Goal: Transaction & Acquisition: Purchase product/service

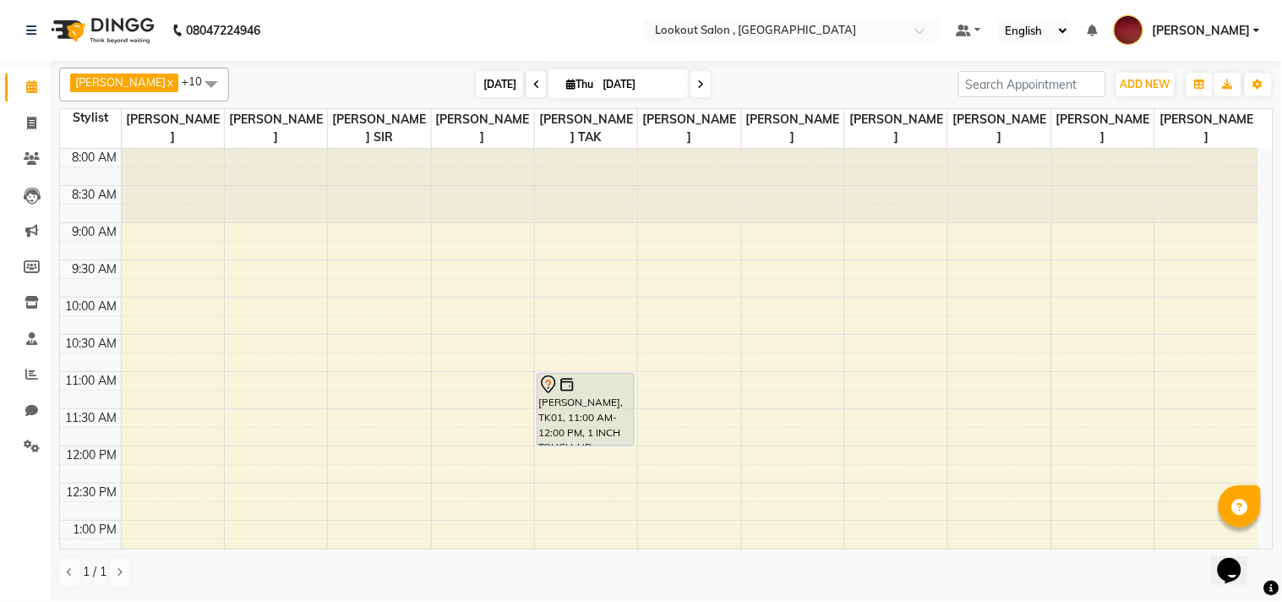
click at [477, 77] on span "[DATE]" at bounding box center [500, 84] width 46 height 26
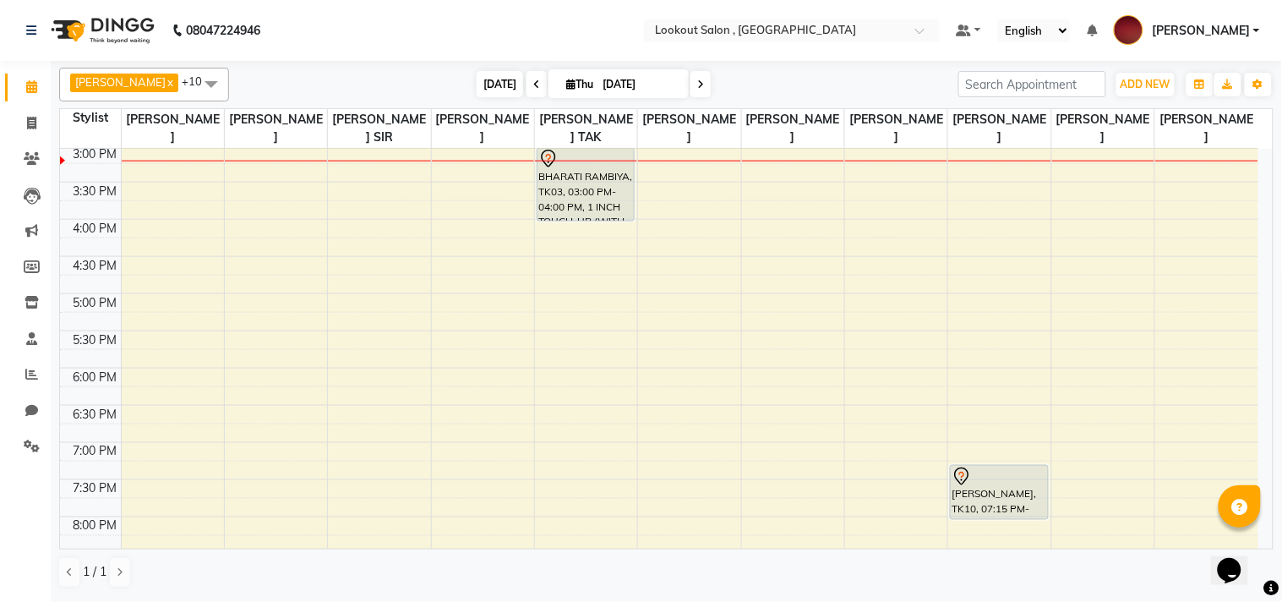
click at [477, 80] on span "[DATE]" at bounding box center [500, 84] width 46 height 26
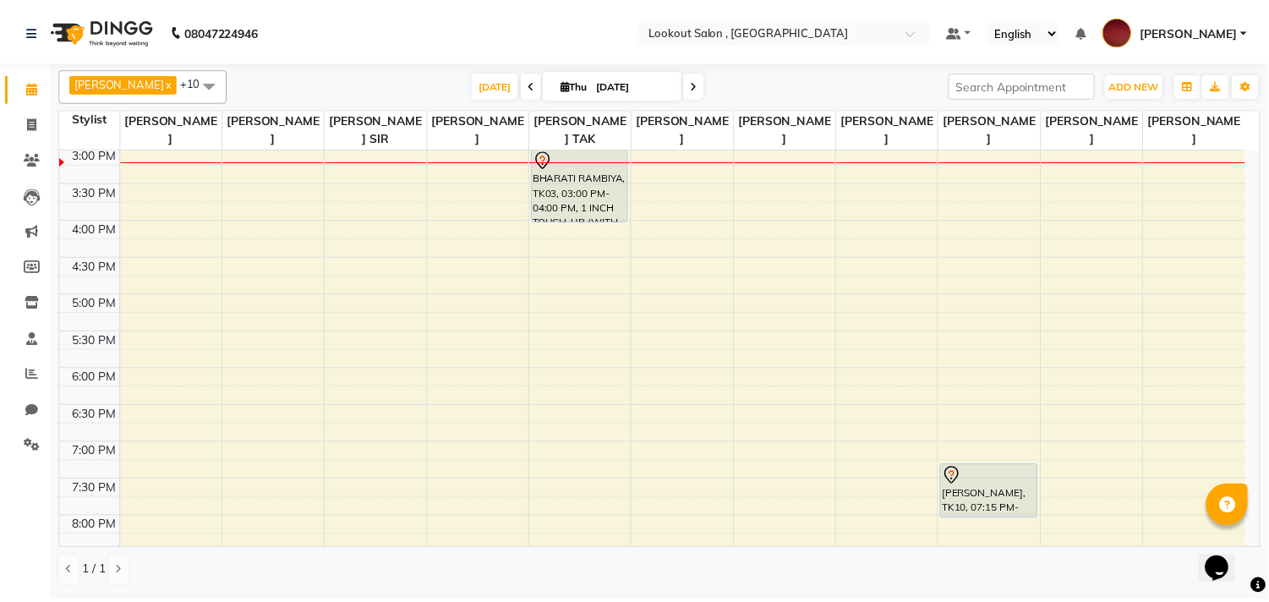
scroll to position [429, 0]
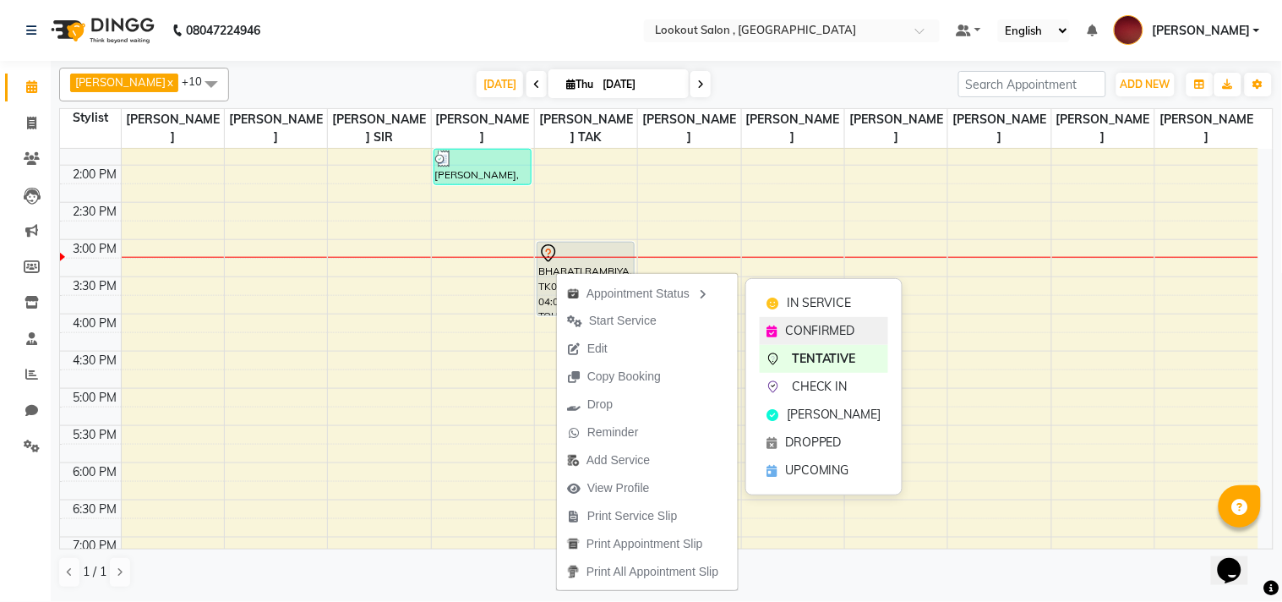
click at [821, 326] on span "CONFIRMED" at bounding box center [820, 331] width 70 height 18
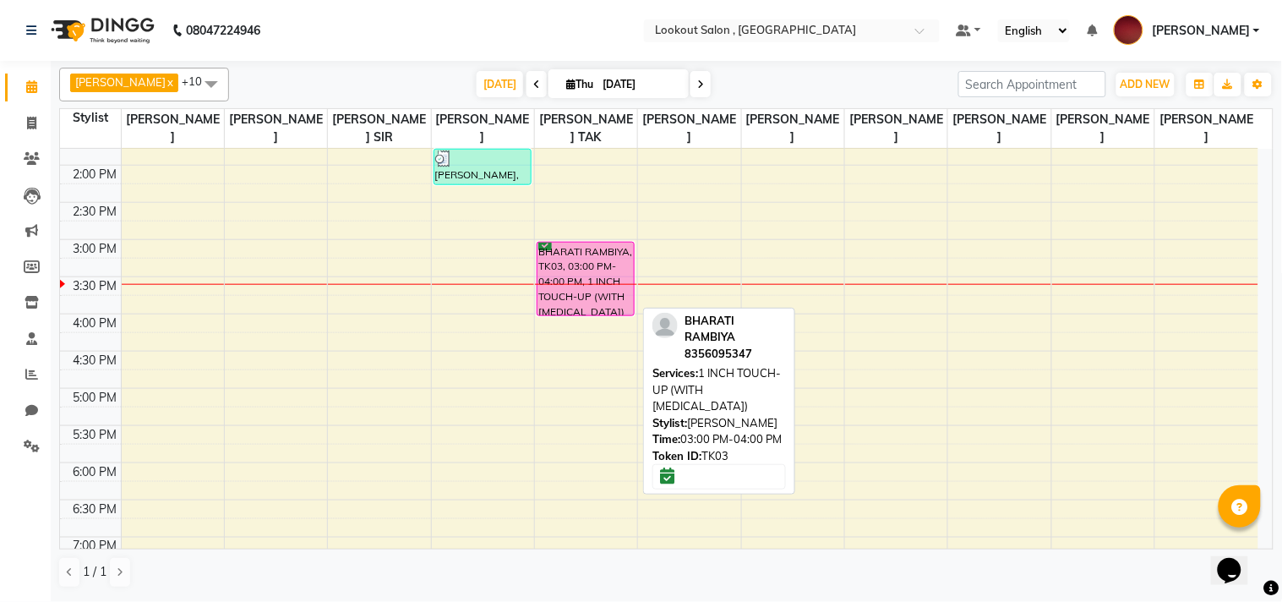
click at [581, 299] on div "BHARATI RAMBIYA, TK03, 03:00 PM-04:00 PM, 1 INCH TOUCH-UP (WITH AMMONIA)" at bounding box center [586, 279] width 96 height 73
select select "6"
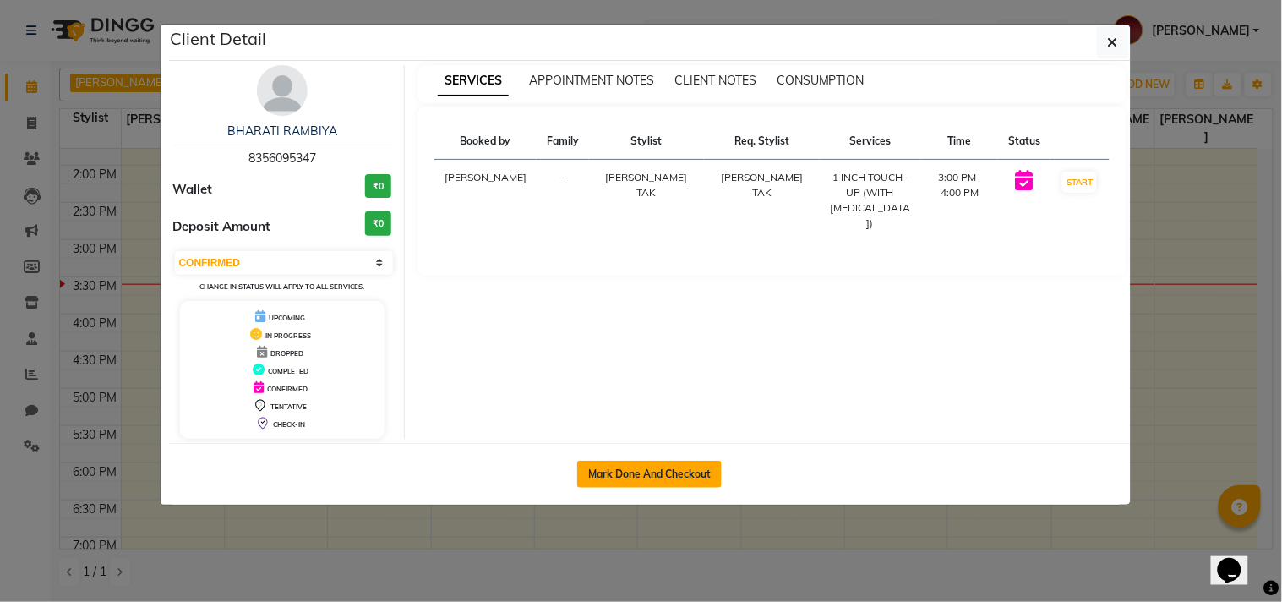
click at [630, 471] on button "Mark Done And Checkout" at bounding box center [649, 474] width 145 height 27
select select "service"
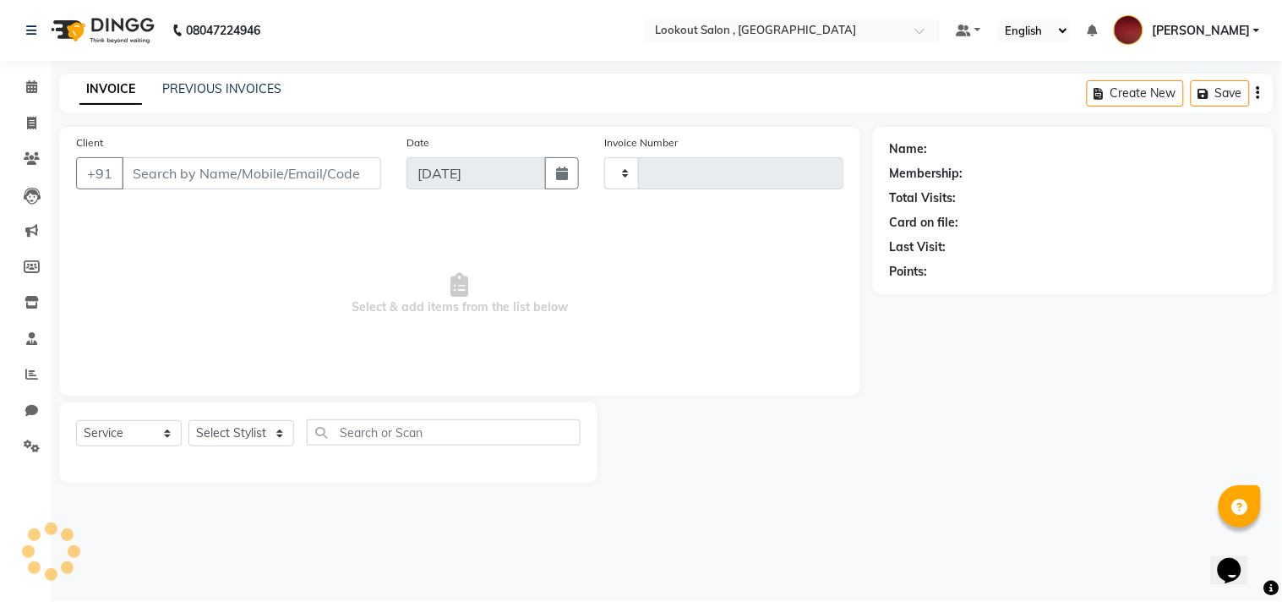
type input "6217"
select select "151"
type input "8356095347"
select select "11497"
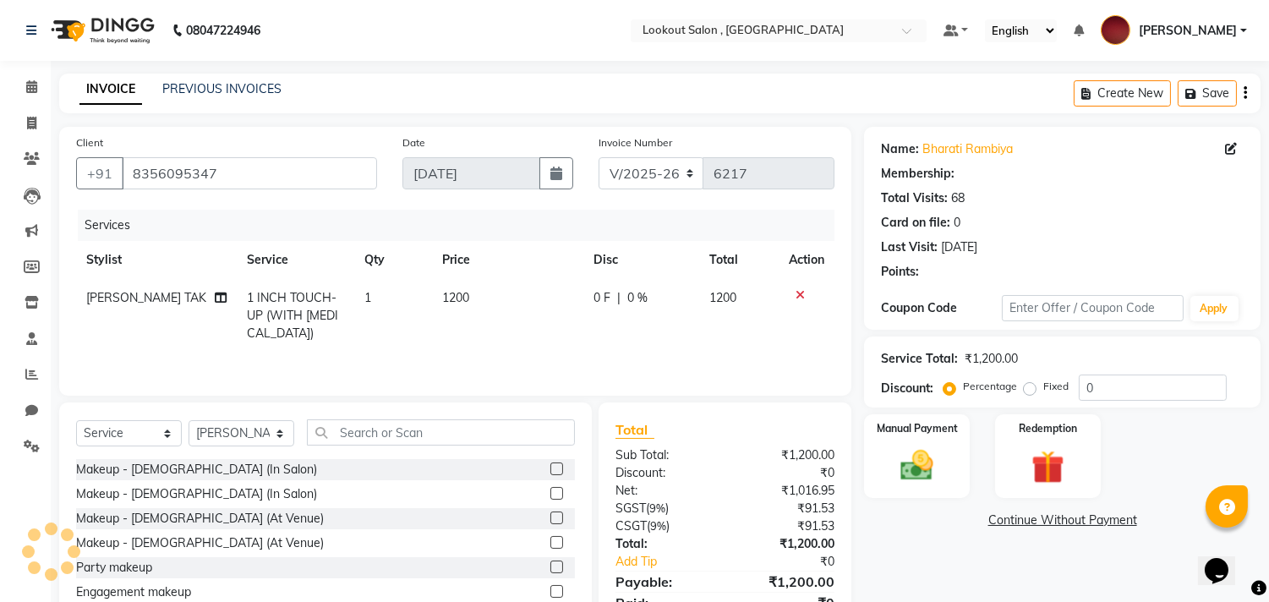
select select "1: Object"
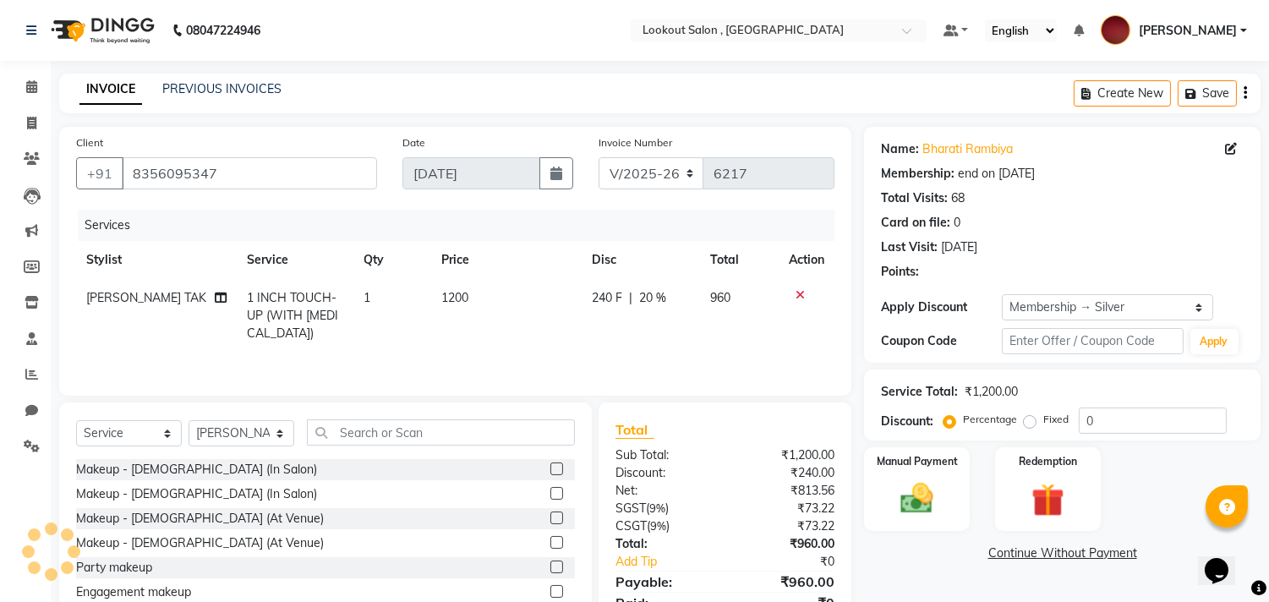
type input "20"
click at [299, 305] on td "1 INCH TOUCH-UP (WITH AMMONIA)" at bounding box center [295, 316] width 117 height 74
select select "11497"
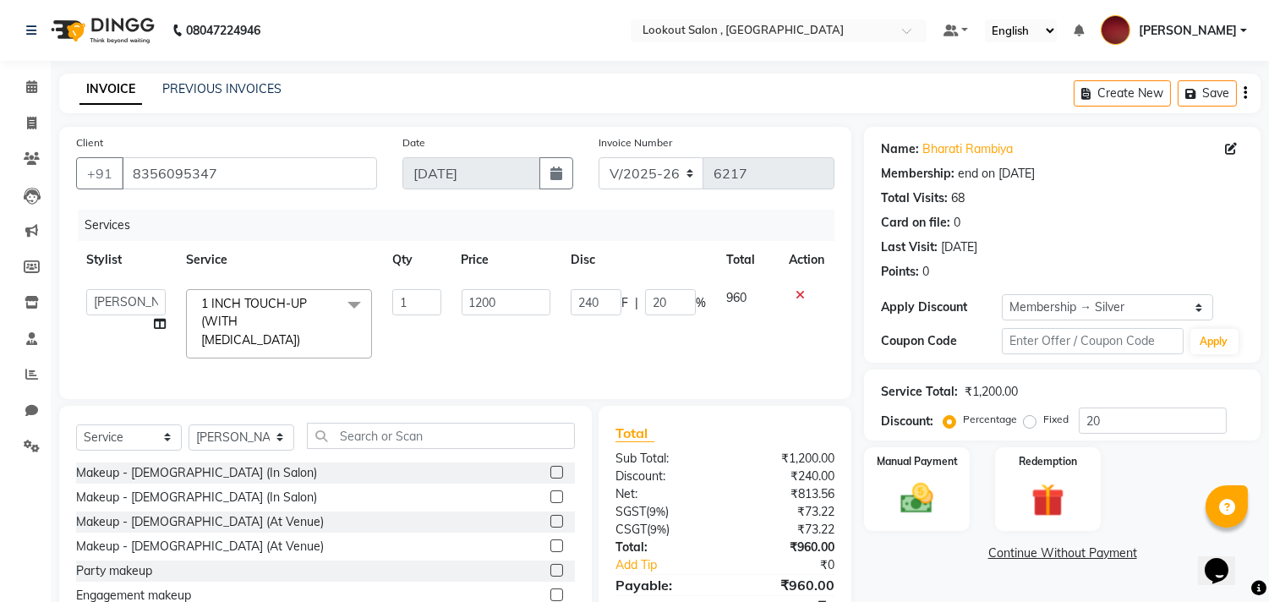
click at [292, 314] on span "1 INCH TOUCH-UP (WITH AMMONIA)" at bounding box center [254, 322] width 106 height 52
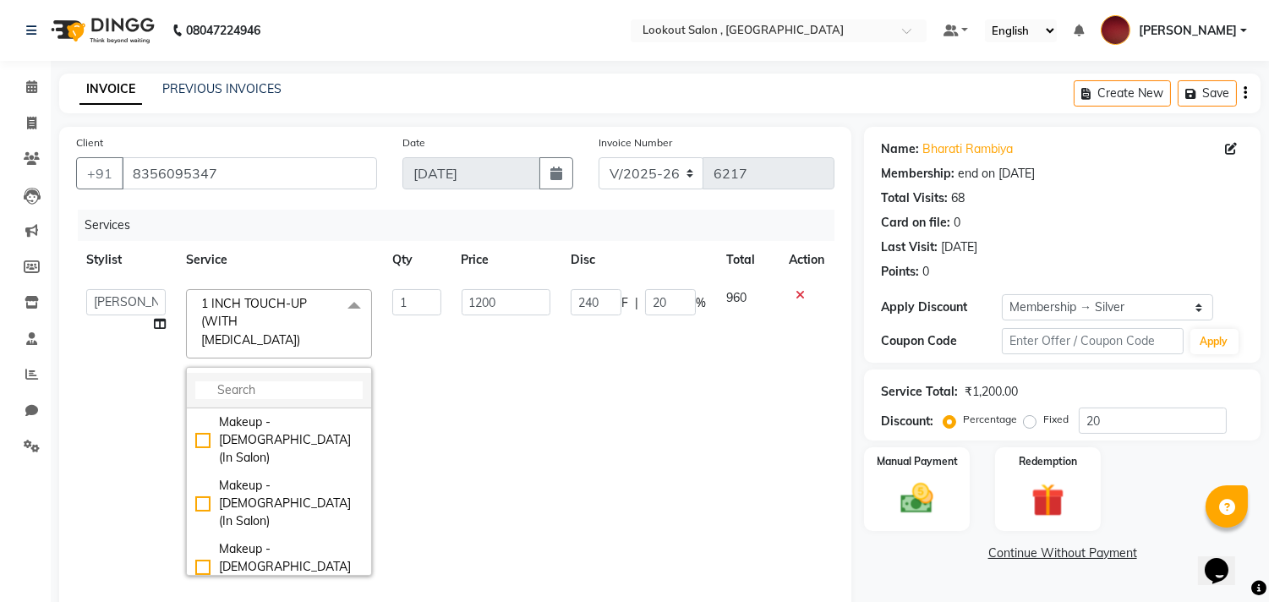
click at [292, 373] on li at bounding box center [279, 390] width 184 height 35
click at [243, 381] on input "multiselect-search" at bounding box center [278, 390] width 167 height 18
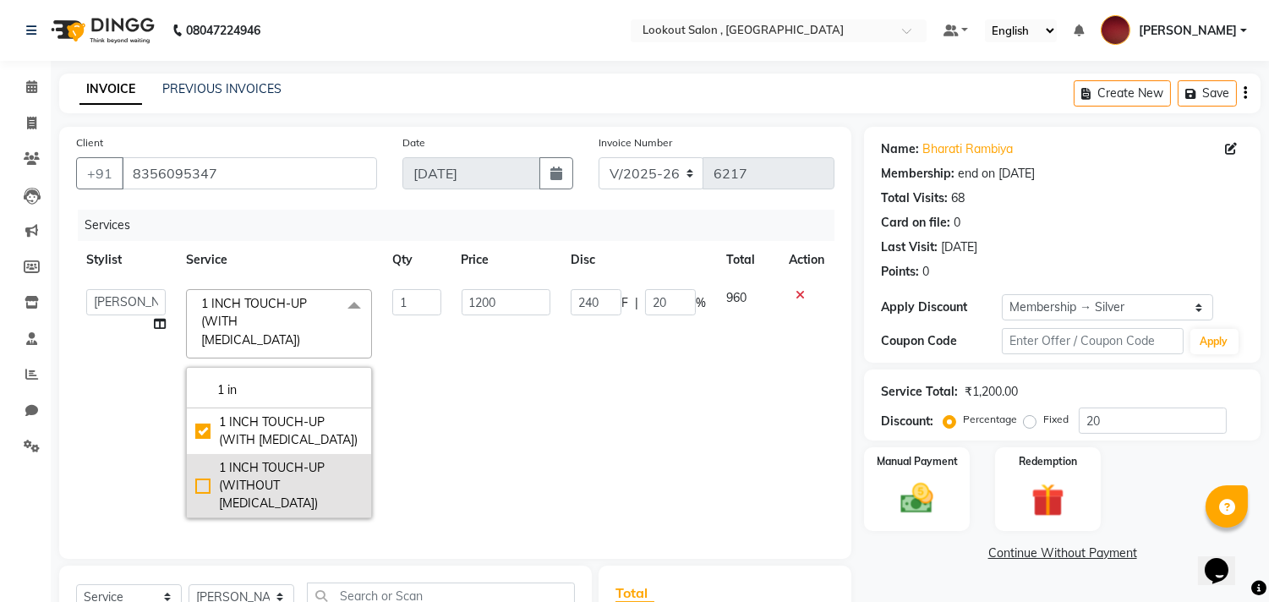
type input "1 in"
click at [281, 459] on div "1 INCH TOUCH-UP (WITHOUT AMMONIA)" at bounding box center [278, 485] width 167 height 53
checkbox input "false"
checkbox input "true"
type input "1400"
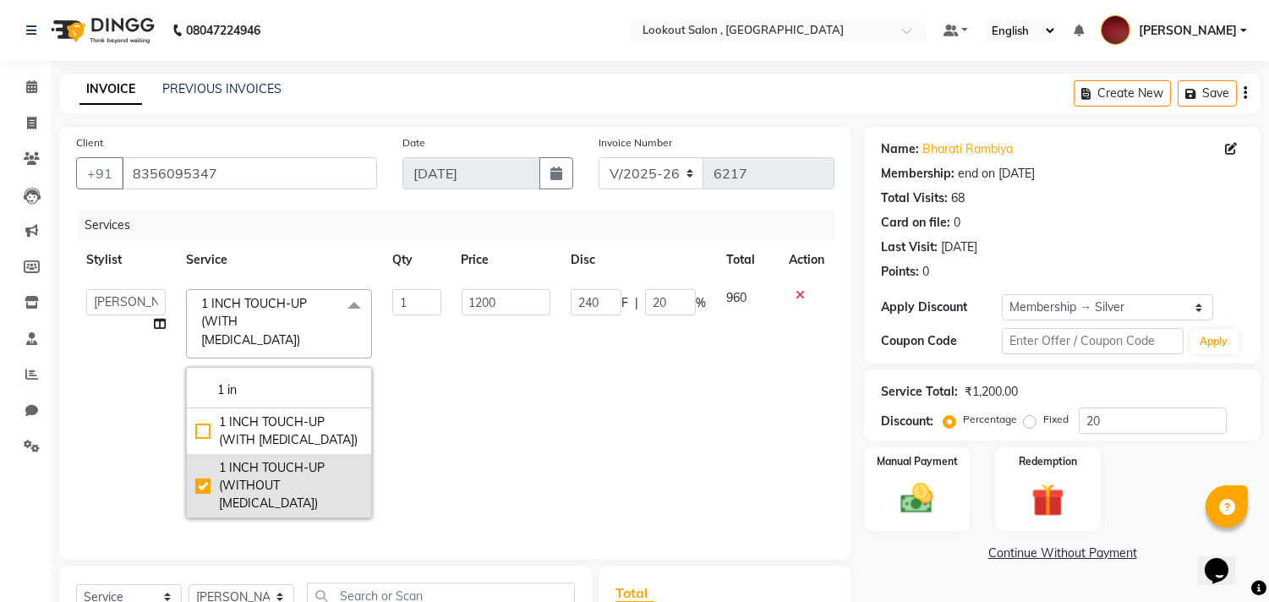
type input "280"
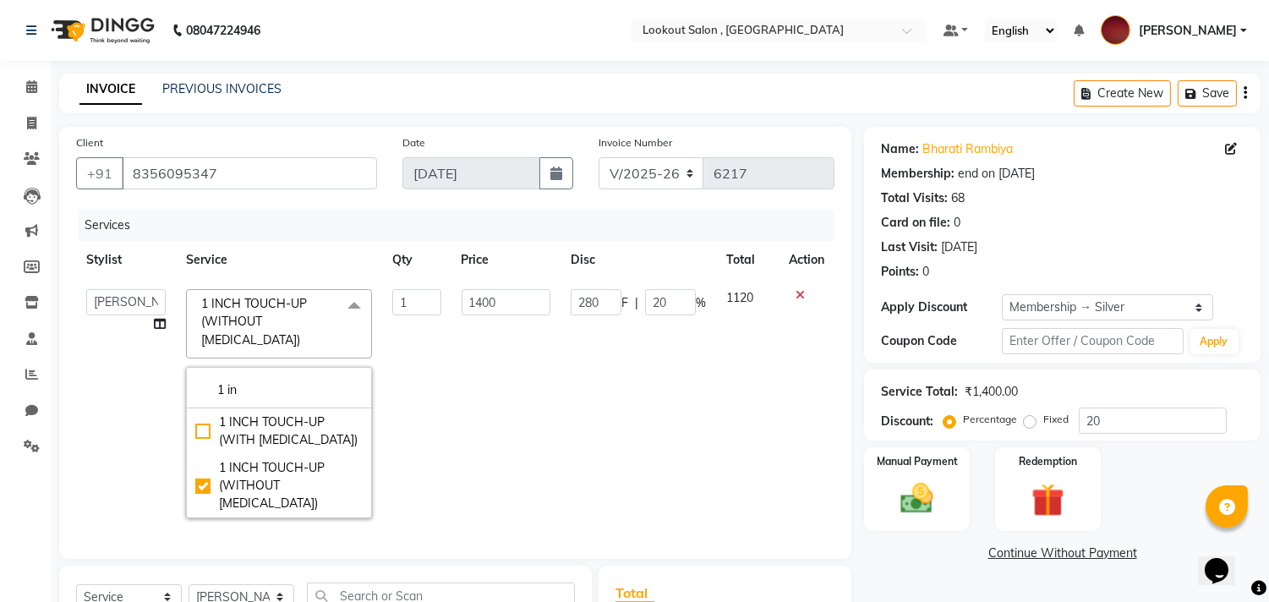
click at [443, 375] on td "1" at bounding box center [416, 403] width 68 height 249
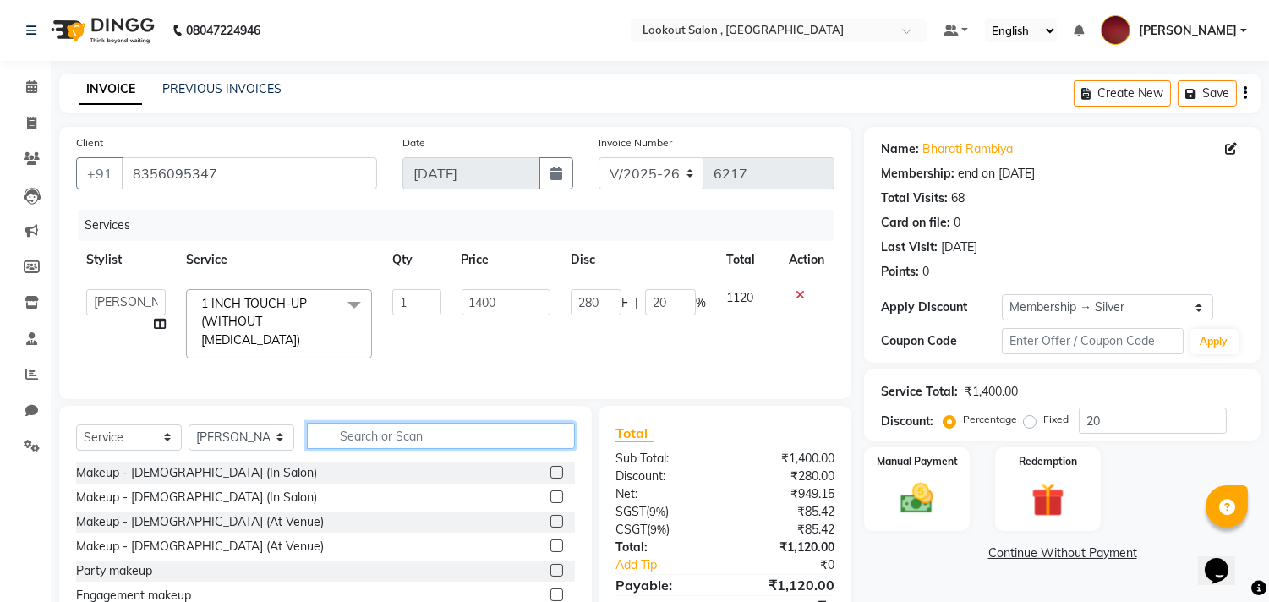
click at [385, 435] on input "text" at bounding box center [441, 436] width 268 height 26
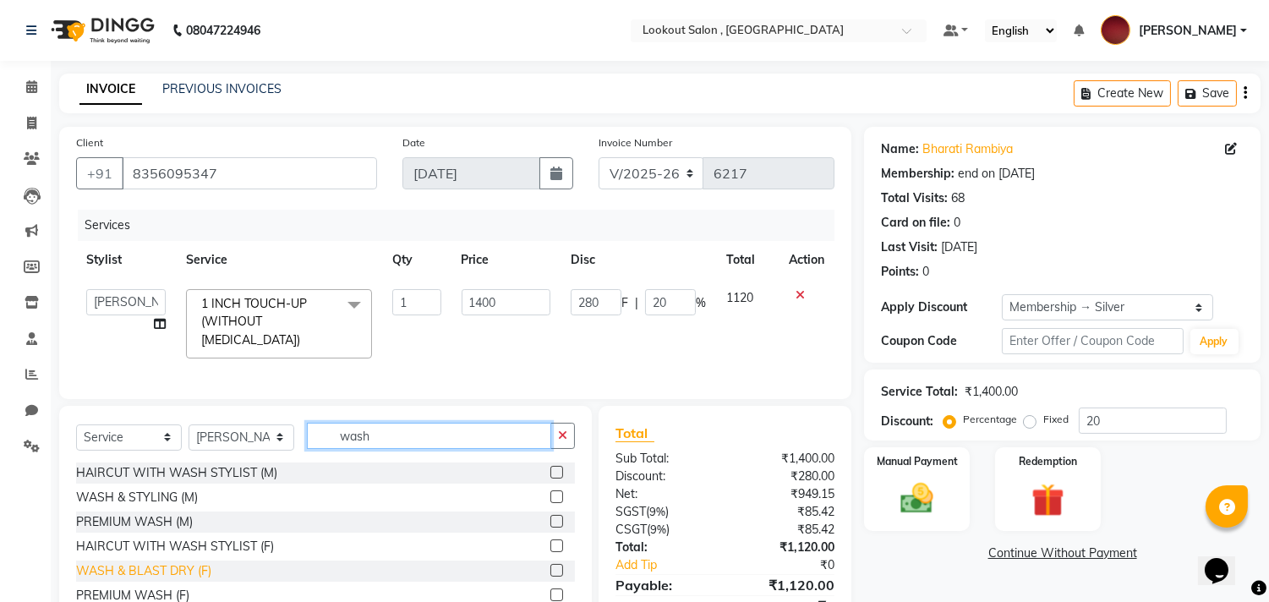
type input "wash"
click at [190, 566] on div "WASH & BLAST DRY (F)" at bounding box center [143, 571] width 135 height 18
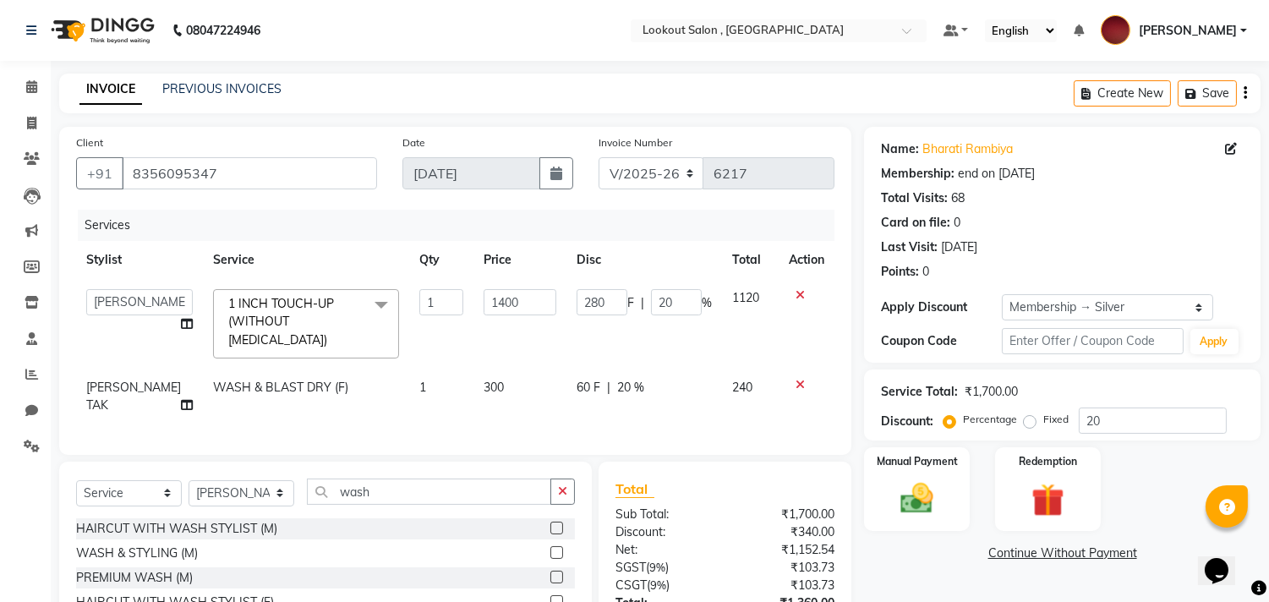
checkbox input "false"
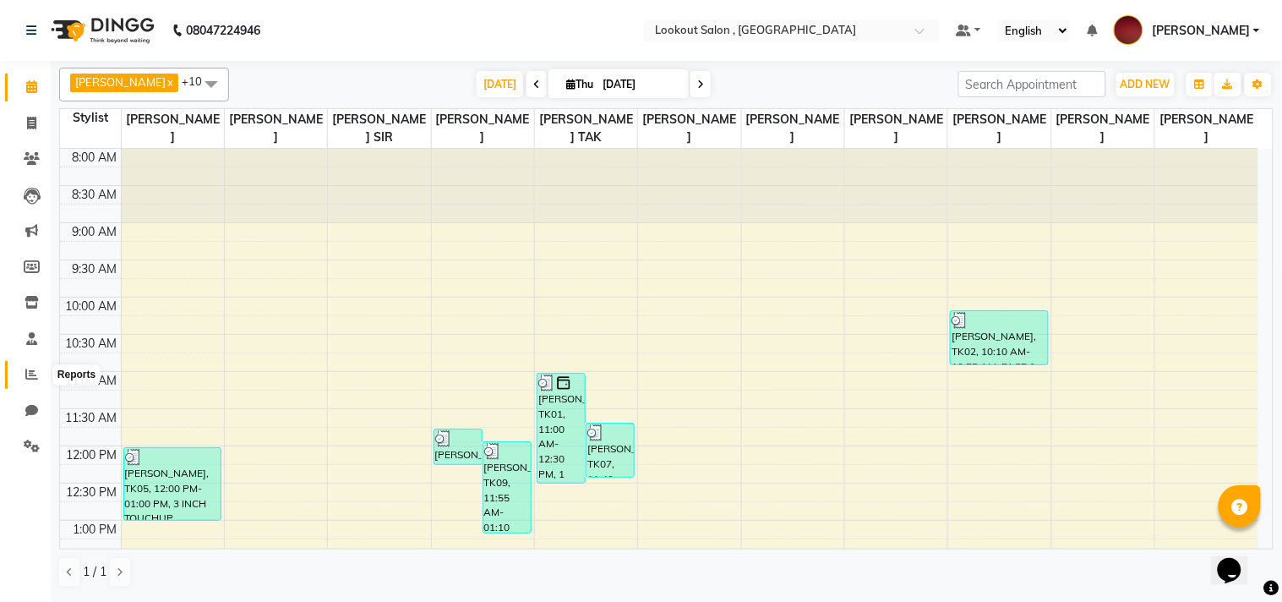
click at [21, 377] on span at bounding box center [32, 374] width 30 height 19
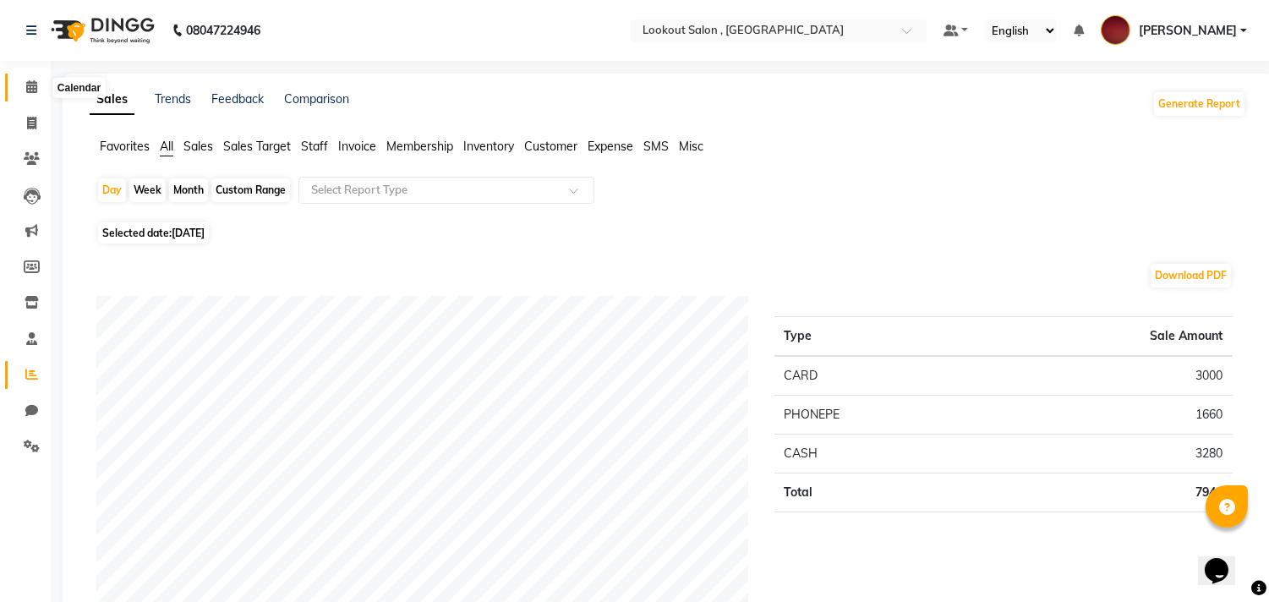
click at [34, 93] on icon at bounding box center [31, 86] width 11 height 13
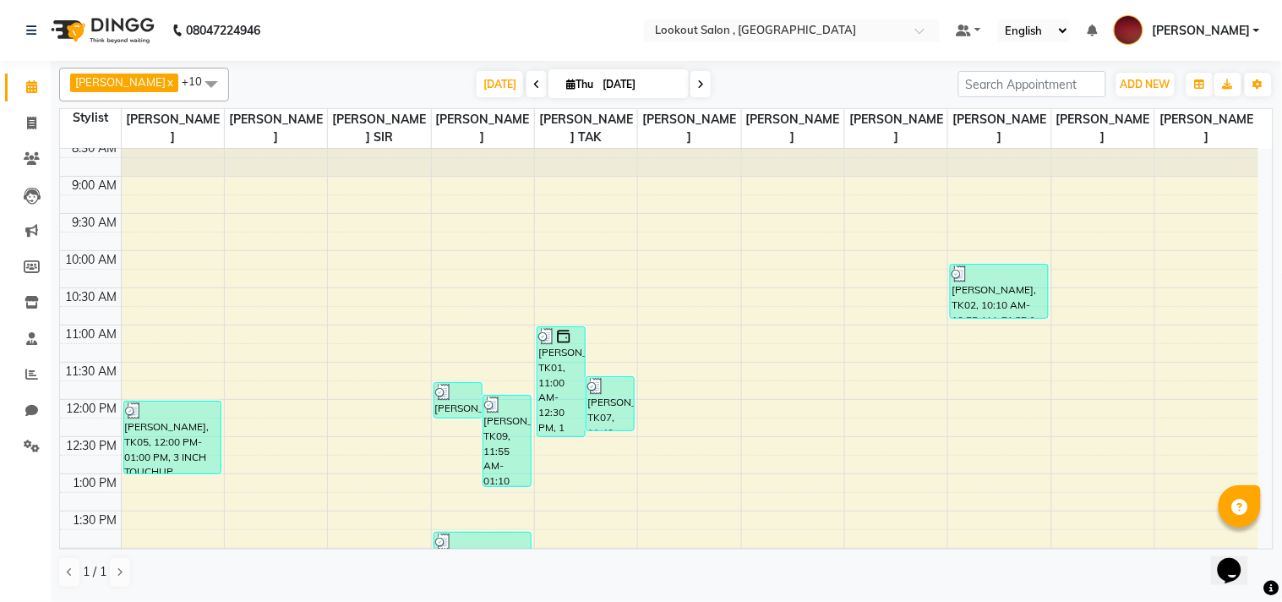
scroll to position [5, 0]
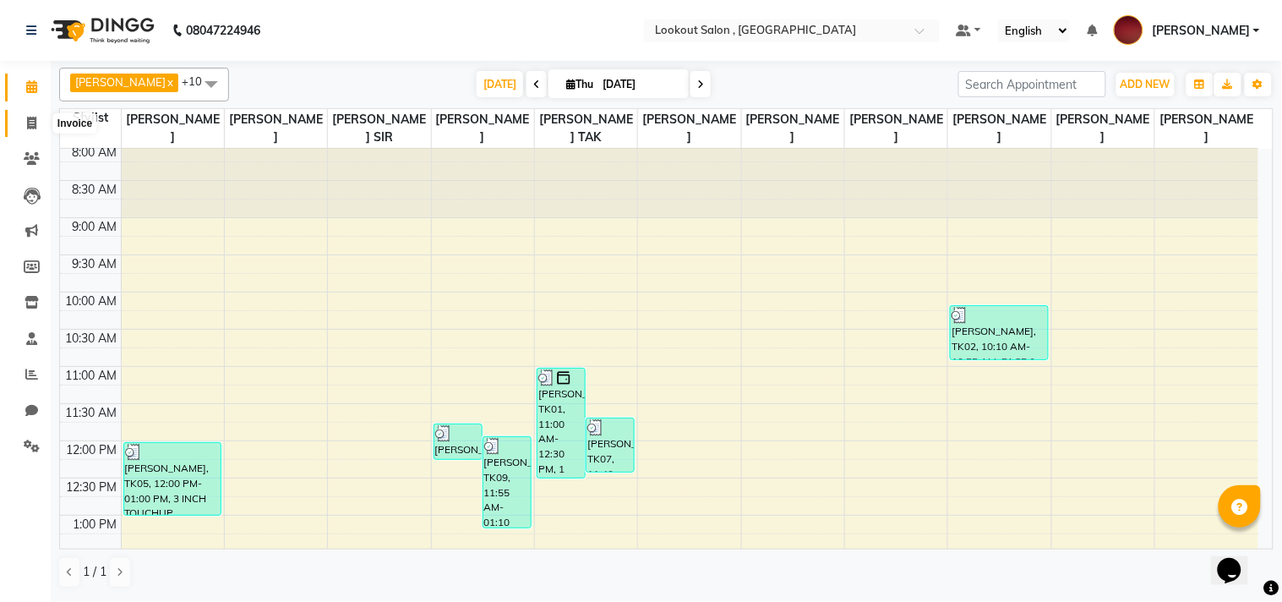
drag, startPoint x: 20, startPoint y: 120, endPoint x: 35, endPoint y: 123, distance: 15.4
click at [20, 120] on span at bounding box center [32, 123] width 30 height 19
select select "service"
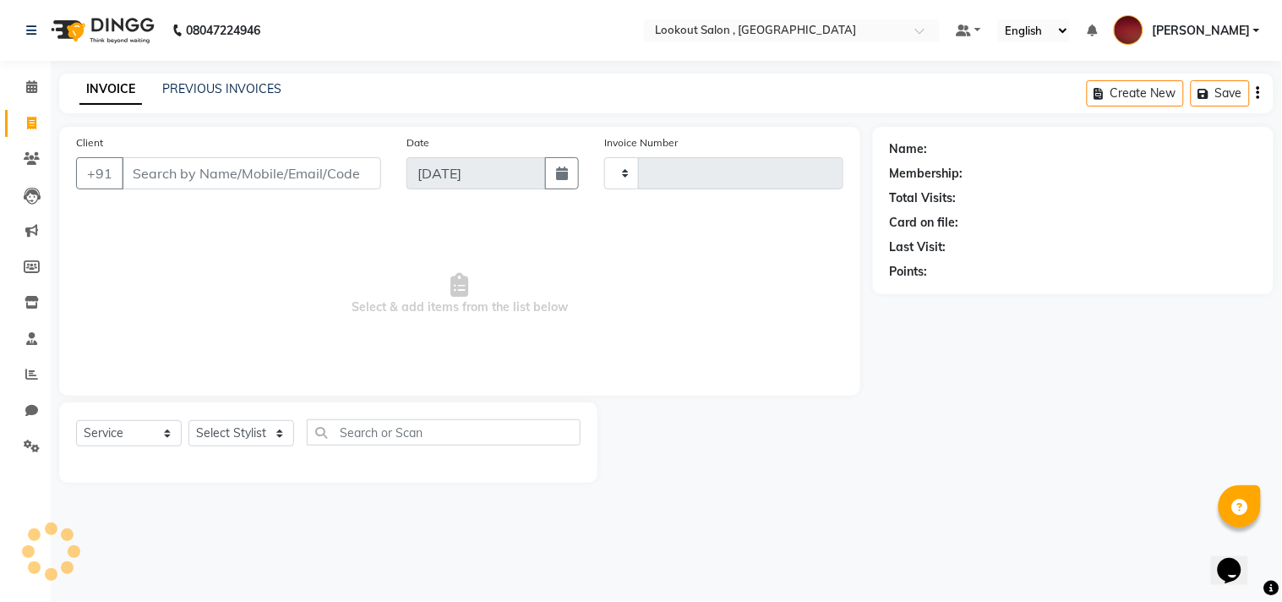
click at [210, 175] on input "Client" at bounding box center [251, 173] width 259 height 32
select select "151"
type input "6217"
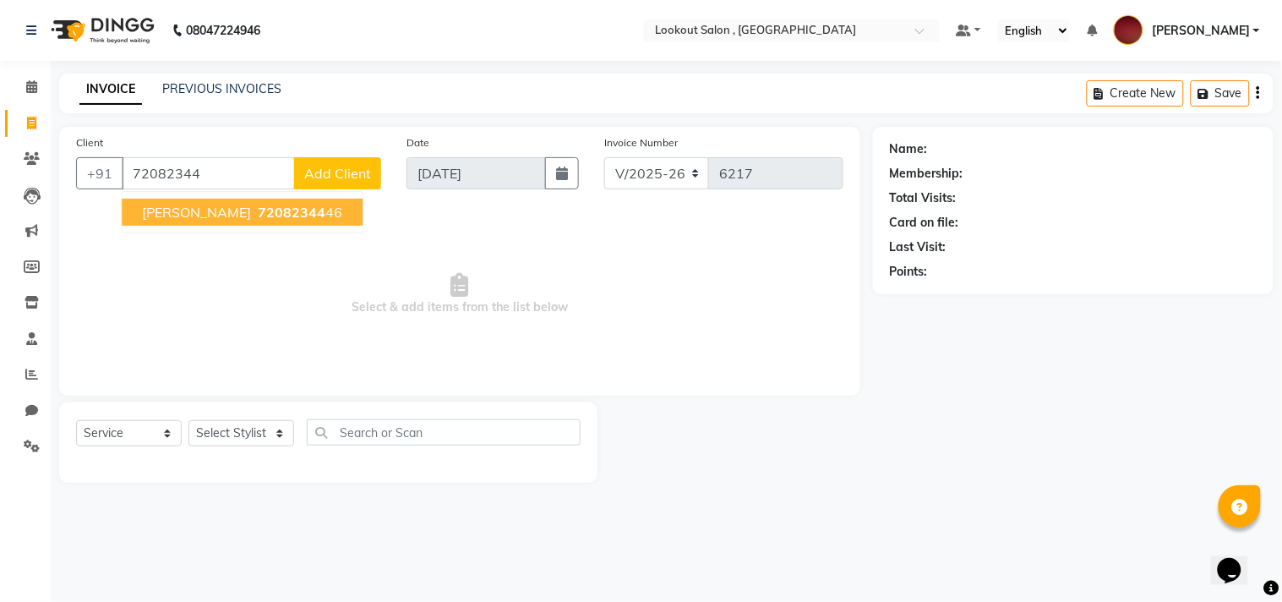
click at [195, 211] on span "Hardik Gosalia" at bounding box center [196, 212] width 109 height 17
type input "7208234446"
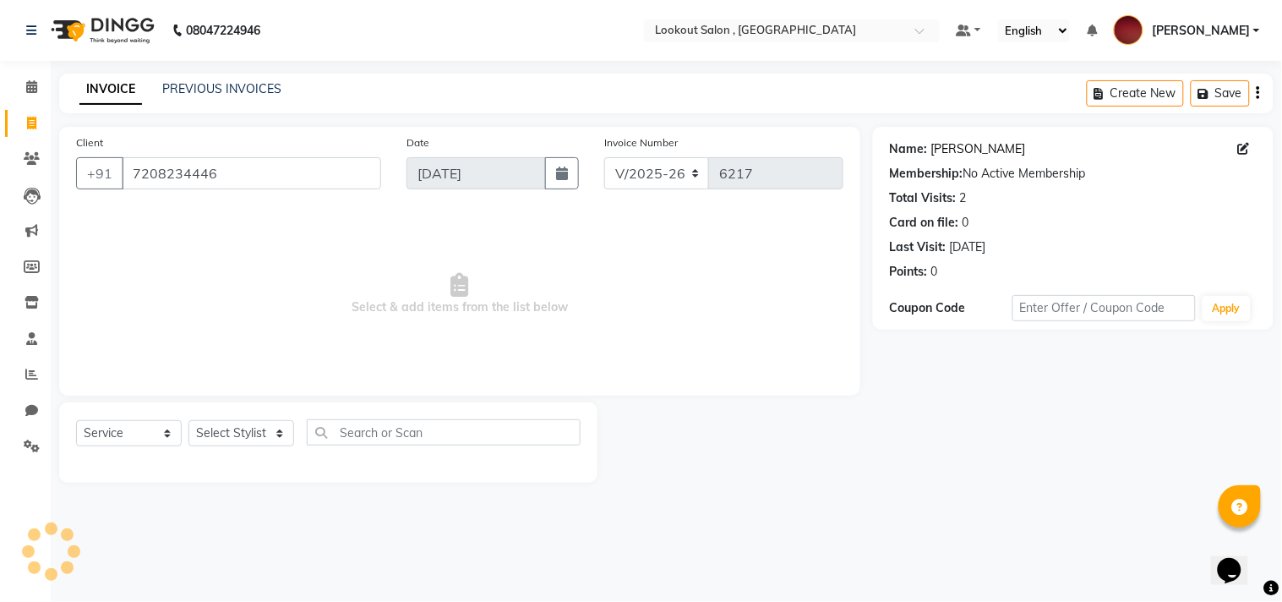
click at [936, 149] on link "Hardik Gosalia" at bounding box center [978, 149] width 95 height 18
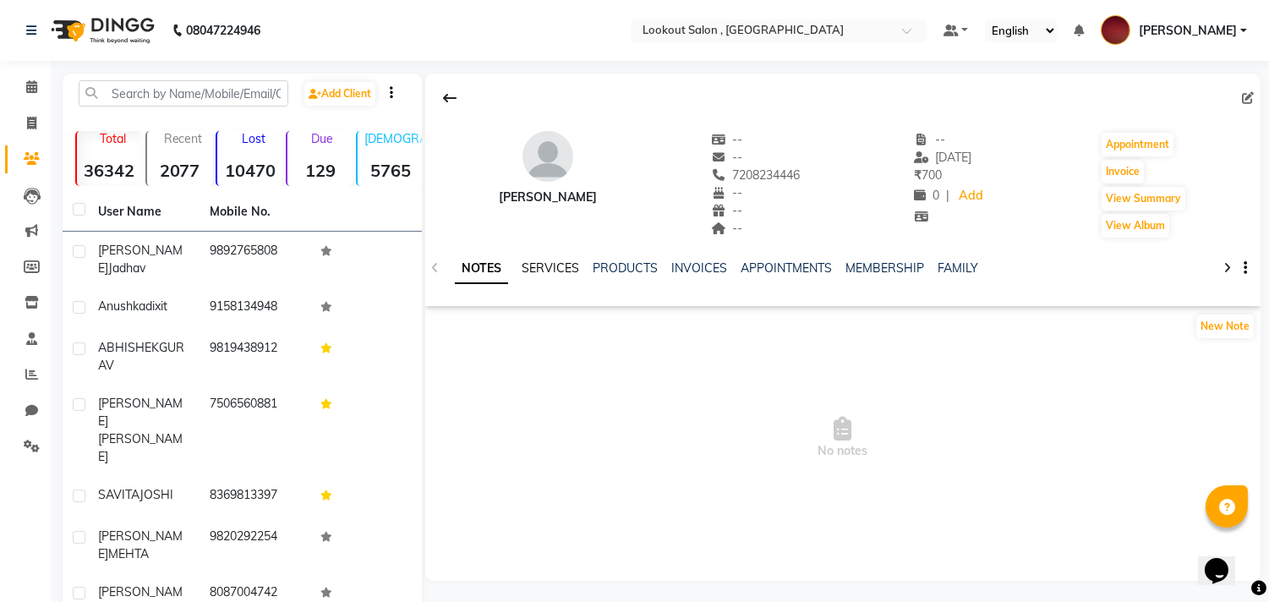
click at [568, 269] on link "SERVICES" at bounding box center [549, 267] width 57 height 15
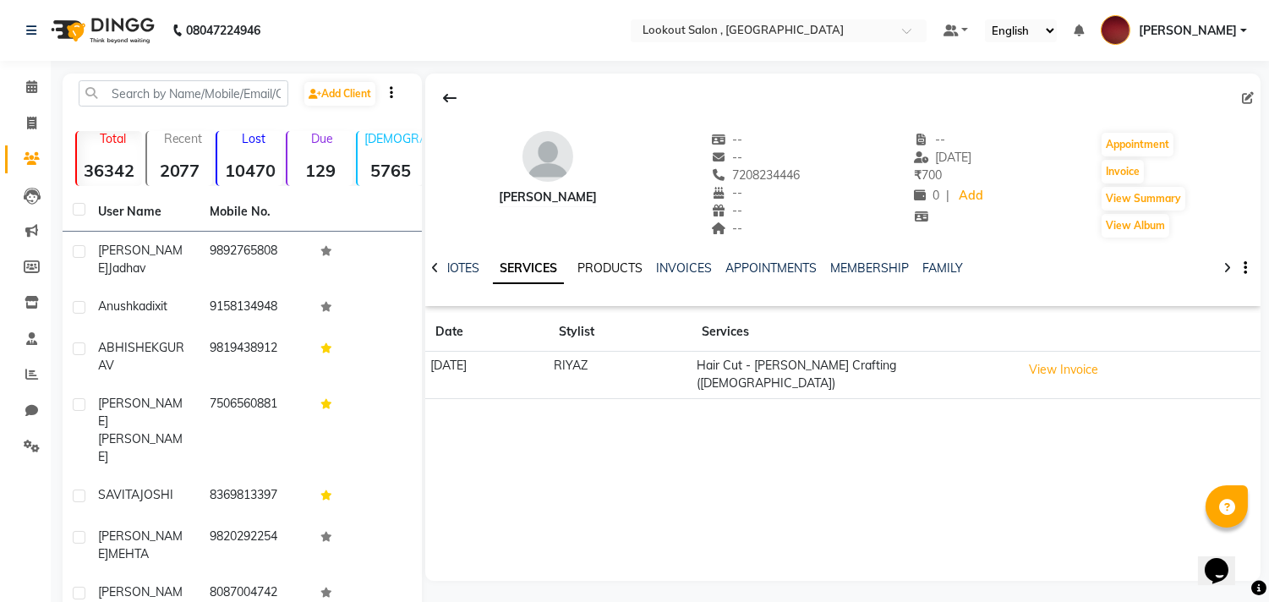
click at [620, 265] on link "PRODUCTS" at bounding box center [609, 267] width 65 height 15
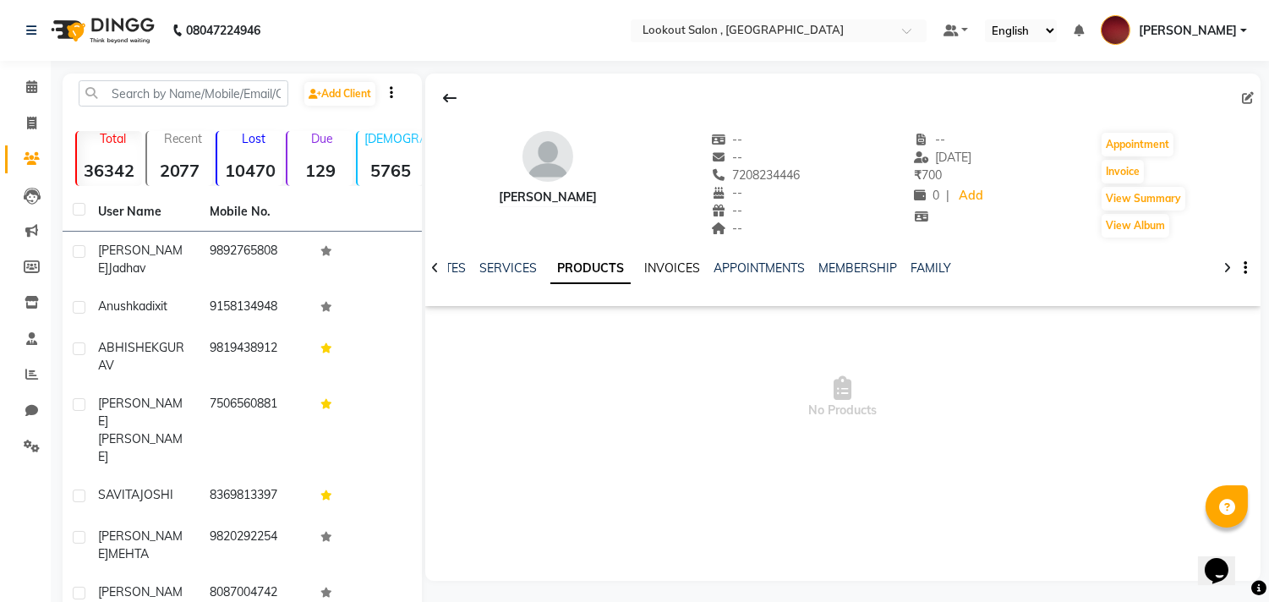
click at [670, 268] on link "INVOICES" at bounding box center [672, 267] width 56 height 15
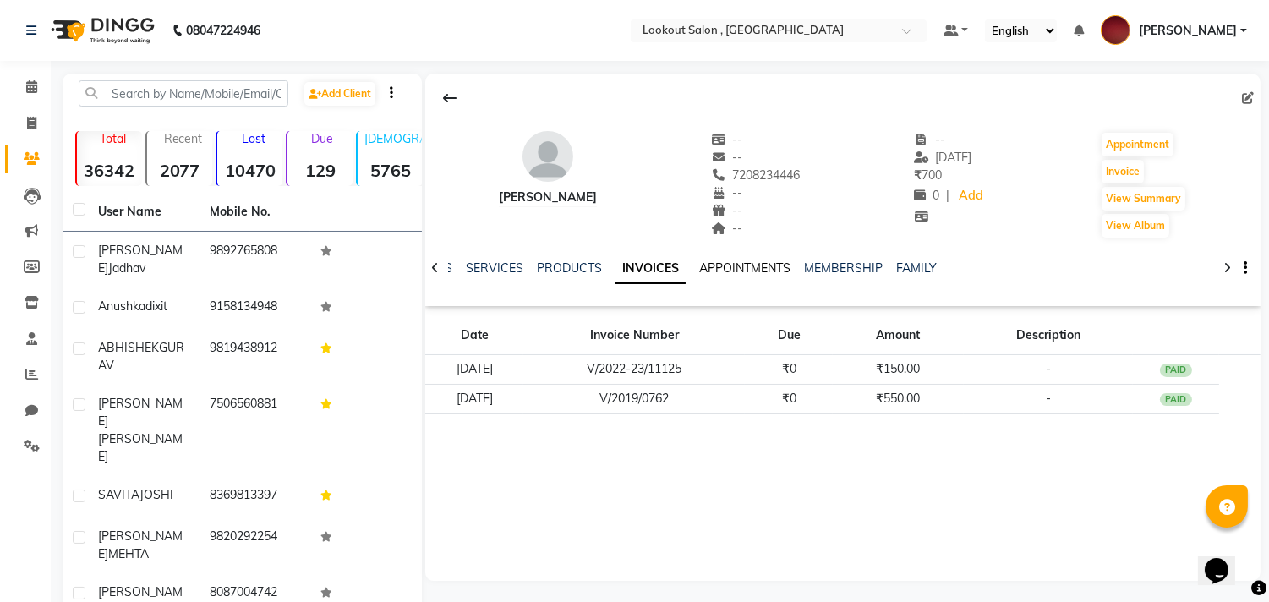
click at [723, 260] on link "APPOINTMENTS" at bounding box center [744, 267] width 91 height 15
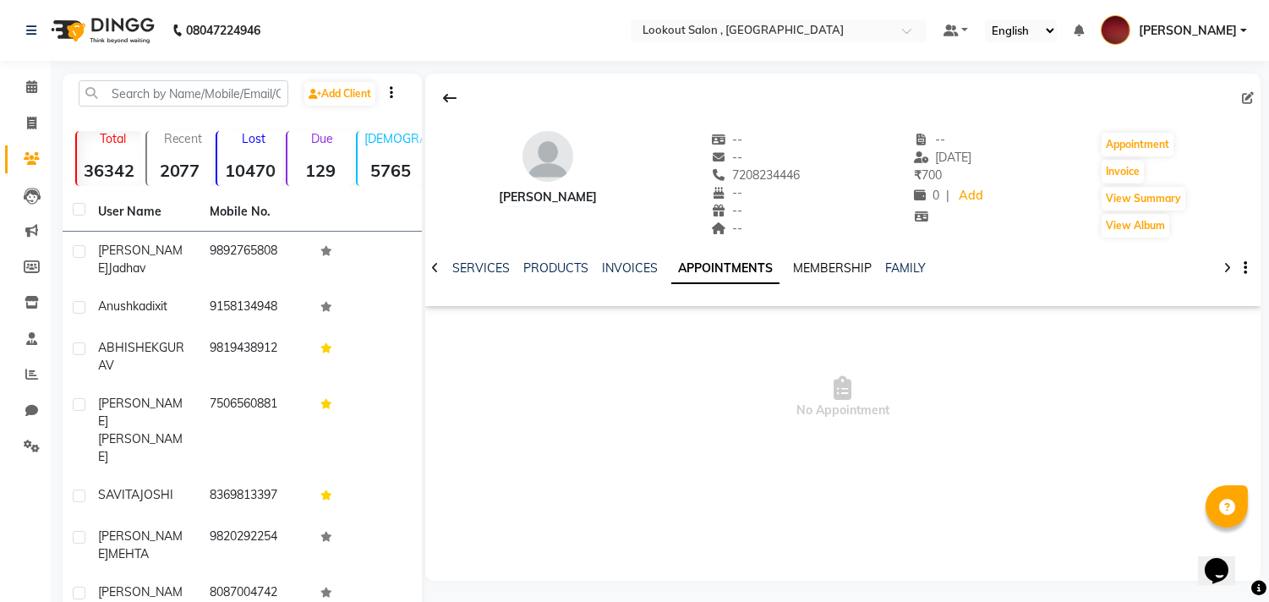
click at [825, 275] on link "MEMBERSHIP" at bounding box center [832, 267] width 79 height 15
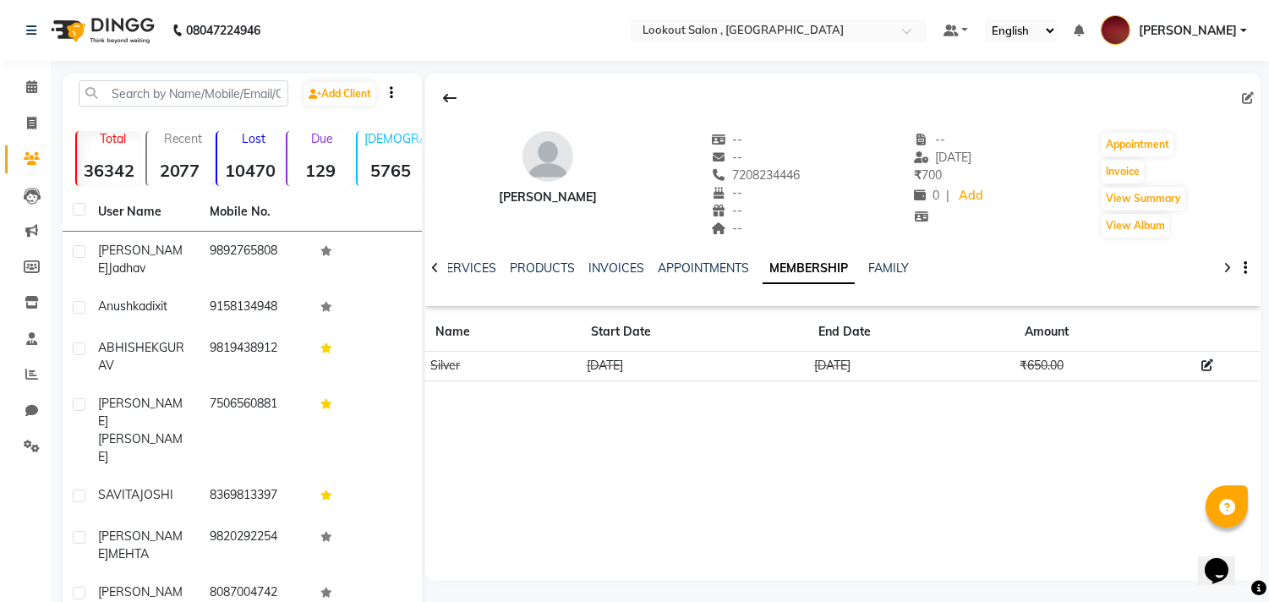
click at [840, 445] on div "Hardik Gosalia -- -- 7208234446 -- -- -- -- 23-03-2023 ₹ 700 0 | Add Appointmen…" at bounding box center [842, 327] width 835 height 507
click at [1126, 161] on button "Invoice" at bounding box center [1122, 172] width 42 height 24
select select "151"
select select "service"
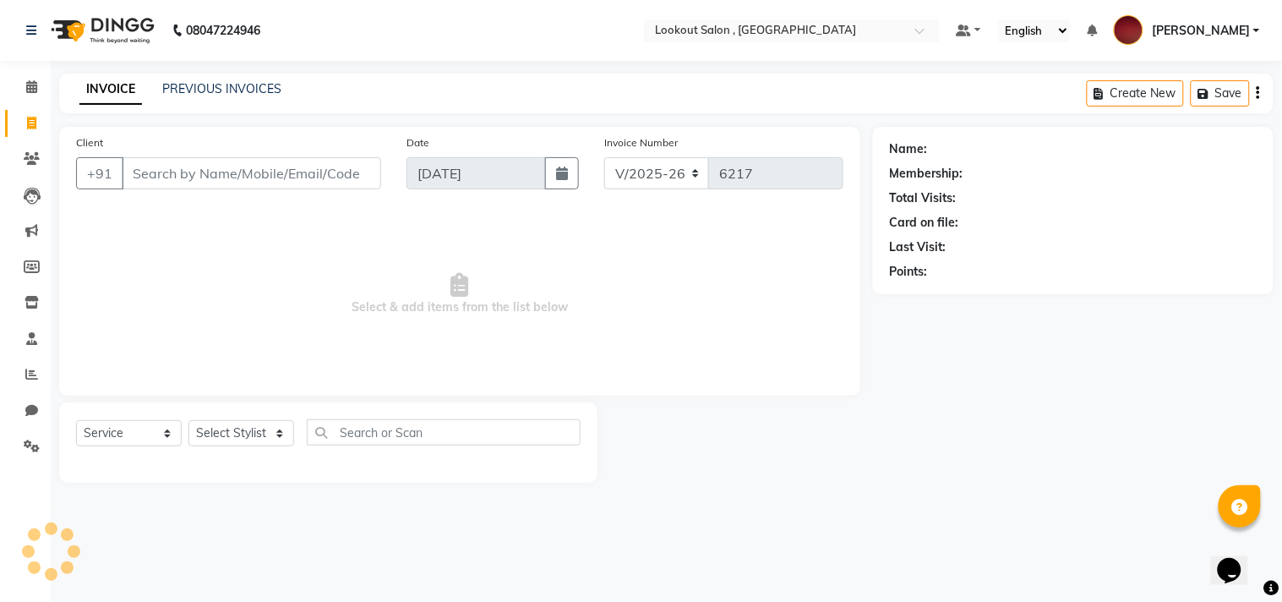
type input "7208234446"
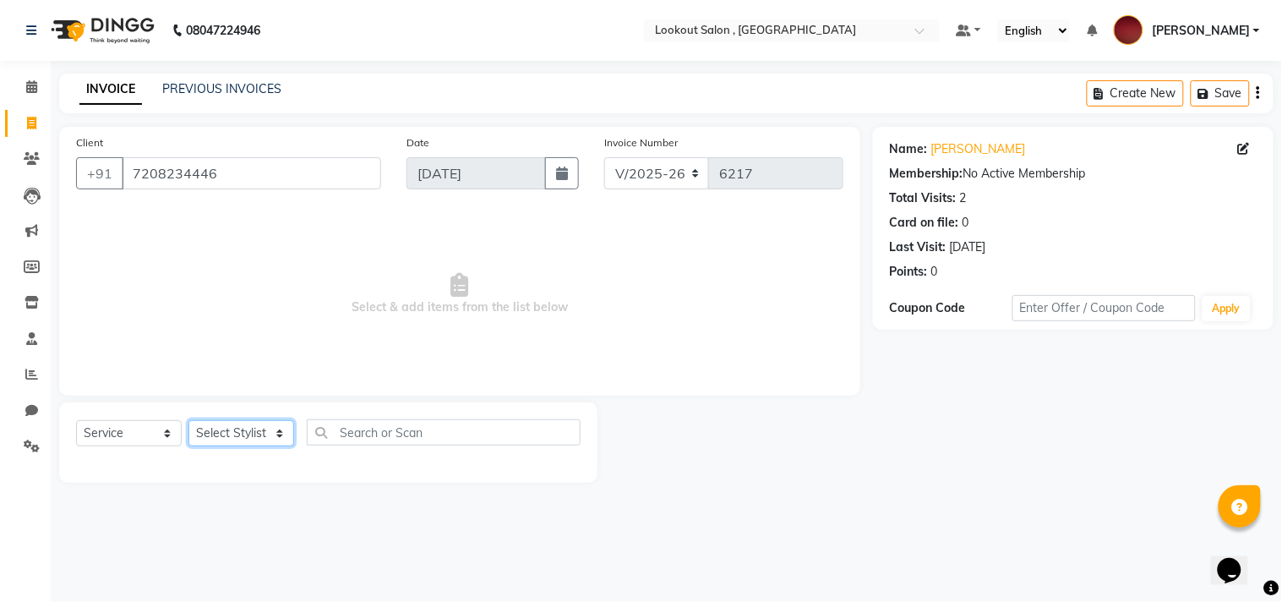
click at [265, 423] on select "Select Stylist Alizah Bangi ARMAN KASSAR jishan shekh KRISHNA SHAH kuldeep NAND…" at bounding box center [241, 433] width 106 height 26
select select "19837"
click at [188, 421] on select "Select Stylist Alizah Bangi ARMAN KASSAR jishan shekh KRISHNA SHAH kuldeep NAND…" at bounding box center [241, 433] width 106 height 26
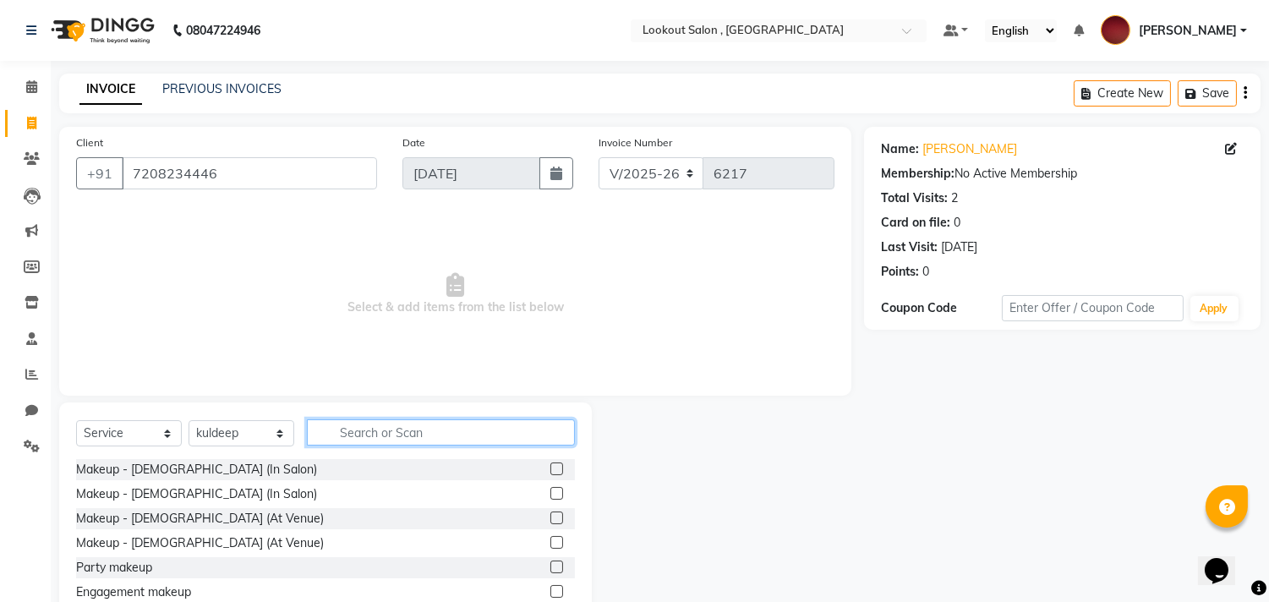
click at [353, 435] on input "text" at bounding box center [441, 432] width 268 height 26
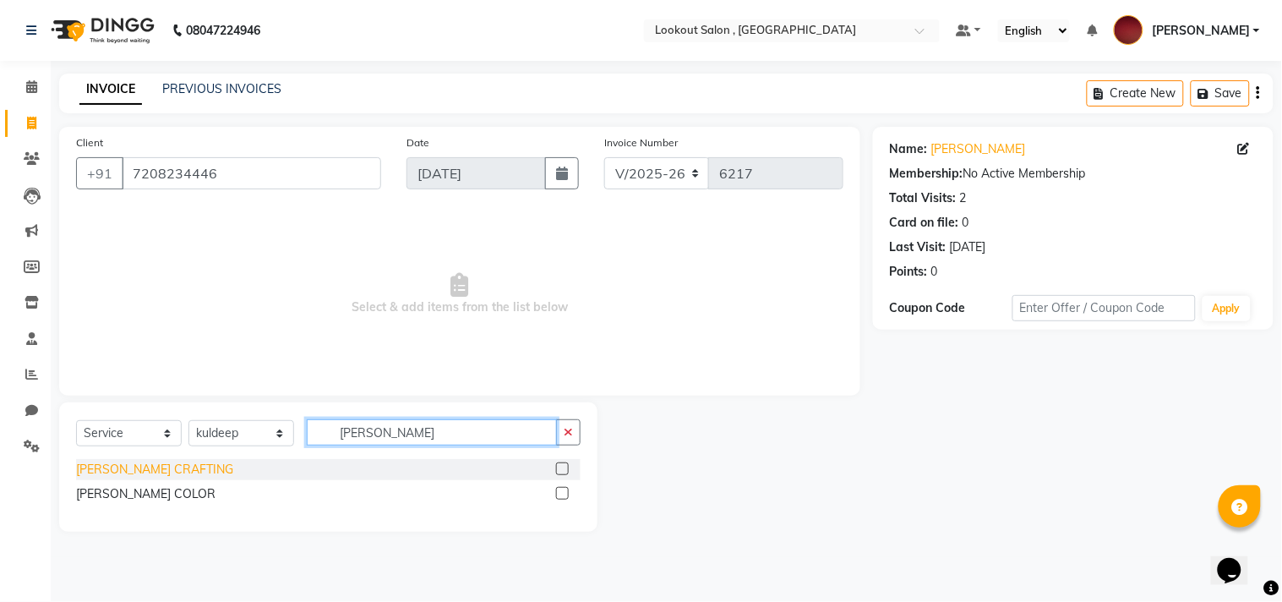
type input "beard"
click at [153, 466] on div "BEARD CRAFTING" at bounding box center [154, 470] width 157 height 18
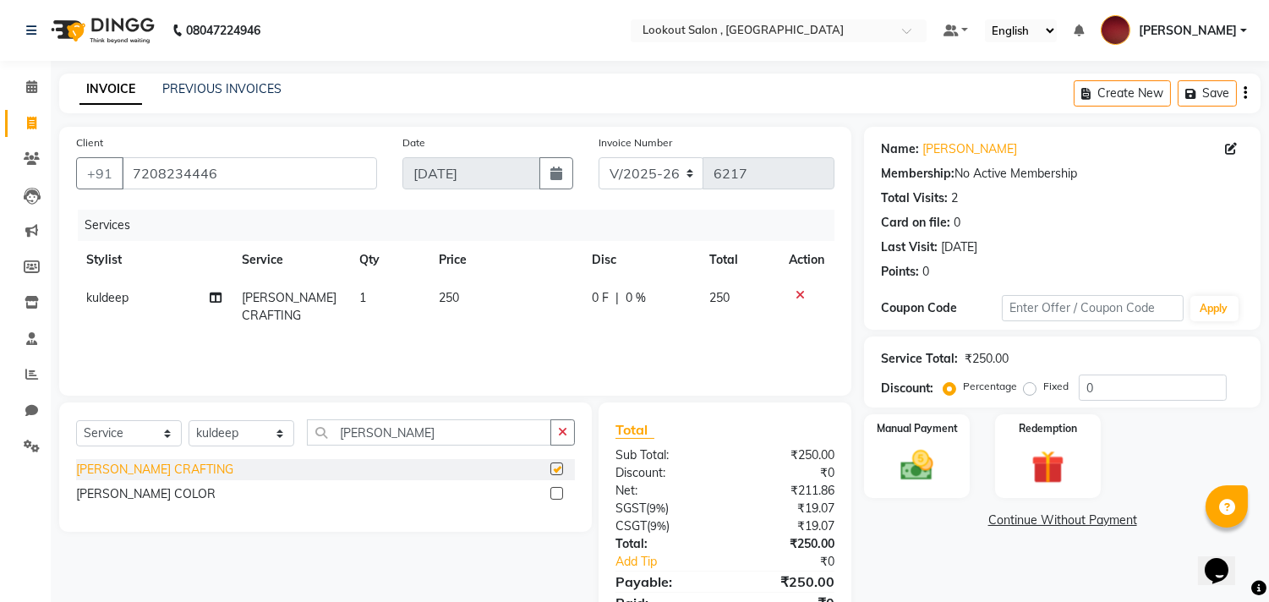
checkbox input "false"
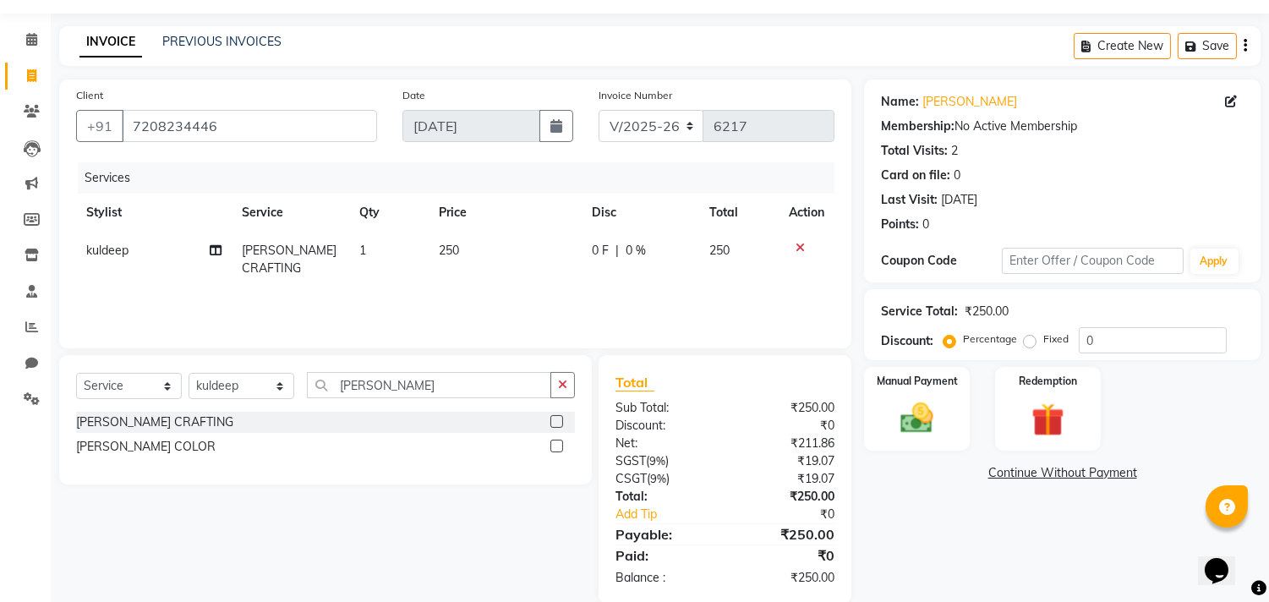
scroll to position [74, 0]
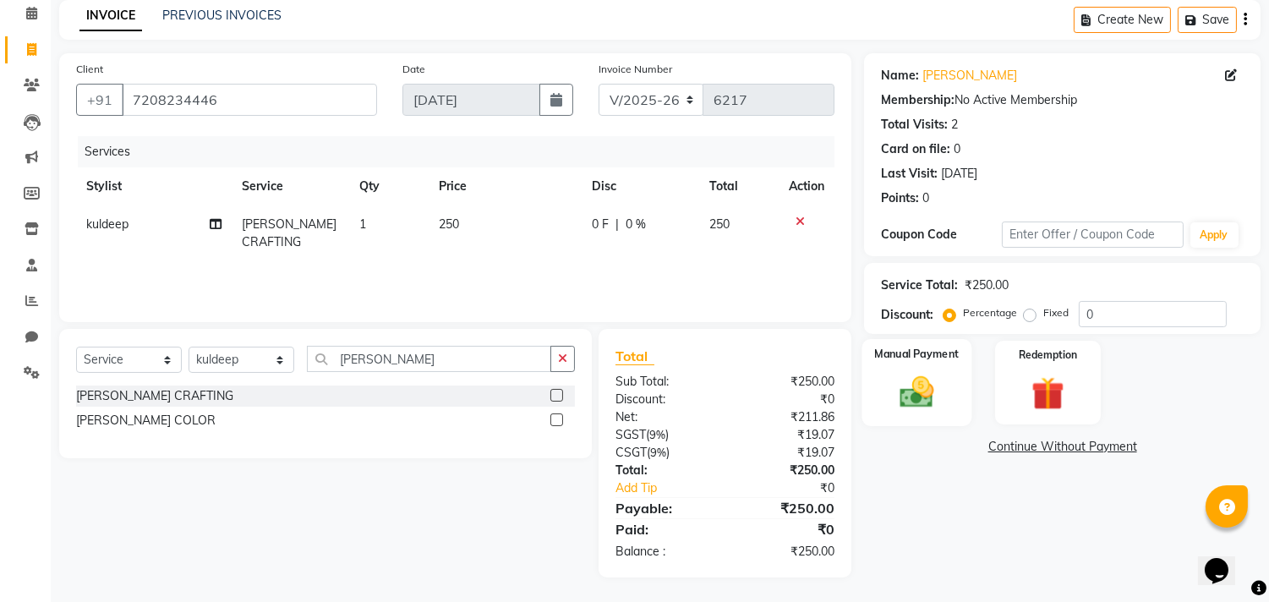
click at [915, 385] on img at bounding box center [917, 393] width 56 height 40
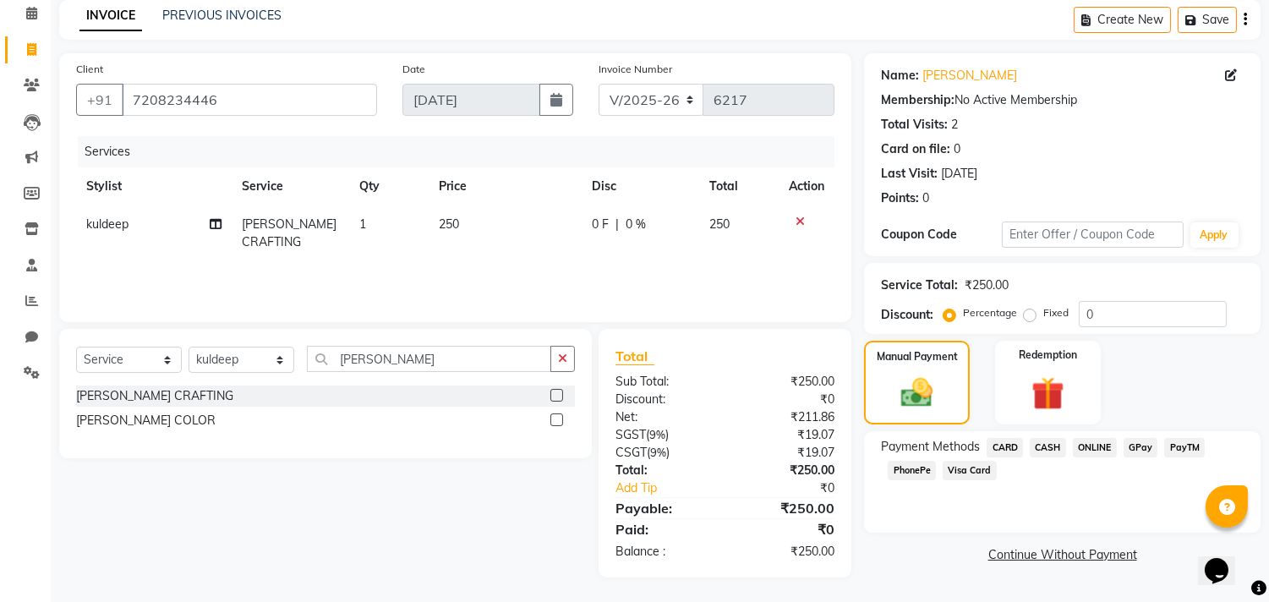
click at [1035, 440] on span "CASH" at bounding box center [1047, 447] width 36 height 19
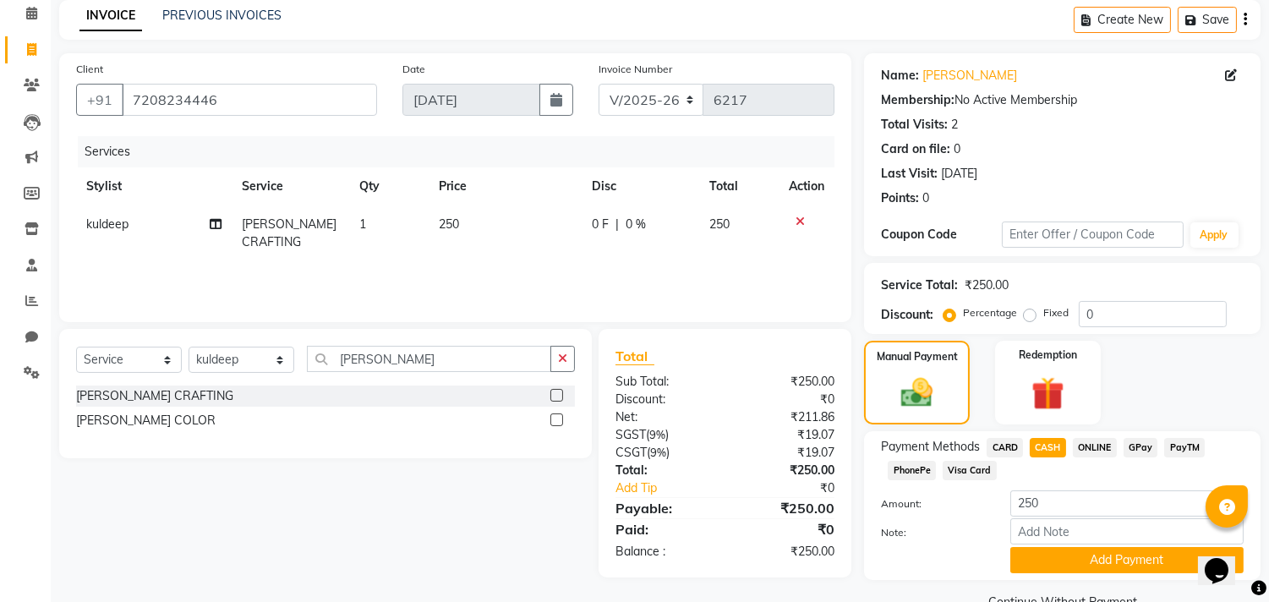
click at [1045, 590] on div "Name: Hardik Gosalia Membership: No Active Membership Total Visits: 2 Card on f…" at bounding box center [1068, 333] width 409 height 561
click at [1042, 572] on div "Payment Methods CARD CASH ONLINE GPay PayTM PhonePe Visa Card Amount: 250 Note:…" at bounding box center [1062, 505] width 396 height 149
click at [1049, 553] on button "Add Payment" at bounding box center [1126, 560] width 233 height 26
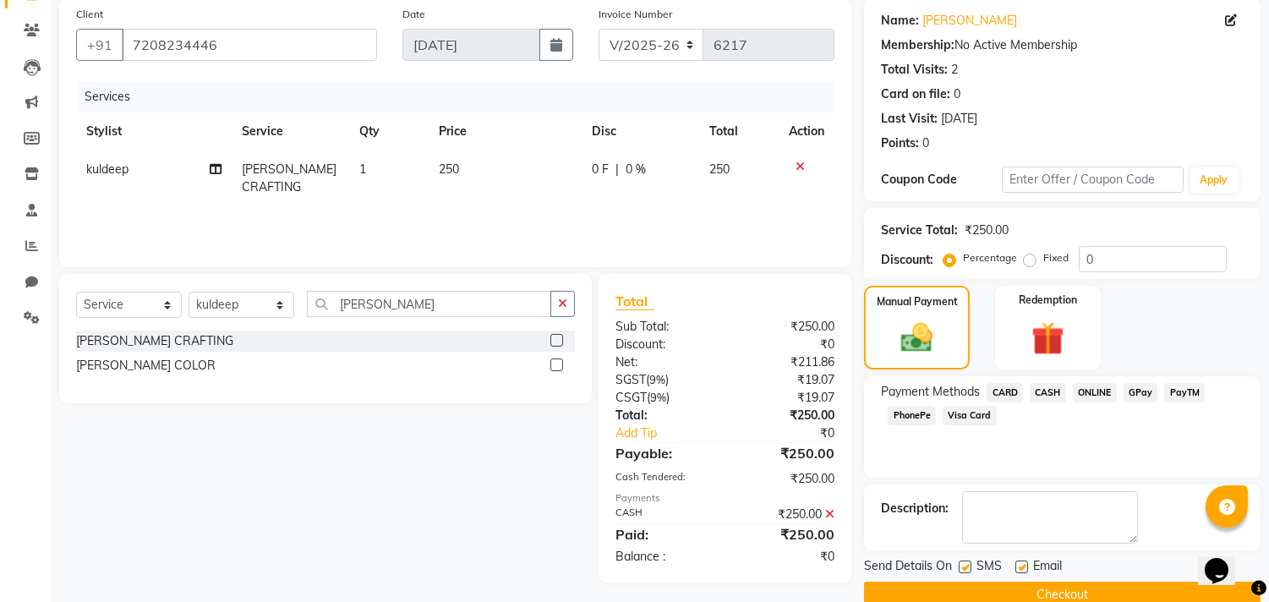
scroll to position [158, 0]
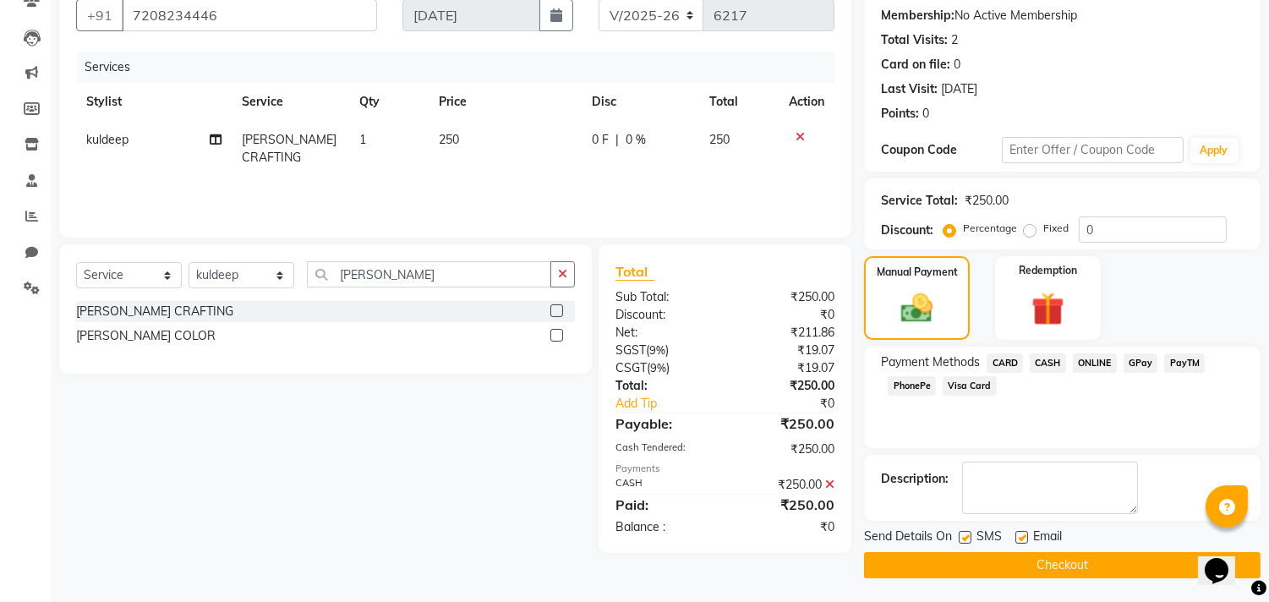
click at [1037, 554] on button "Checkout" at bounding box center [1062, 565] width 396 height 26
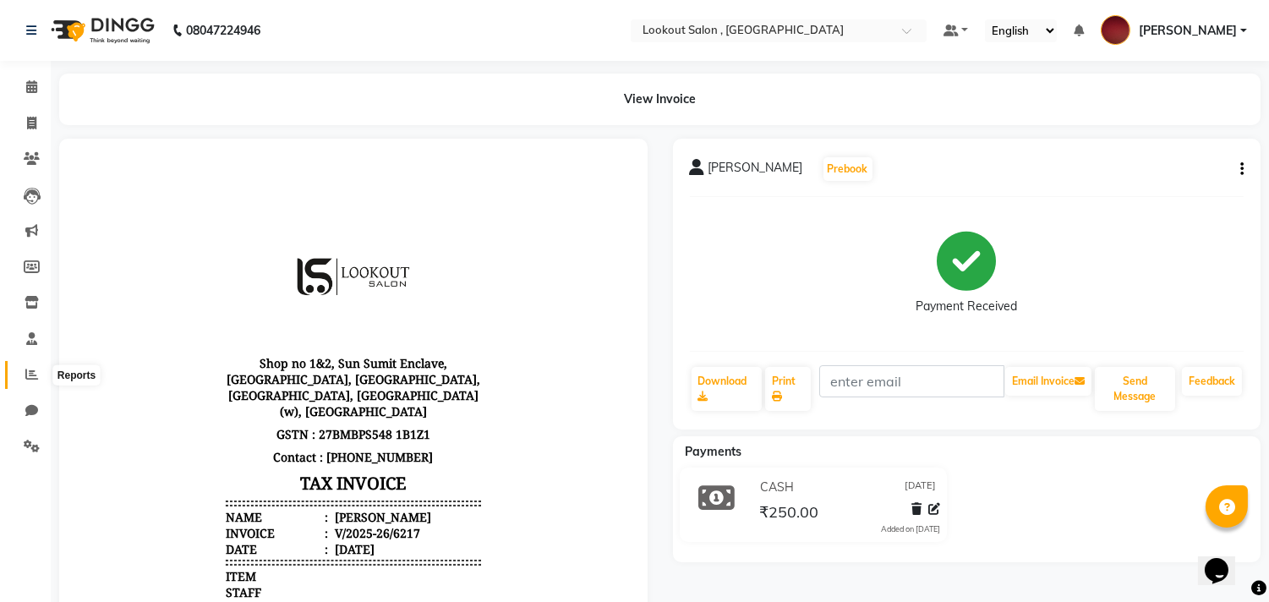
click at [30, 380] on icon at bounding box center [31, 374] width 13 height 13
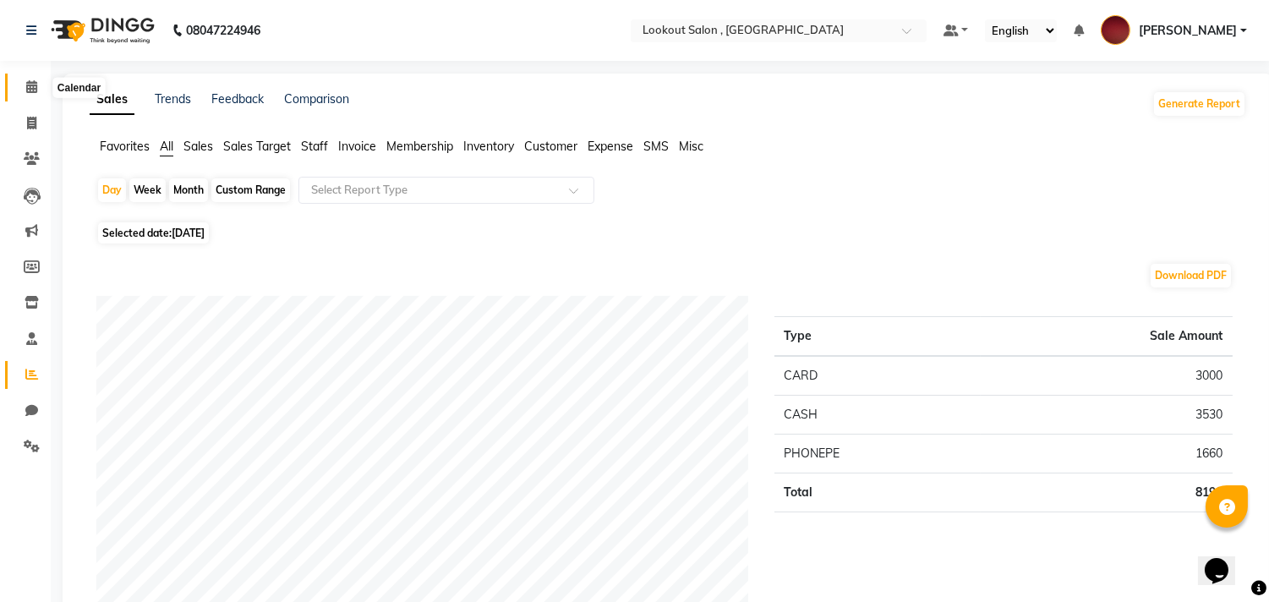
click at [26, 79] on span at bounding box center [32, 87] width 30 height 19
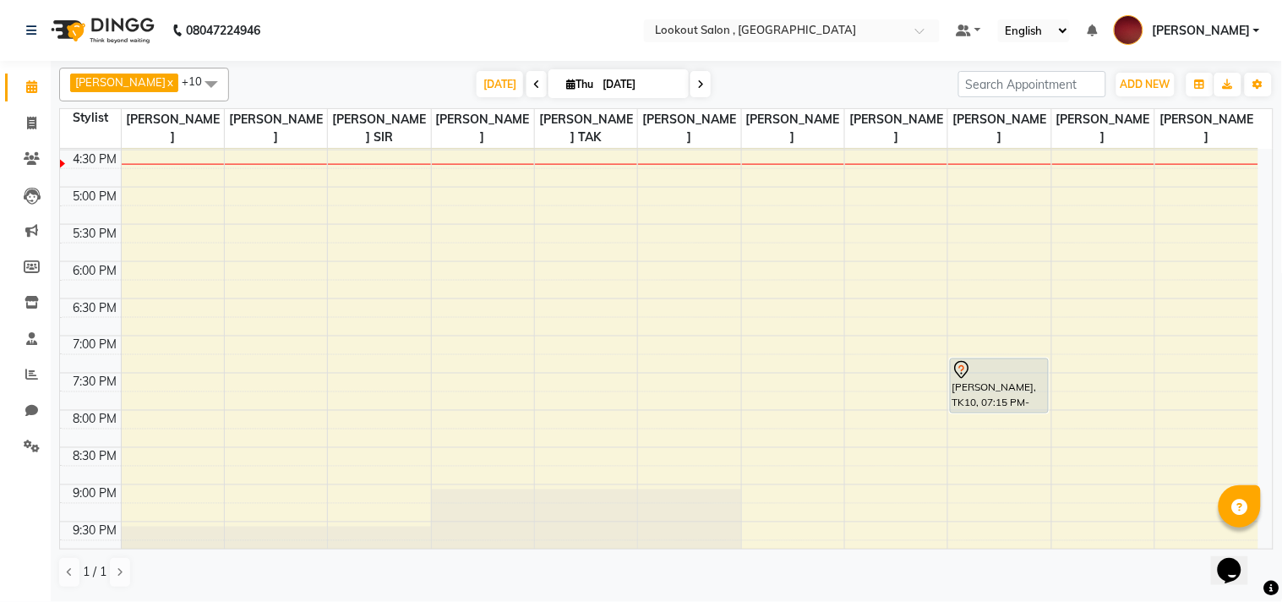
scroll to position [657, 0]
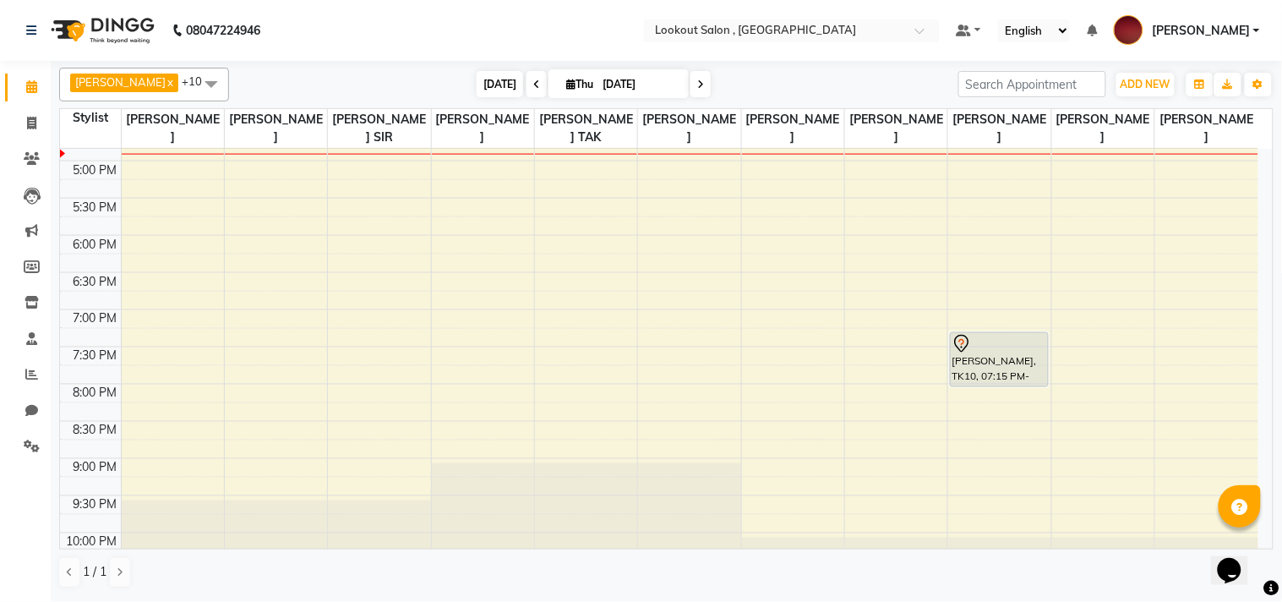
click at [477, 90] on span "Today" at bounding box center [500, 84] width 46 height 26
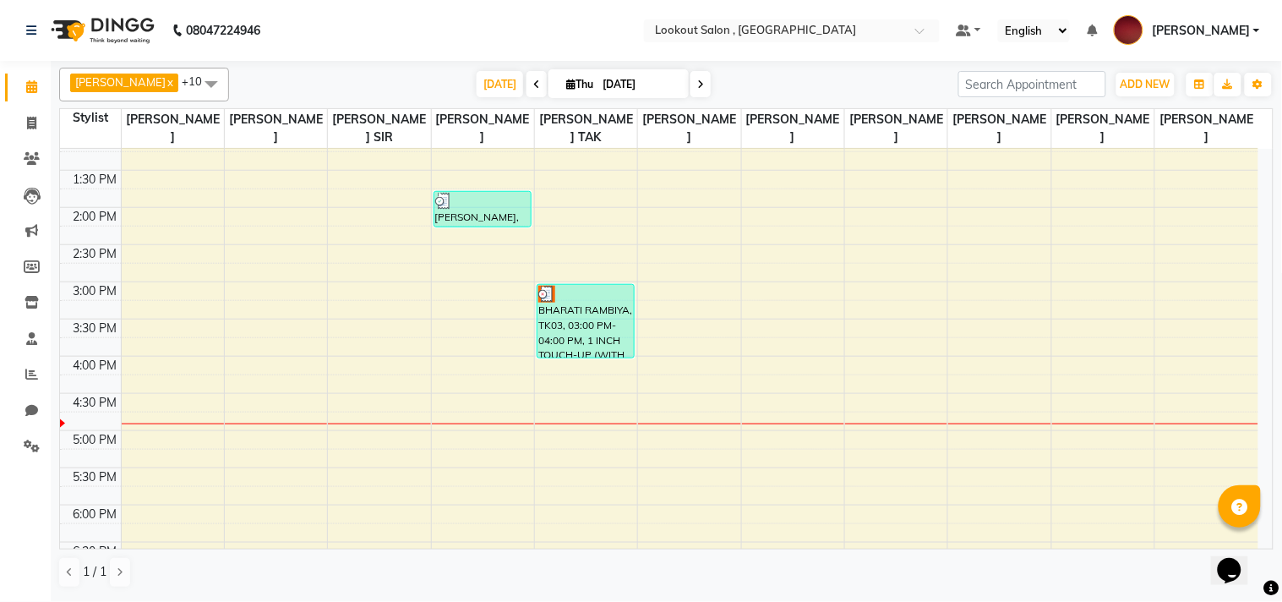
scroll to position [250, 0]
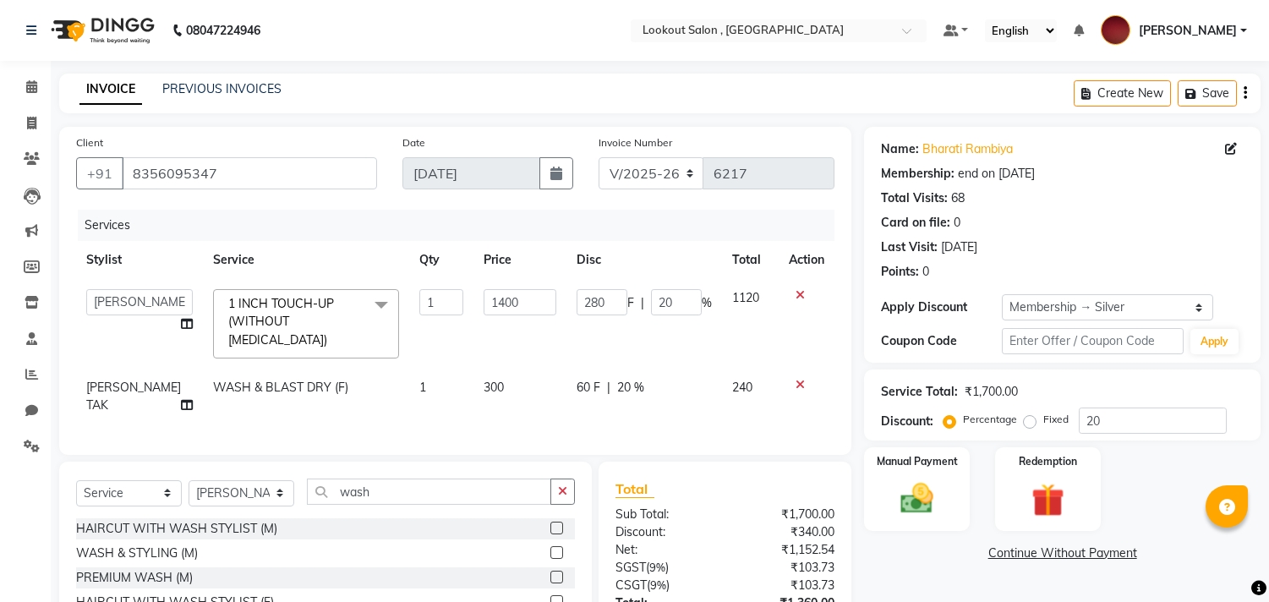
select select "151"
select select "11497"
select select "service"
select select "11497"
select select "1: Object"
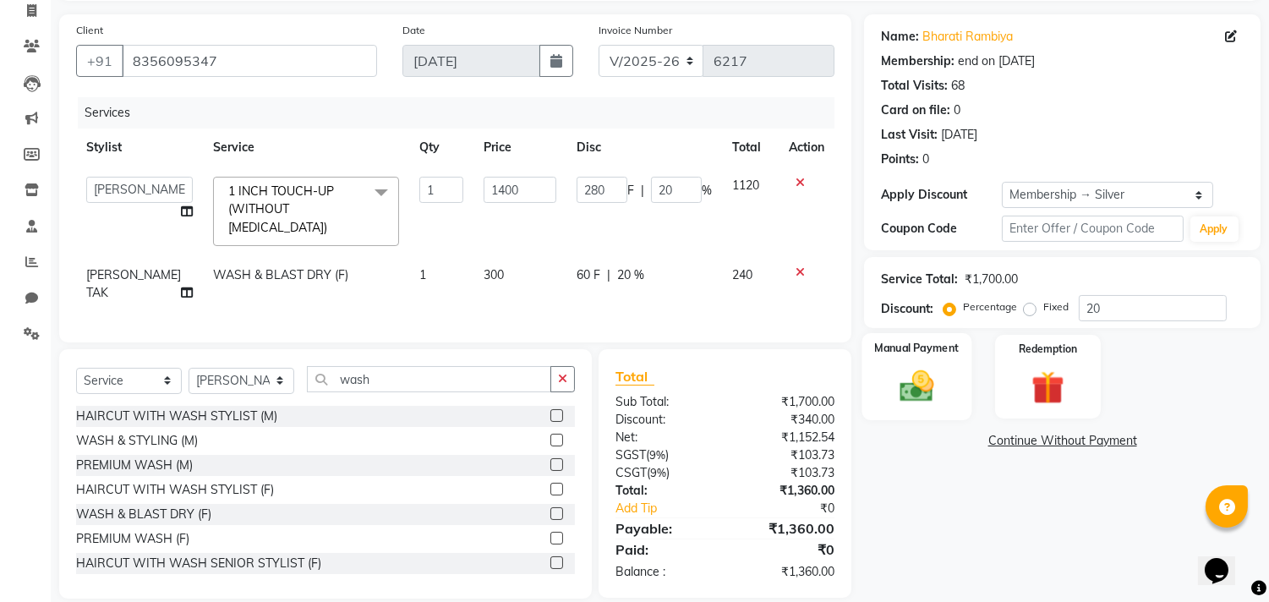
click at [934, 384] on img at bounding box center [917, 387] width 56 height 40
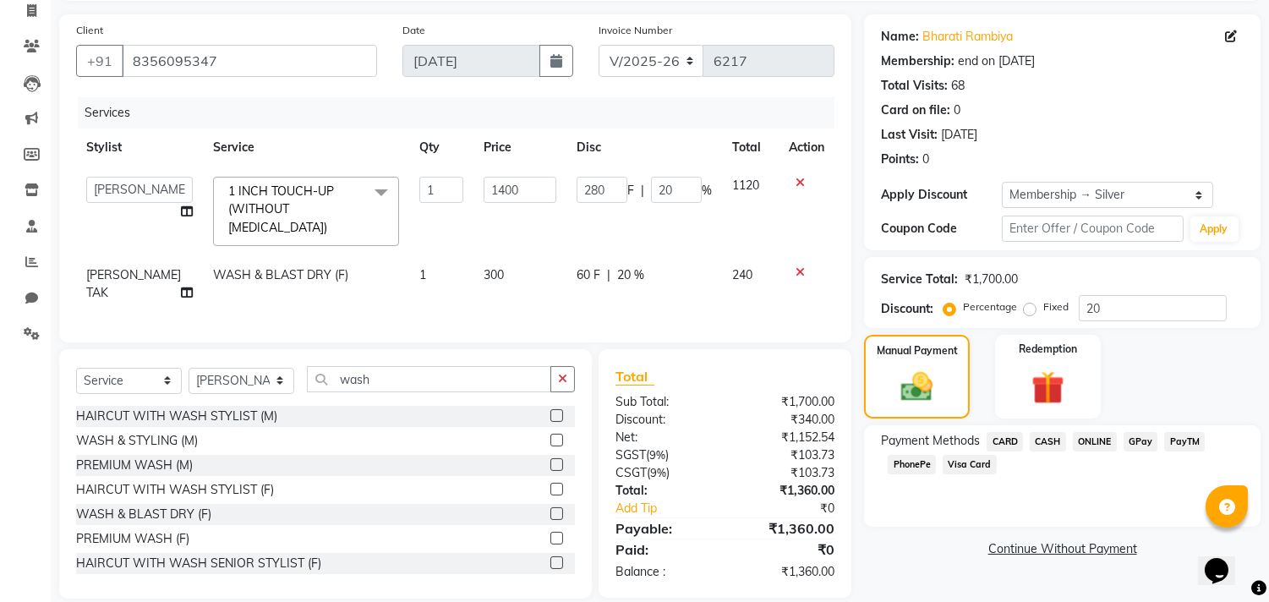
click at [1045, 437] on span "CASH" at bounding box center [1047, 441] width 36 height 19
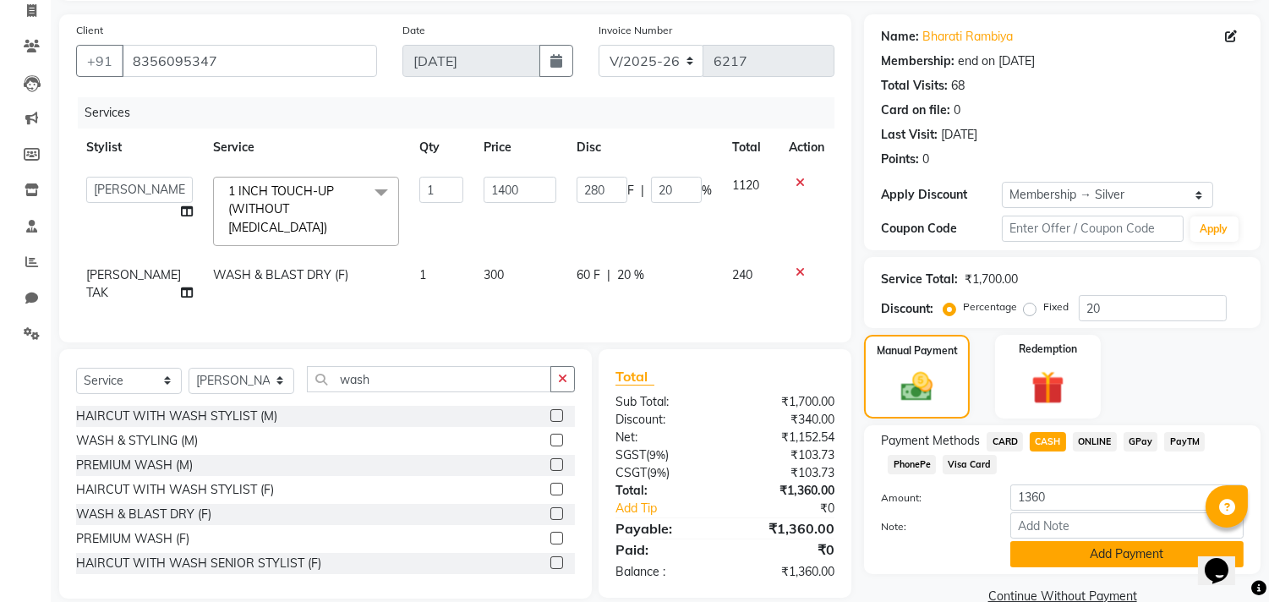
click at [1035, 561] on button "Add Payment" at bounding box center [1126, 554] width 233 height 26
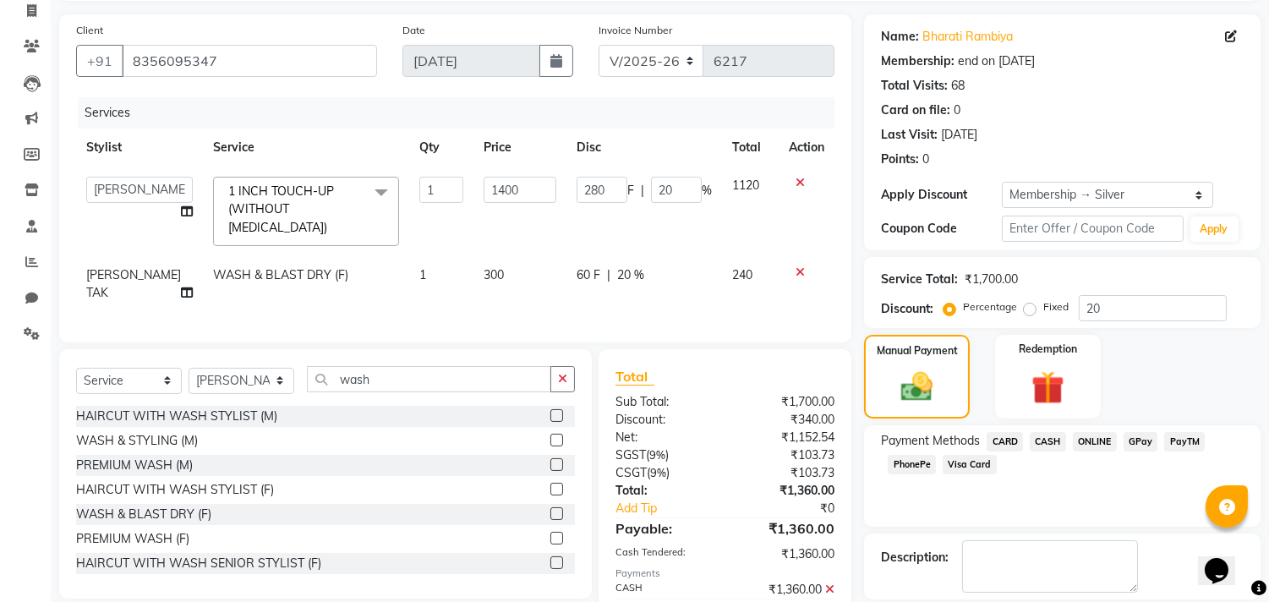
scroll to position [192, 0]
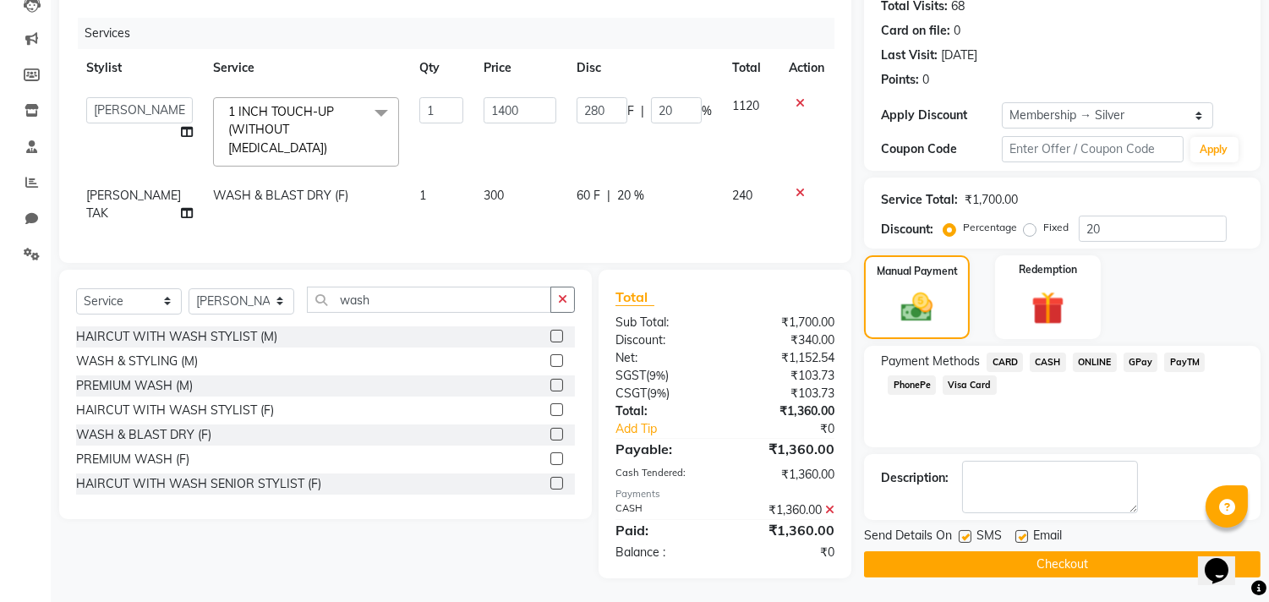
click at [1034, 565] on button "Checkout" at bounding box center [1062, 564] width 396 height 26
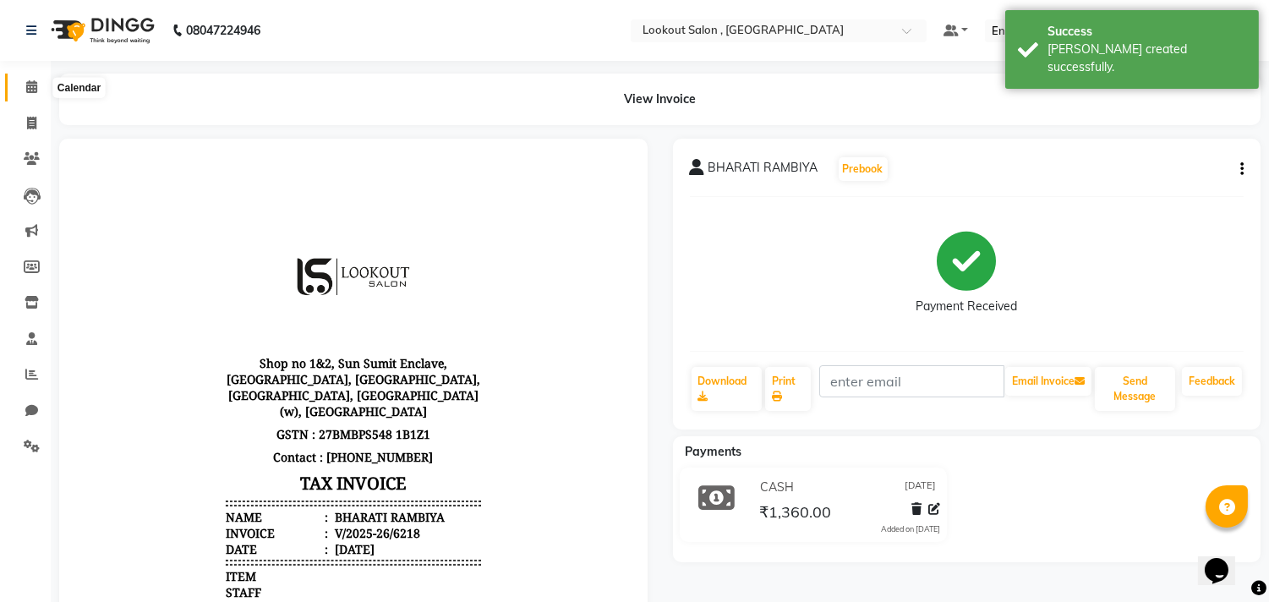
click at [38, 86] on span at bounding box center [32, 87] width 30 height 19
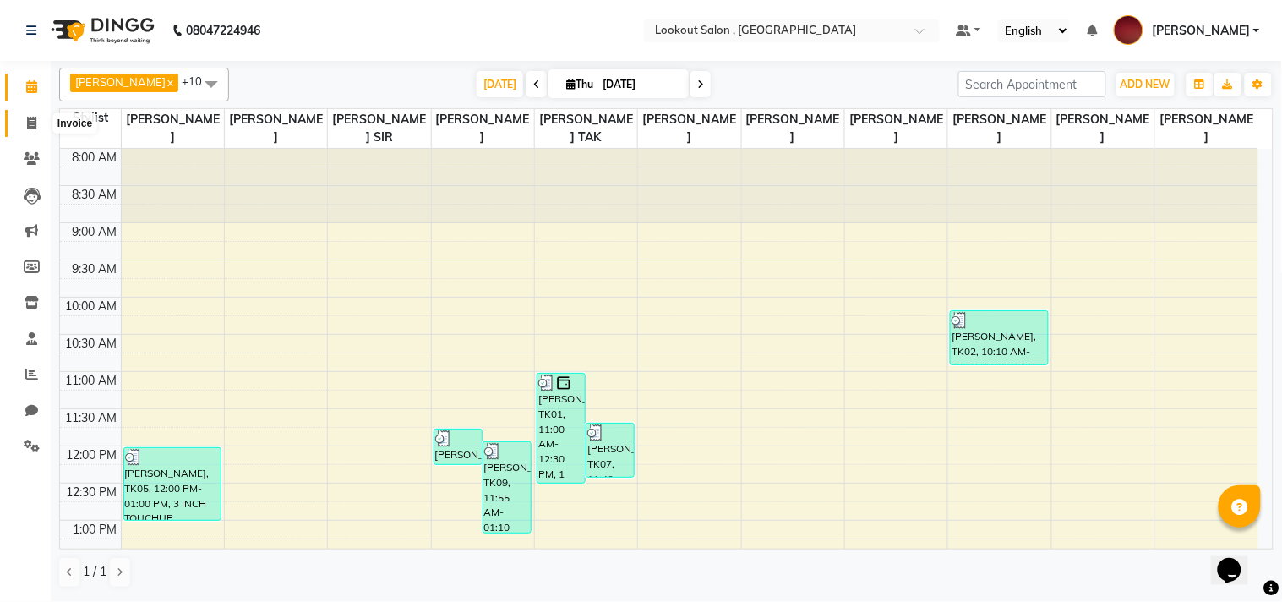
click at [30, 123] on icon at bounding box center [31, 123] width 9 height 13
select select "service"
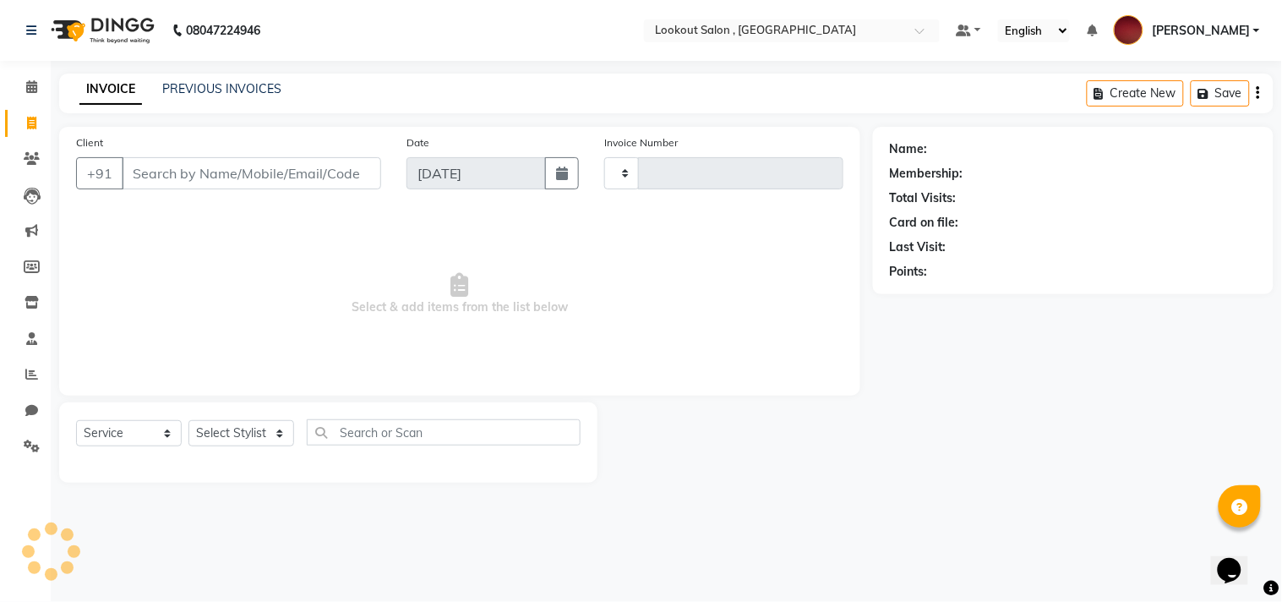
type input "6219"
select select "151"
click at [238, 427] on select "Select Stylist" at bounding box center [241, 433] width 106 height 26
select select "24828"
click at [188, 421] on select "Select Stylist Alizah Bangi ARMAN KASSAR jishan shekh KRISHNA SHAH kuldeep NAND…" at bounding box center [241, 433] width 106 height 26
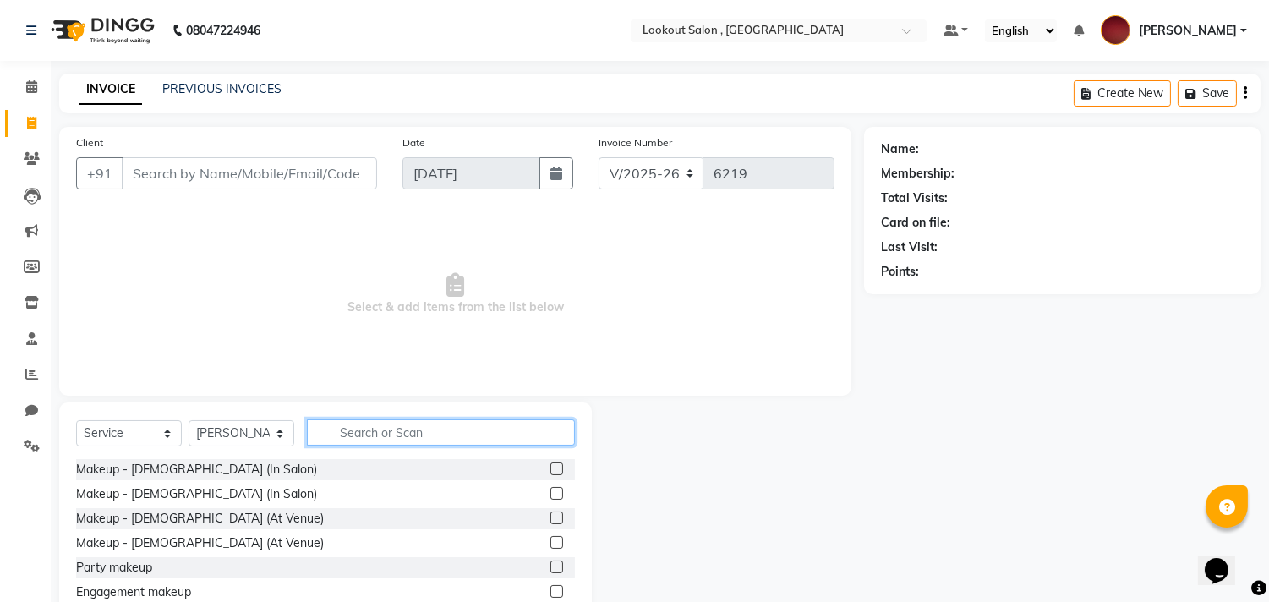
click at [372, 434] on input "text" at bounding box center [441, 432] width 268 height 26
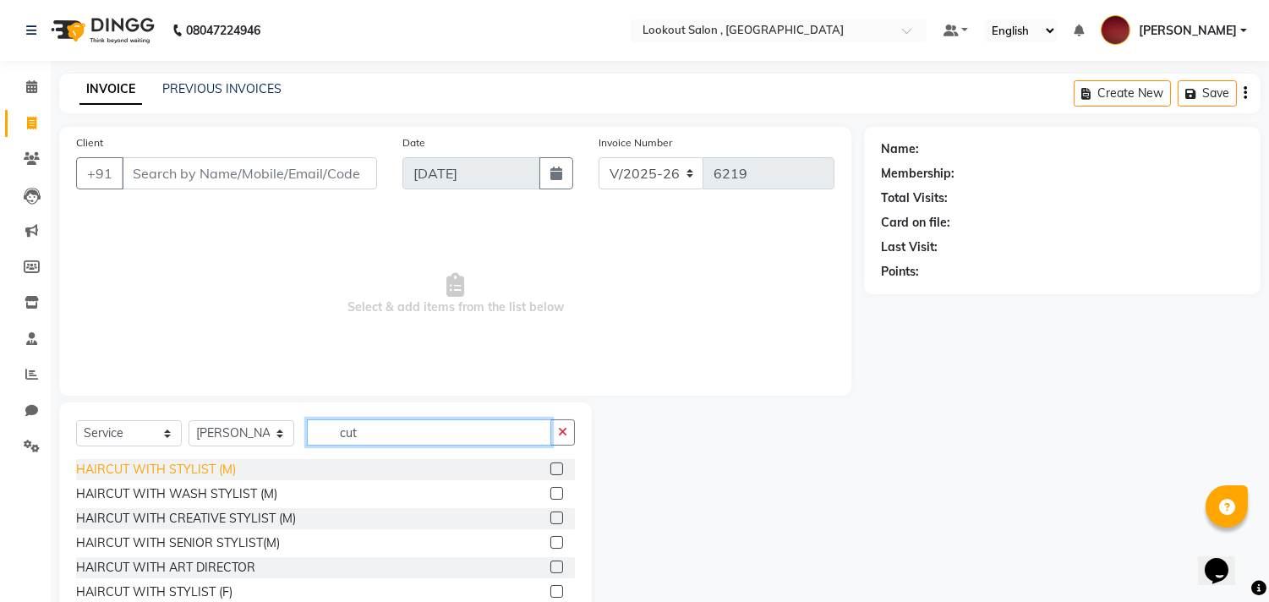
type input "cut"
click at [197, 462] on div "HAIRCUT WITH STYLIST (M)" at bounding box center [156, 470] width 160 height 18
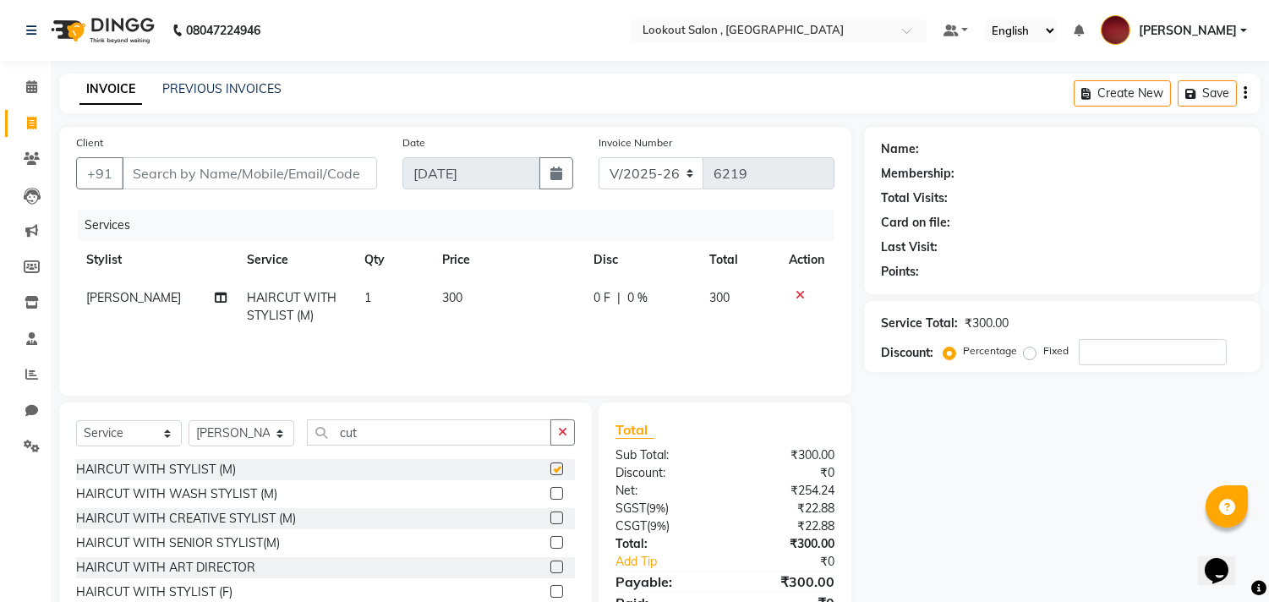
checkbox input "false"
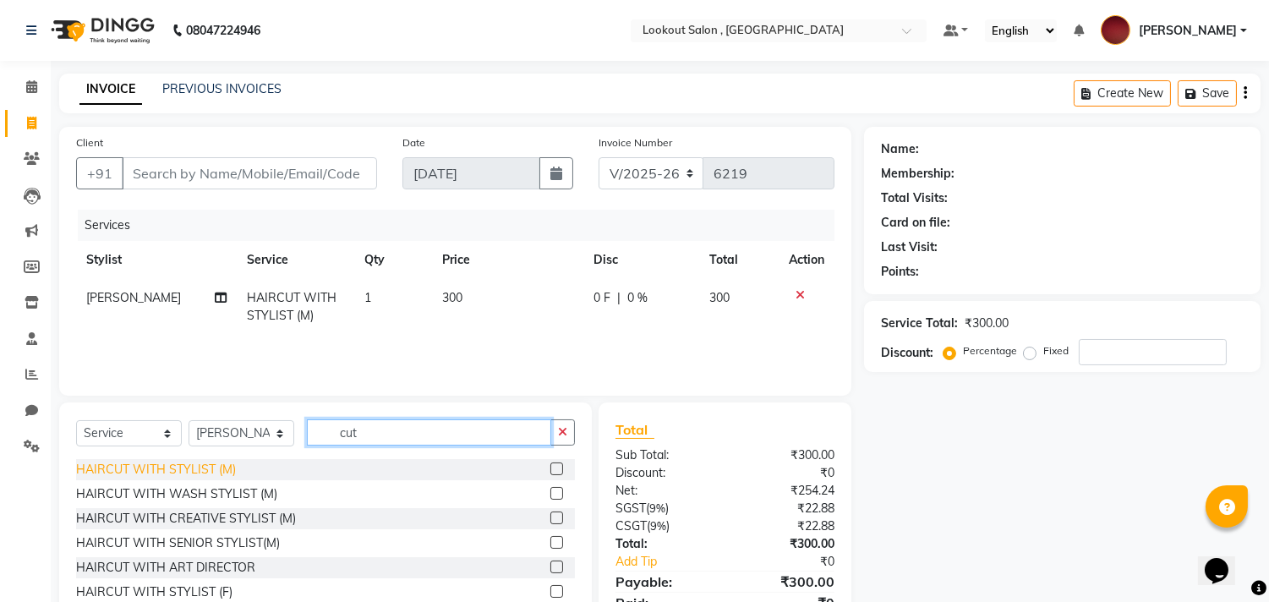
drag, startPoint x: 389, startPoint y: 434, endPoint x: 226, endPoint y: 473, distance: 167.7
click at [230, 473] on div "Select Service Product Membership Package Voucher Prepaid Gift Card Select Styl…" at bounding box center [325, 526] width 532 height 249
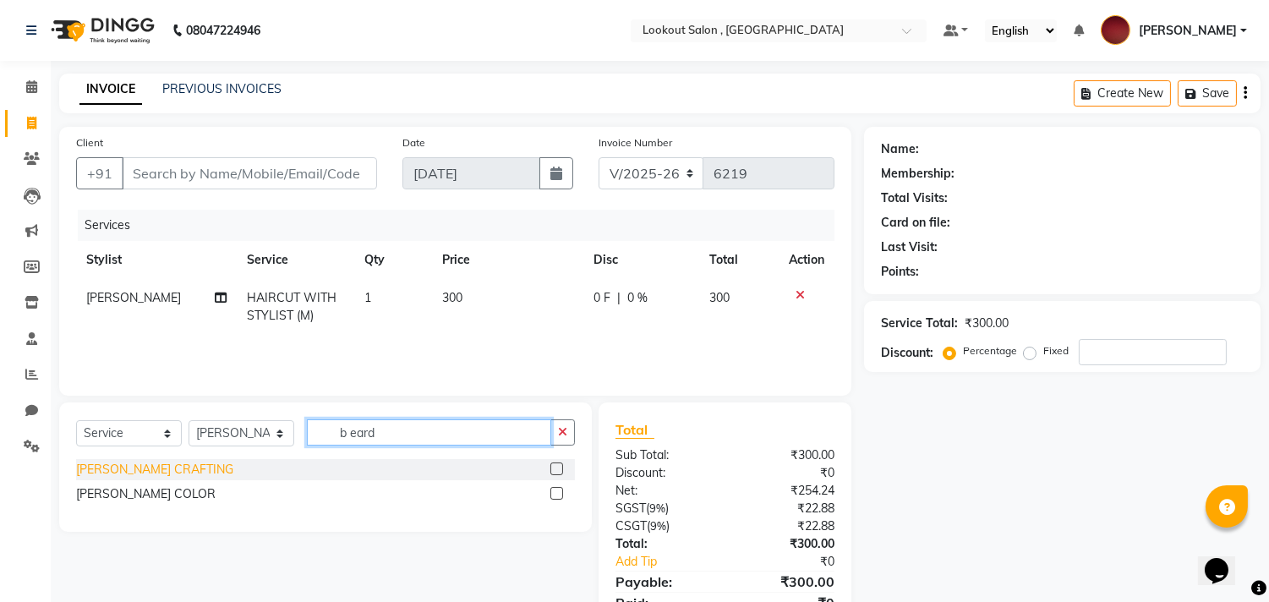
type input "b eard"
click at [122, 461] on div "BEARD CRAFTING" at bounding box center [154, 470] width 157 height 18
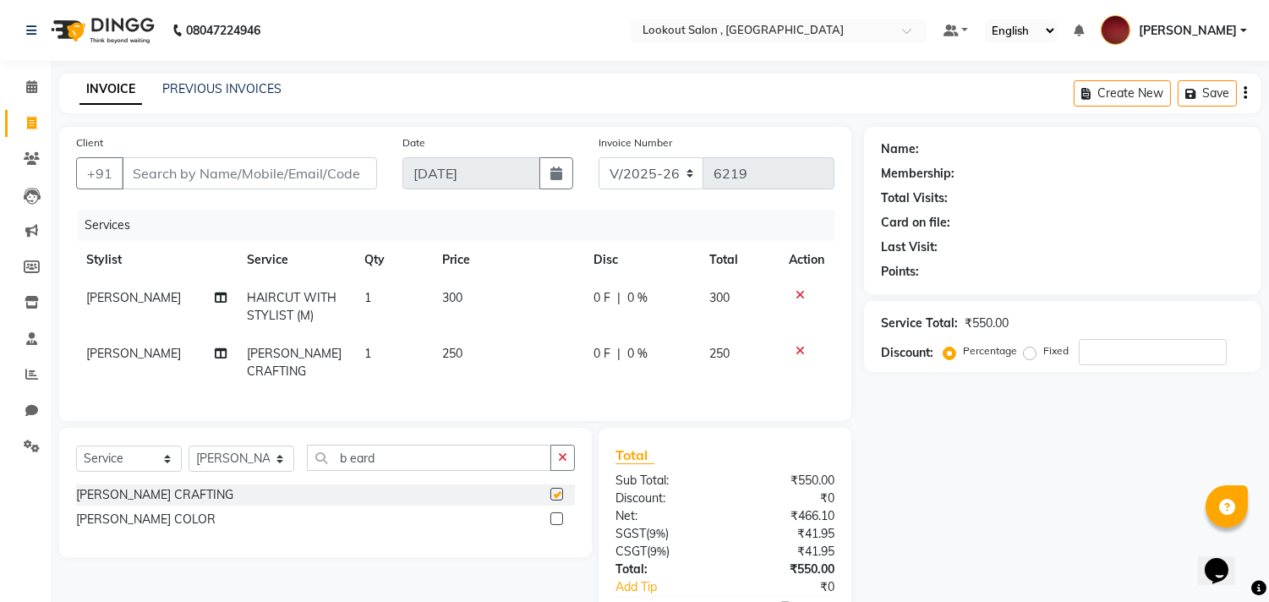
checkbox input "false"
click at [147, 180] on input "Client" at bounding box center [249, 173] width 255 height 32
type input "9"
type input "0"
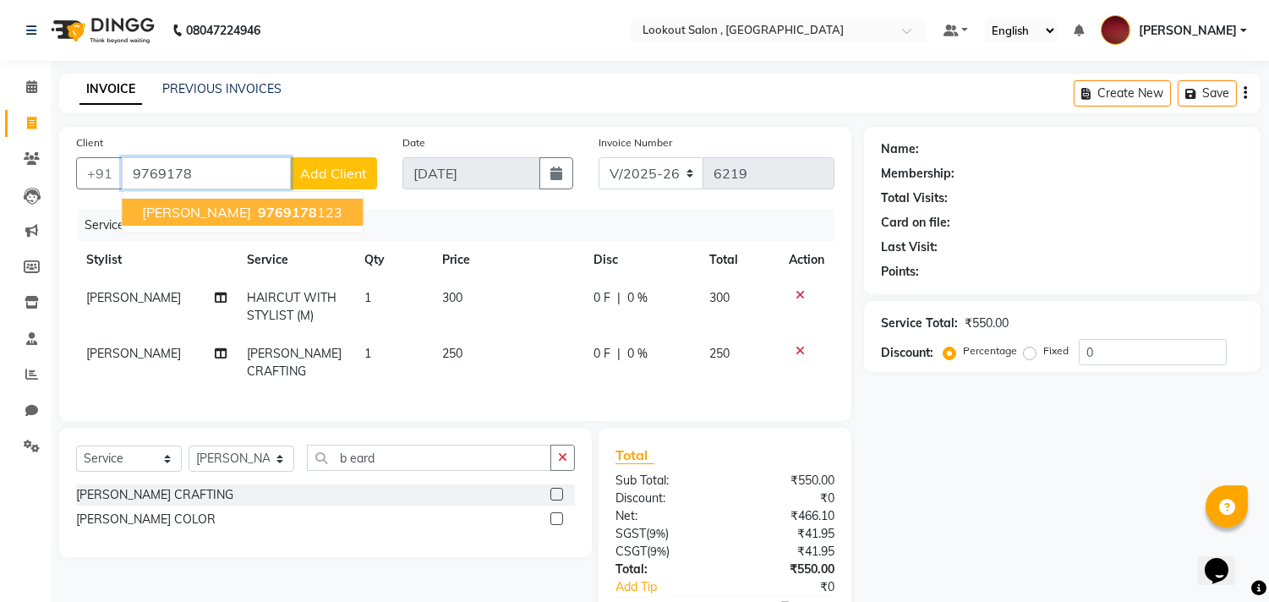
click at [326, 200] on button "keval katrodia 9769178 123" at bounding box center [242, 212] width 241 height 27
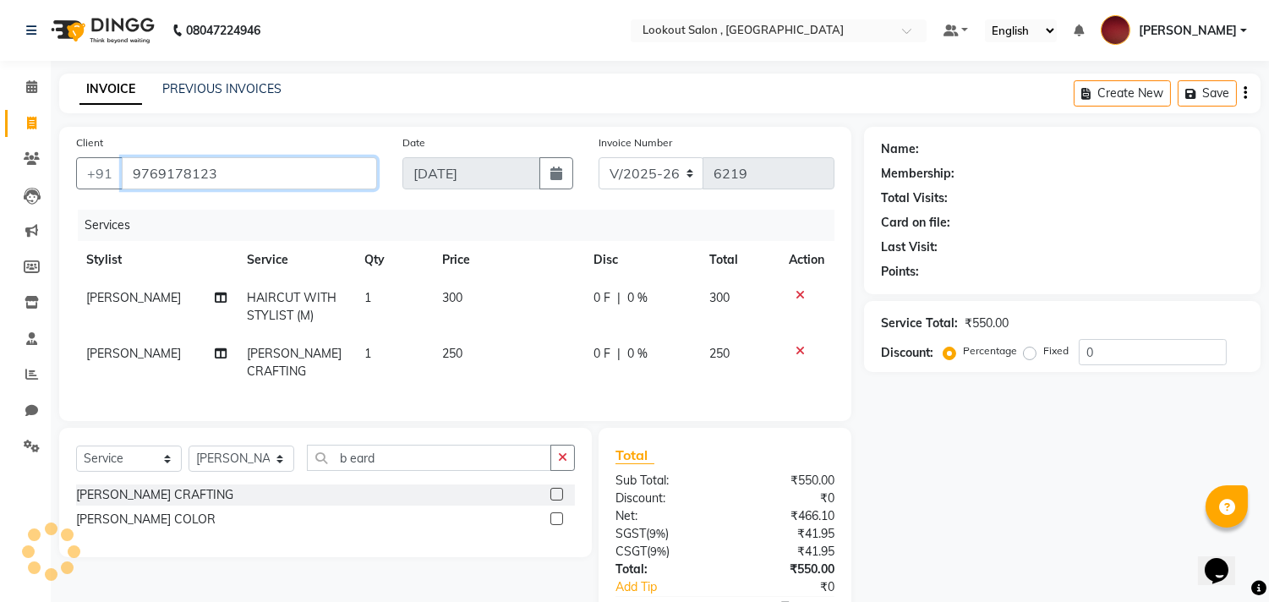
type input "9769178123"
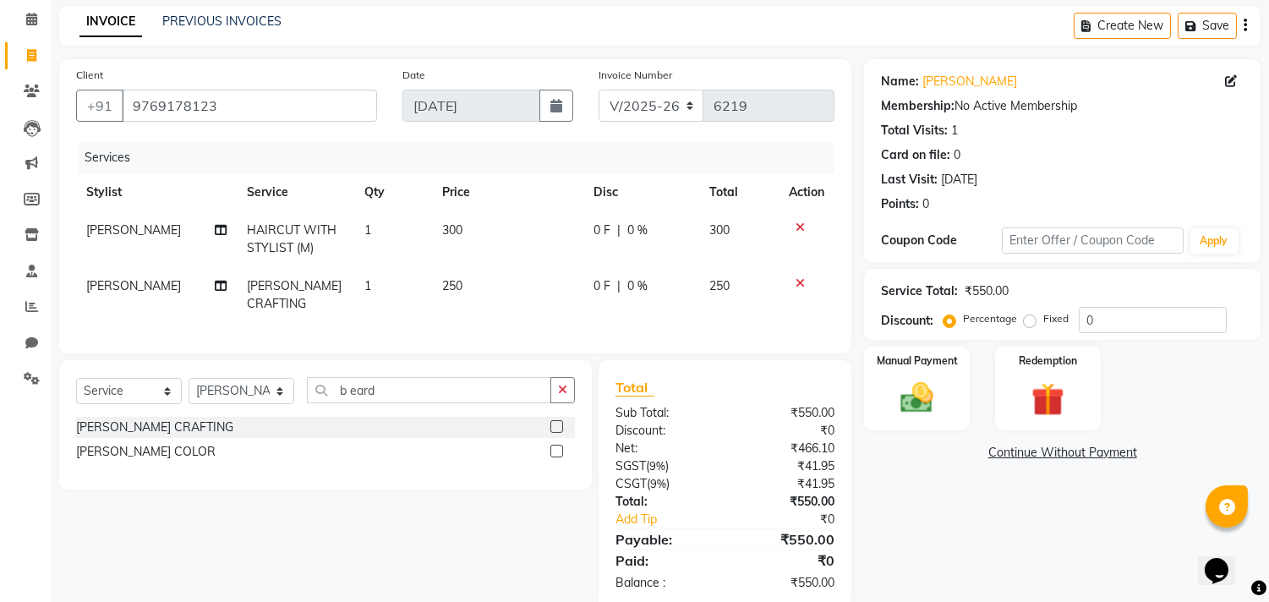
scroll to position [113, 0]
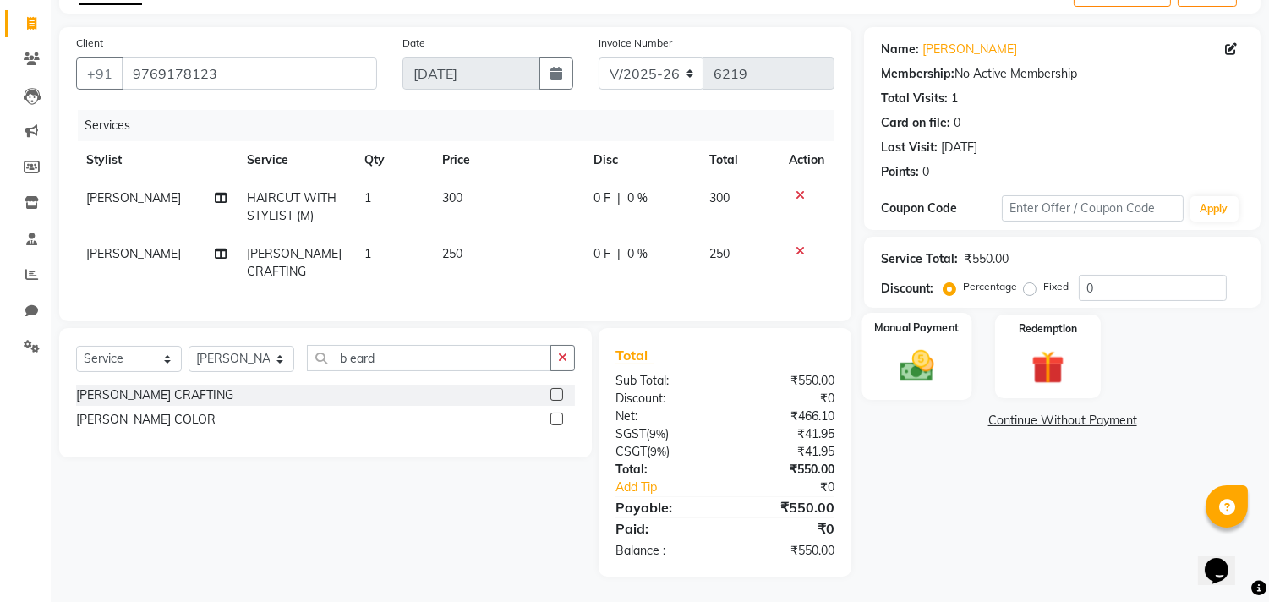
click at [931, 373] on div "Manual Payment" at bounding box center [917, 356] width 110 height 86
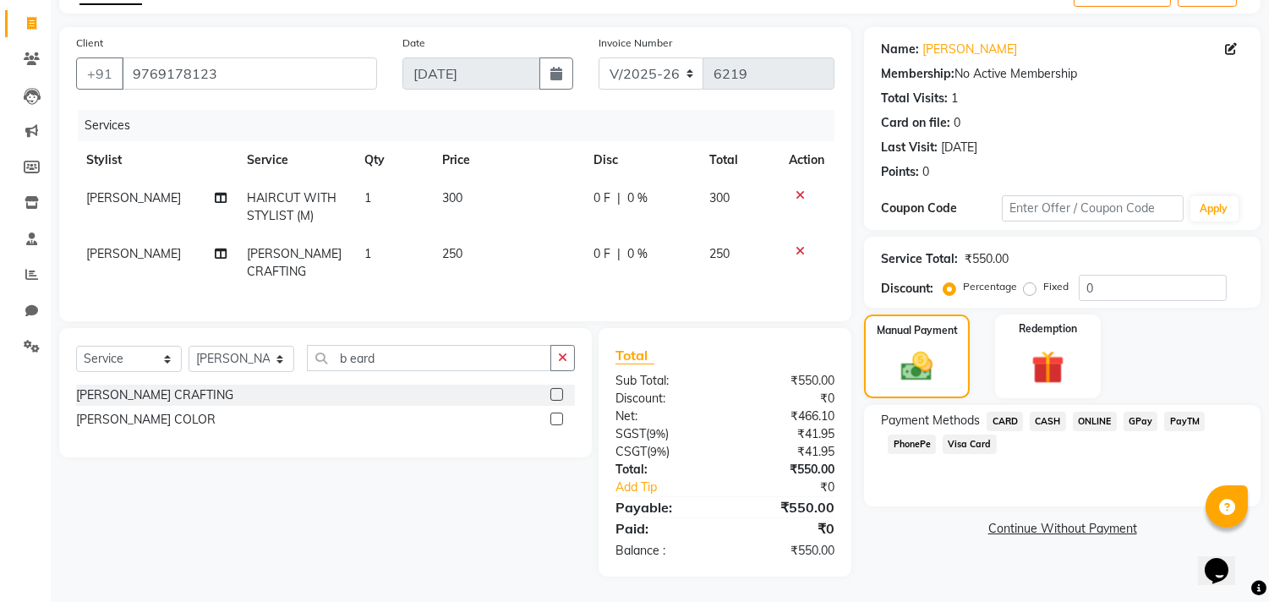
click at [903, 434] on span "PhonePe" at bounding box center [911, 443] width 48 height 19
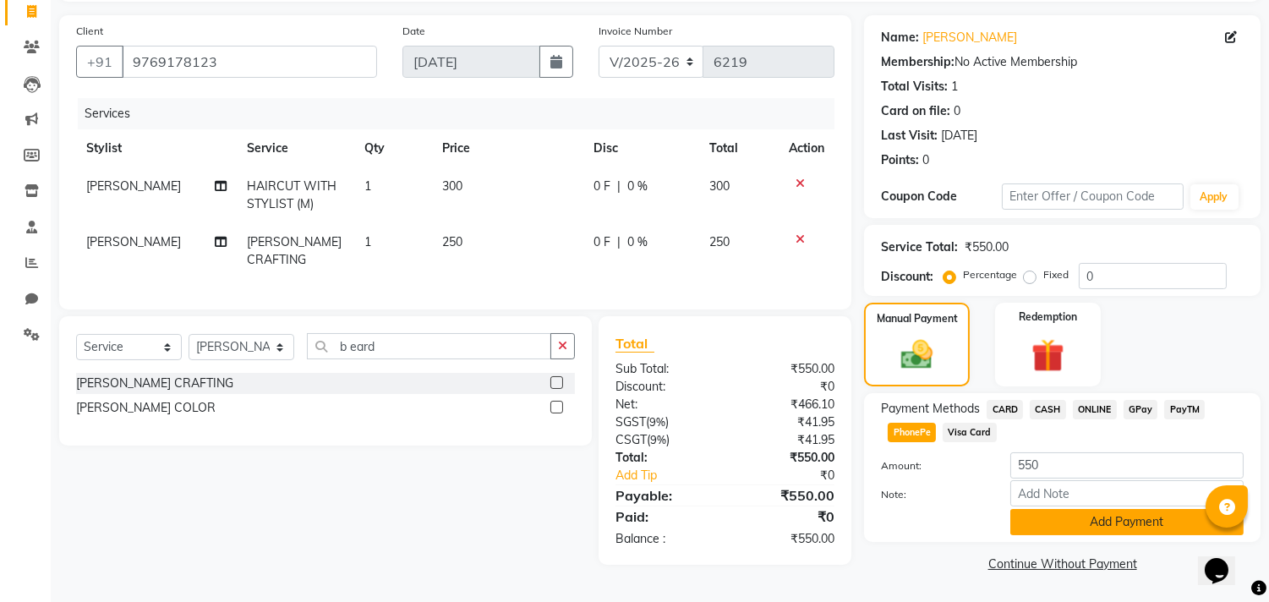
click at [1048, 520] on button "Add Payment" at bounding box center [1126, 522] width 233 height 26
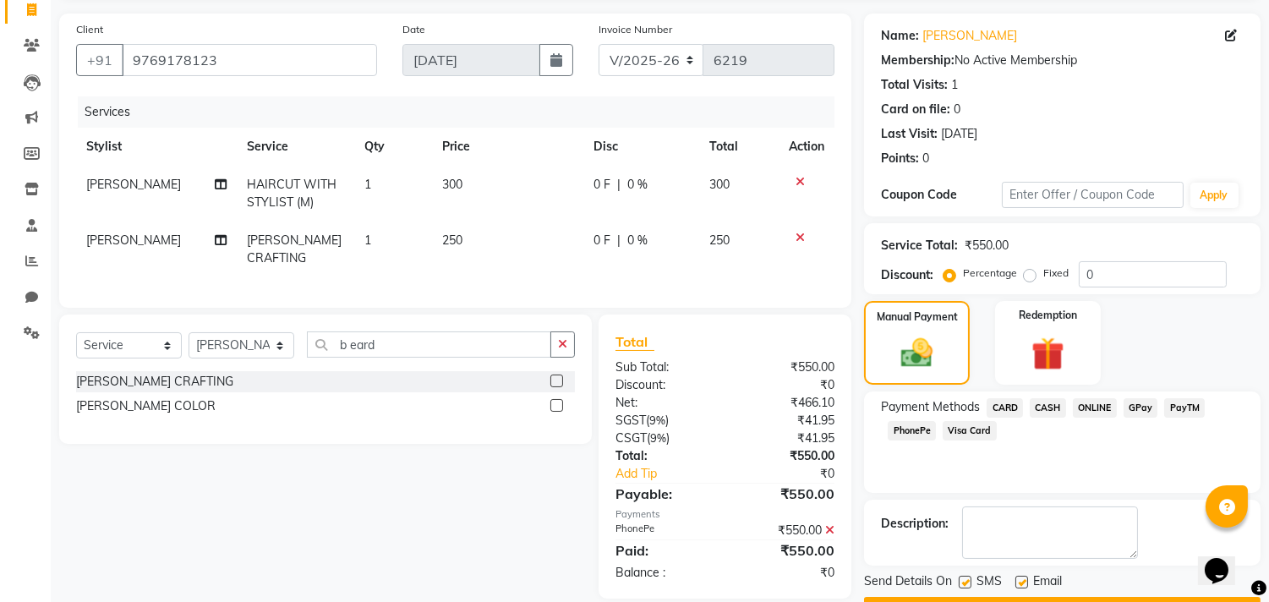
scroll to position [158, 0]
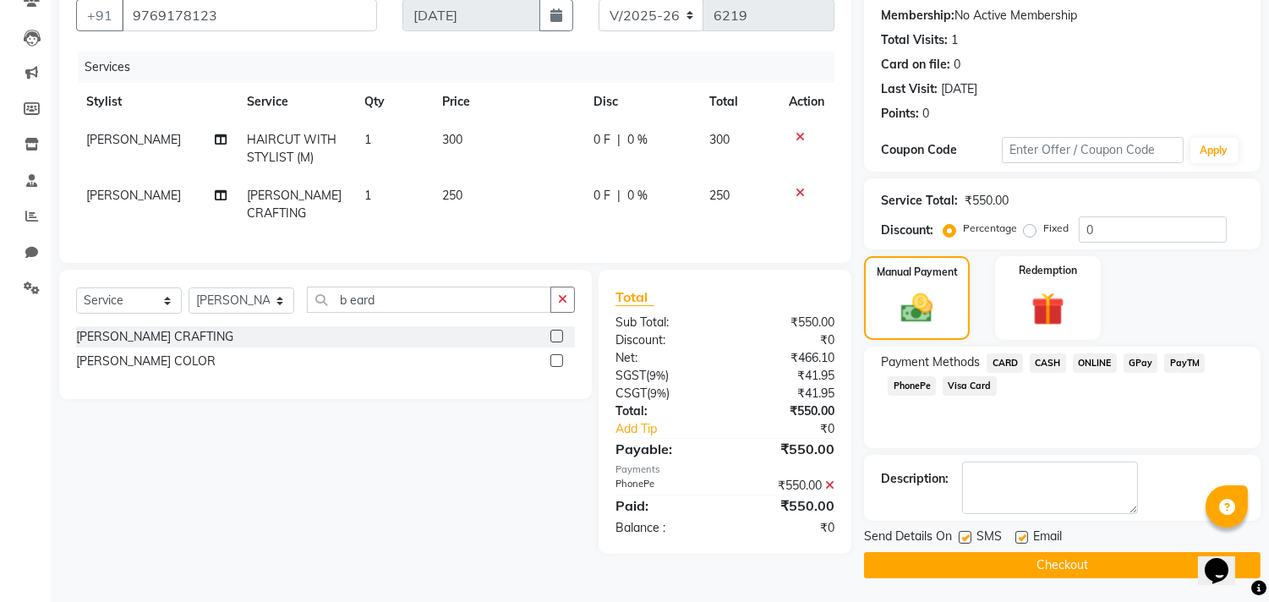
click at [983, 575] on button "Checkout" at bounding box center [1062, 565] width 396 height 26
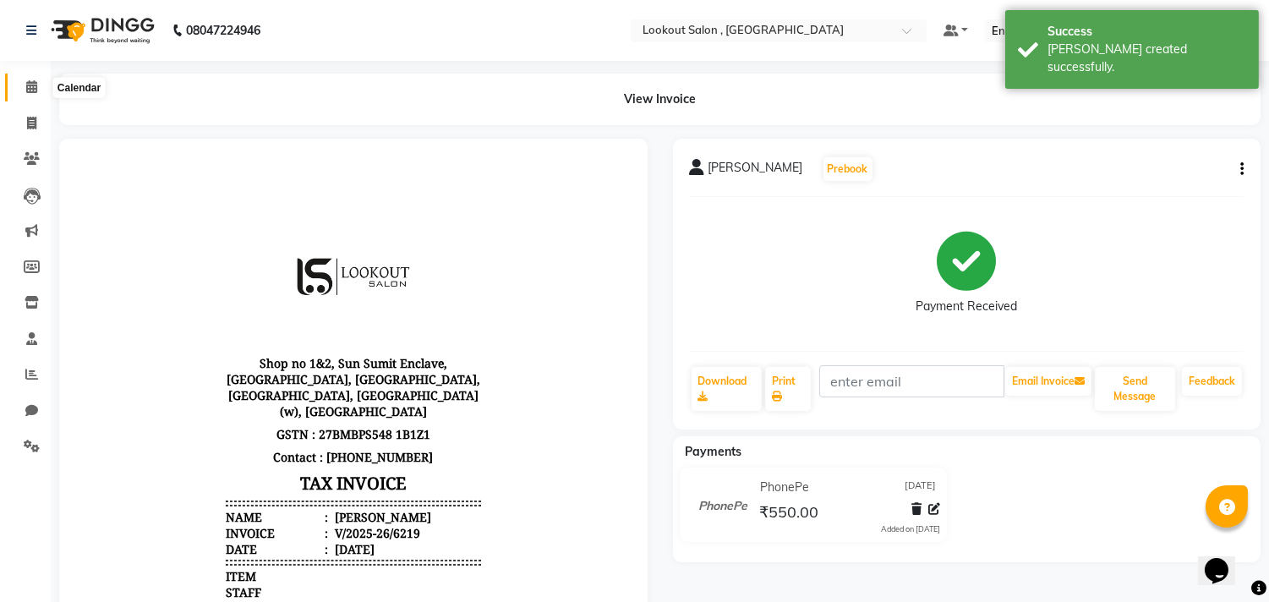
click at [26, 88] on icon at bounding box center [31, 86] width 11 height 13
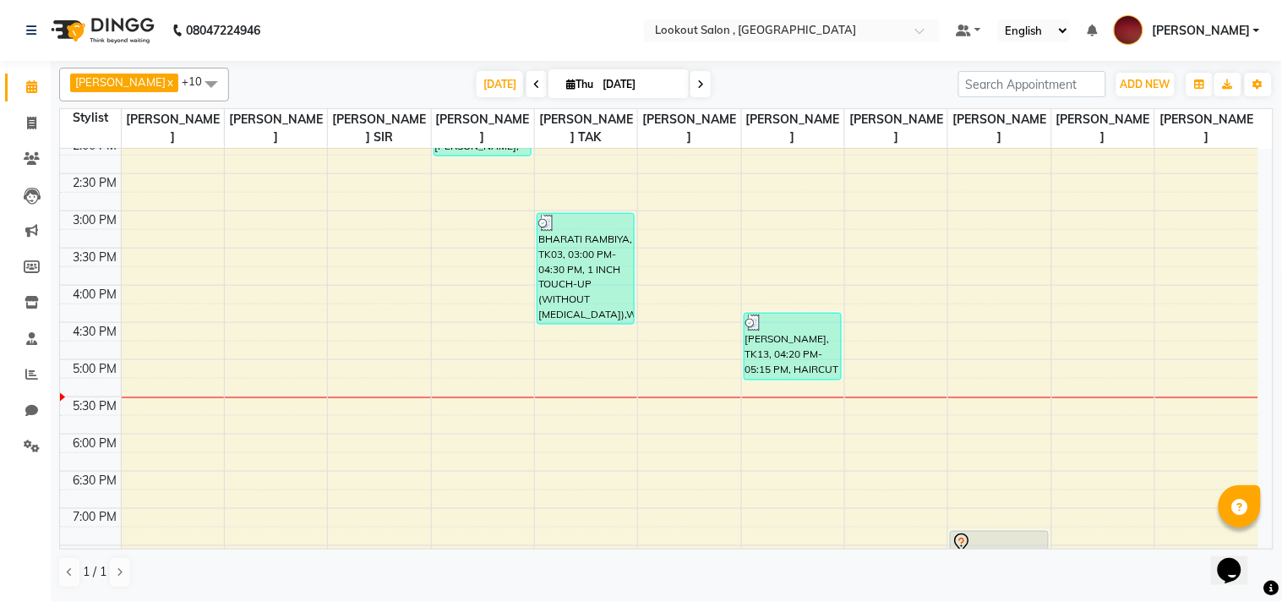
scroll to position [563, 0]
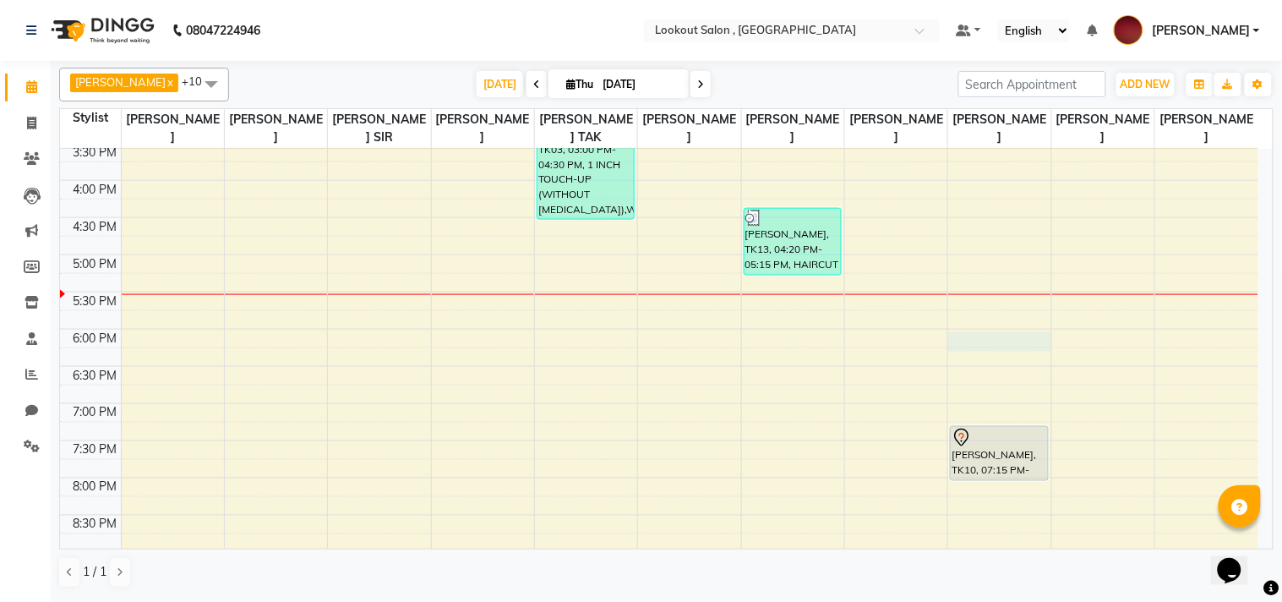
click at [976, 341] on div "8:00 AM 8:30 AM 9:00 AM 9:30 AM 10:00 AM 10:30 AM 11:00 AM 11:30 AM 12:00 PM 12…" at bounding box center [659, 143] width 1198 height 1115
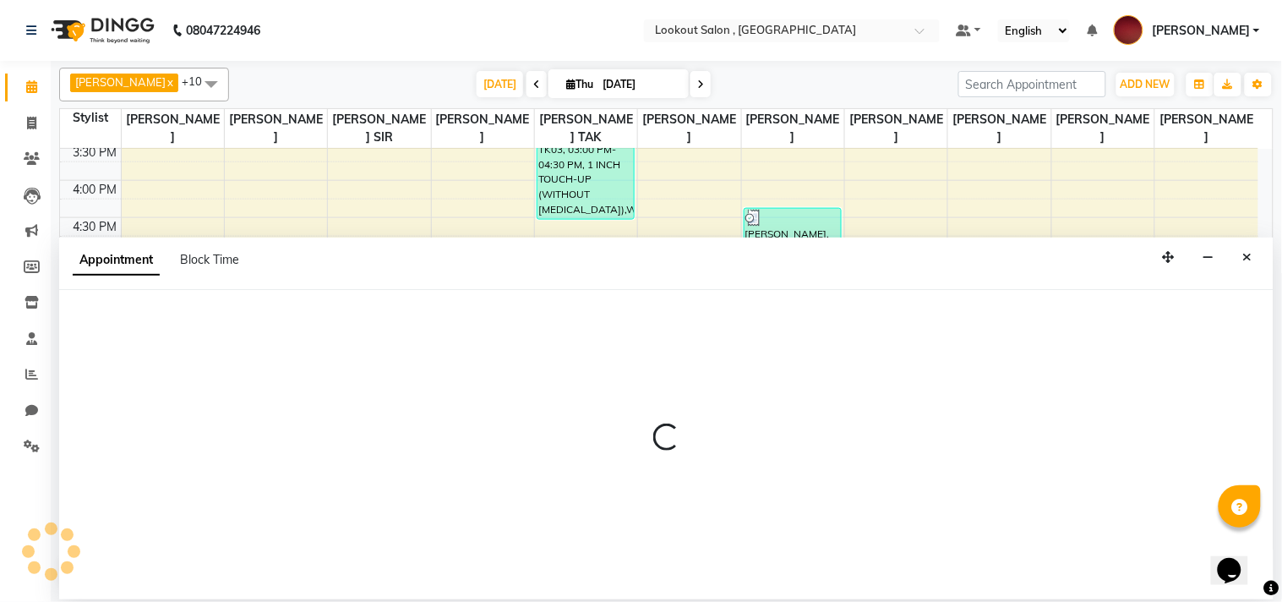
select select "48095"
select select "1080"
select select "tentative"
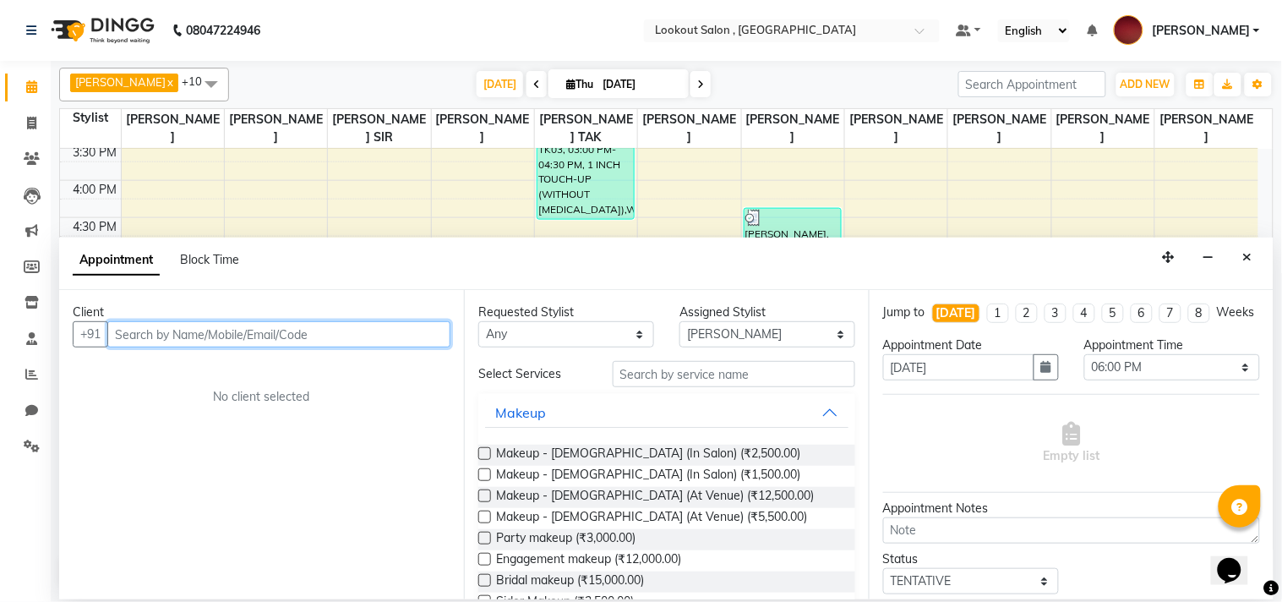
click at [166, 340] on input "text" at bounding box center [278, 334] width 343 height 26
click at [144, 336] on input "88208042294" at bounding box center [243, 334] width 273 height 26
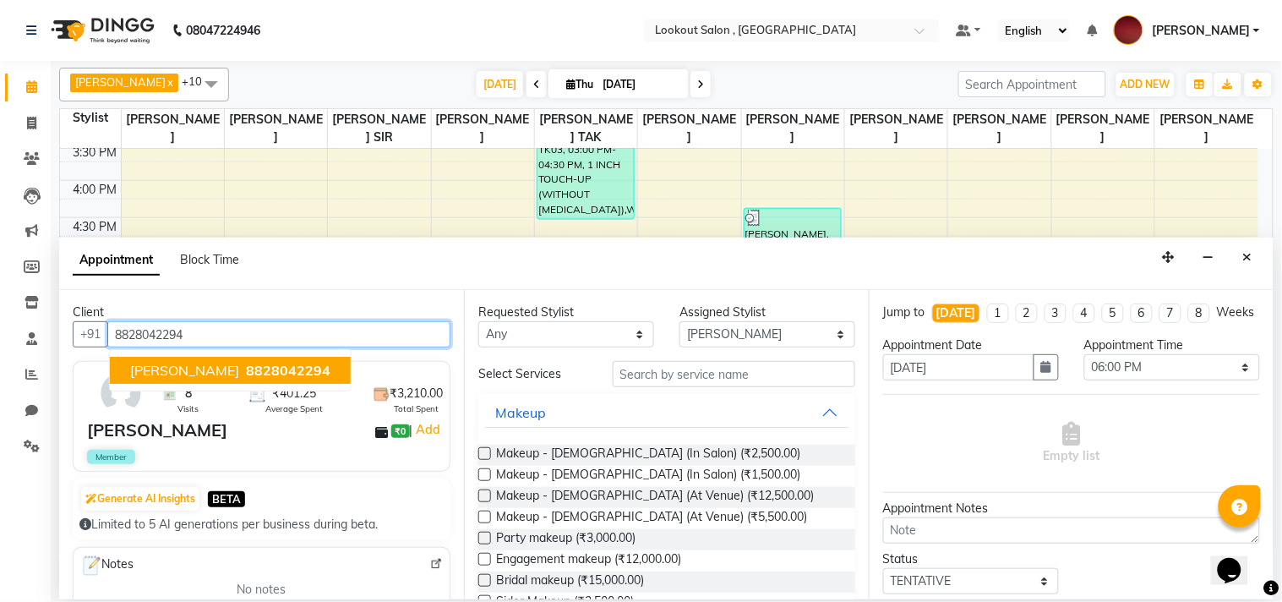
click at [205, 368] on span "URVI PATAKAR" at bounding box center [184, 370] width 109 height 17
type input "8828042294"
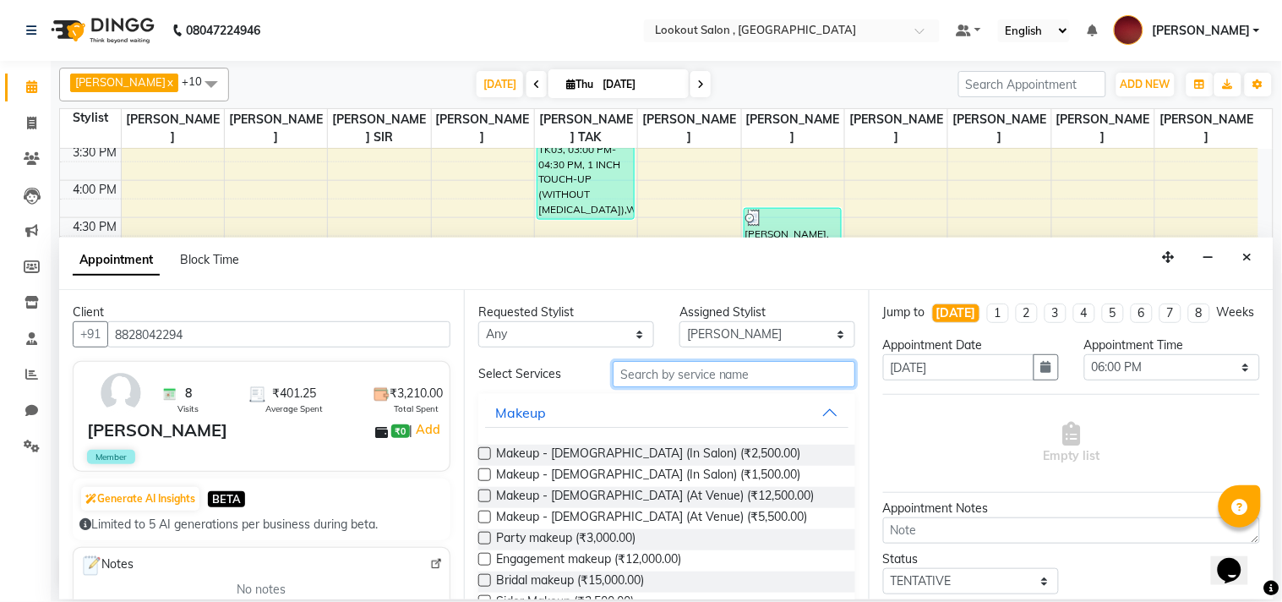
click at [622, 380] on input "text" at bounding box center [734, 374] width 243 height 26
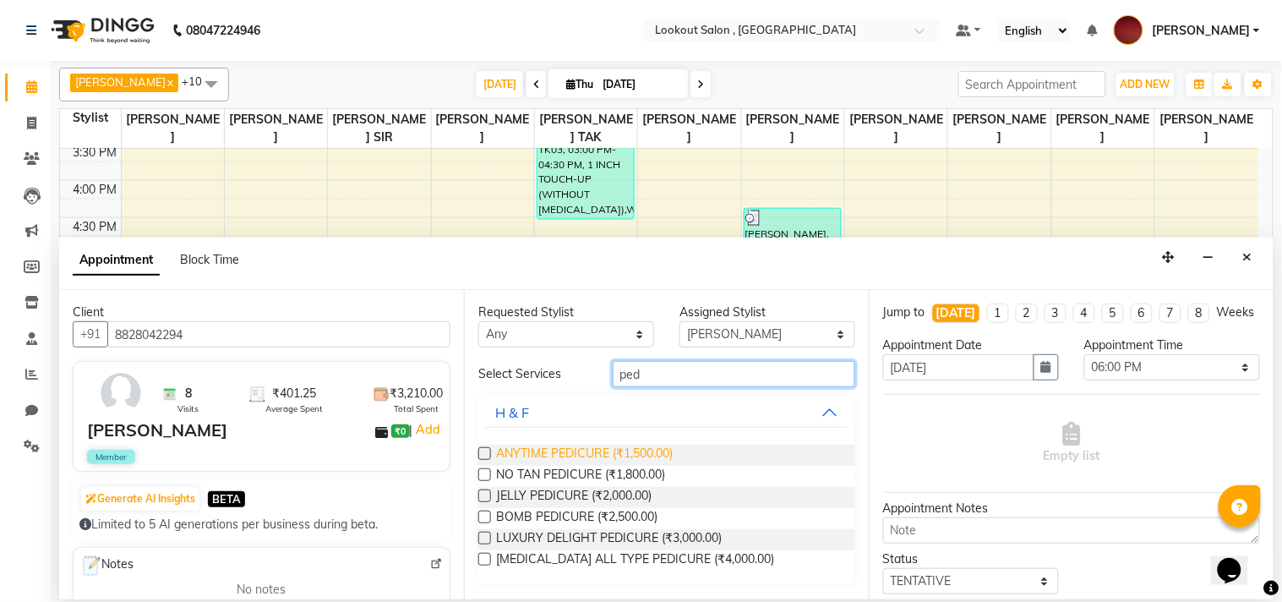
type input "ped"
click at [586, 459] on span "ANYTIME PEDICURE (₹1,500.00)" at bounding box center [584, 455] width 177 height 21
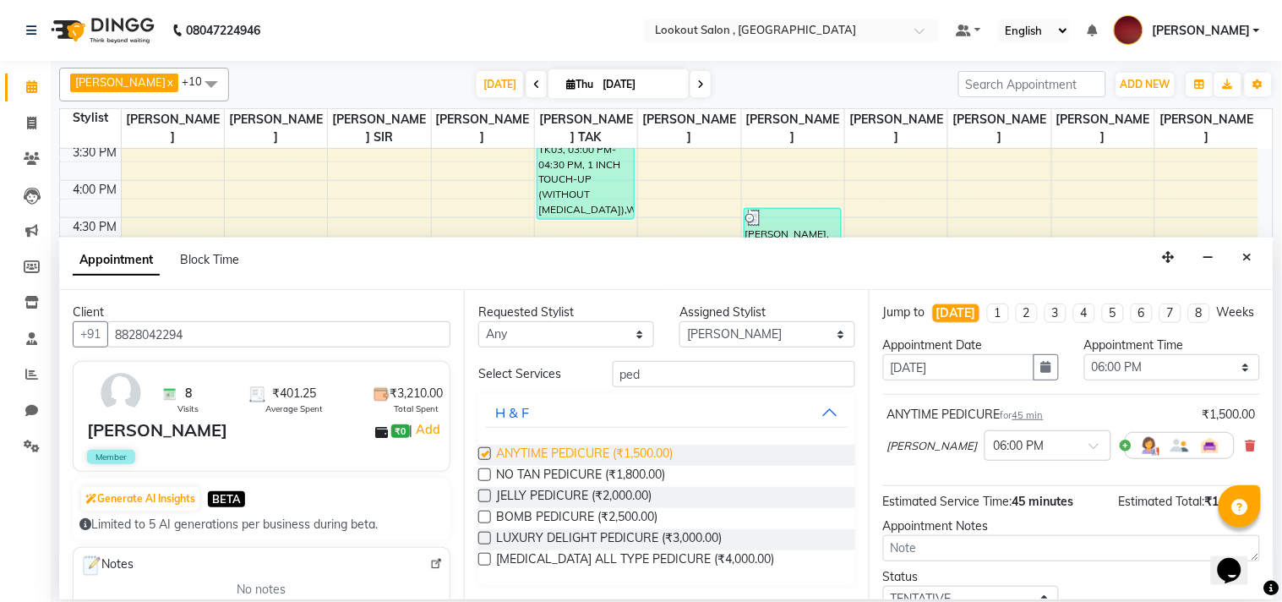
checkbox input "false"
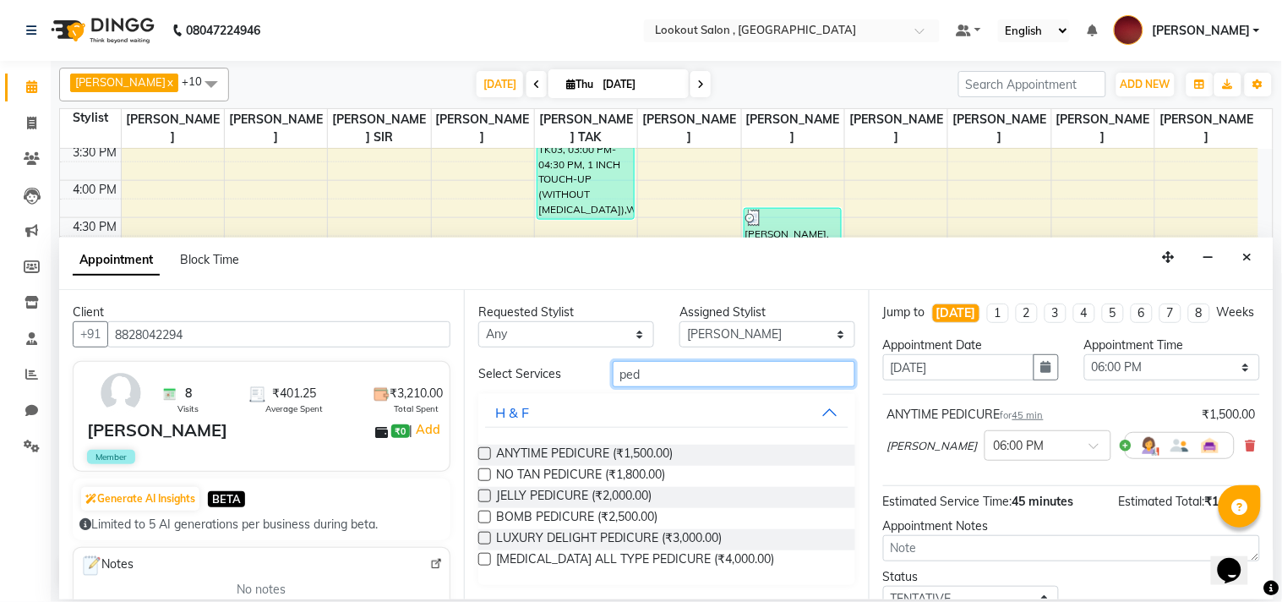
drag, startPoint x: 669, startPoint y: 385, endPoint x: 433, endPoint y: 456, distance: 246.5
click at [438, 452] on div "Client +91 8828042294 8 Visits ₹401.25 Average Spent ₹3,210.00 Total Spent URVI…" at bounding box center [666, 444] width 1214 height 308
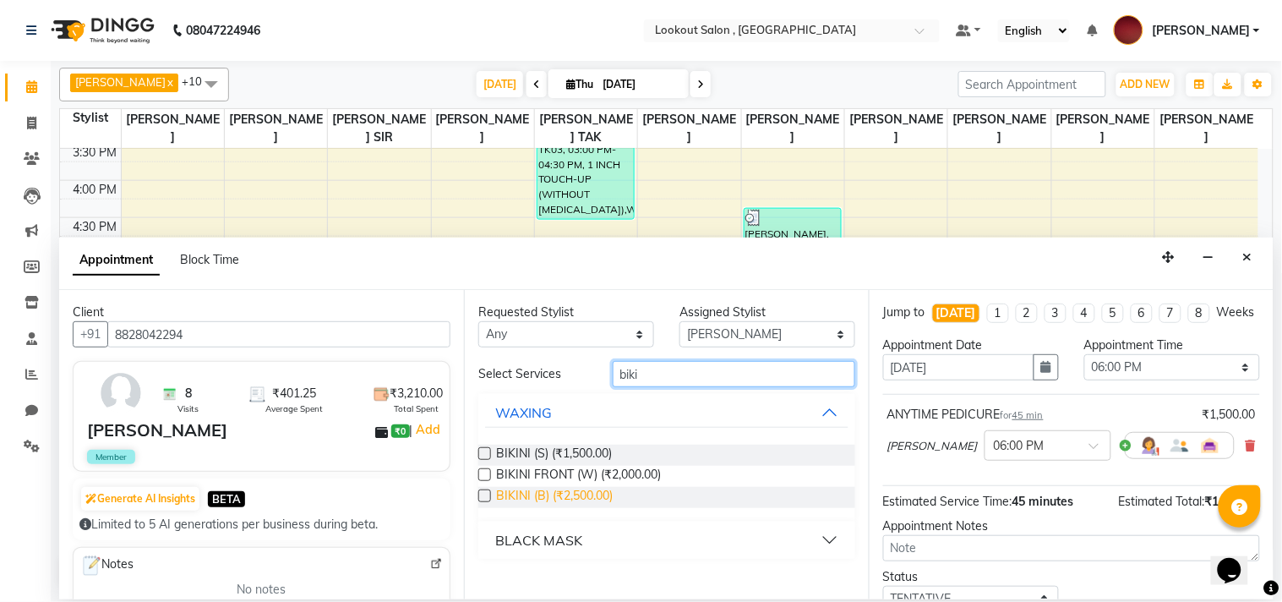
type input "biki"
click at [542, 499] on span "BIKINI (B) (₹2,500.00)" at bounding box center [554, 497] width 117 height 21
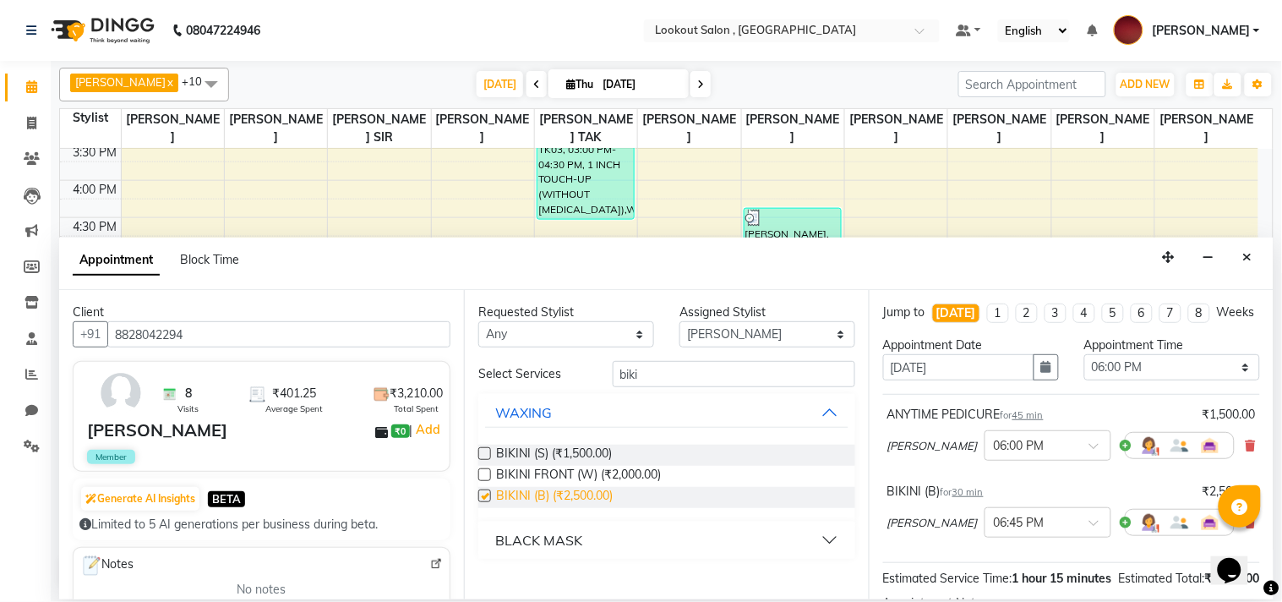
checkbox input "false"
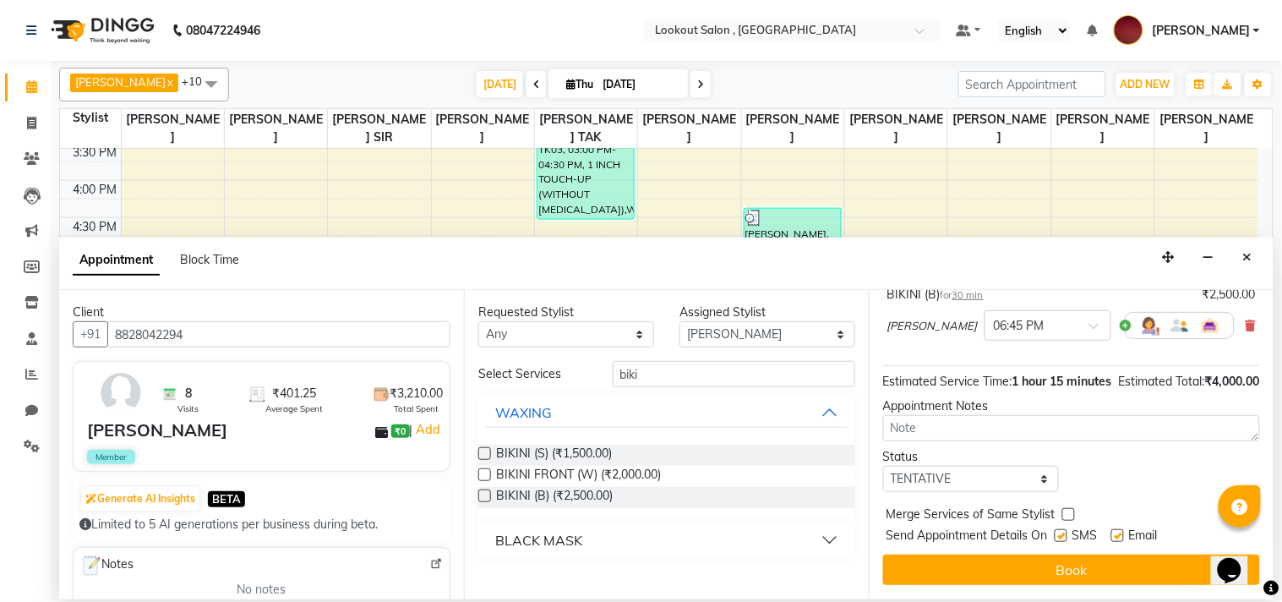
scroll to position [235, 0]
click at [983, 491] on select "Select TENTATIVE CONFIRM CHECK-IN UPCOMING" at bounding box center [971, 479] width 176 height 26
select select "confirm booking"
click at [883, 467] on select "Select TENTATIVE CONFIRM CHECK-IN UPCOMING" at bounding box center [971, 479] width 176 height 26
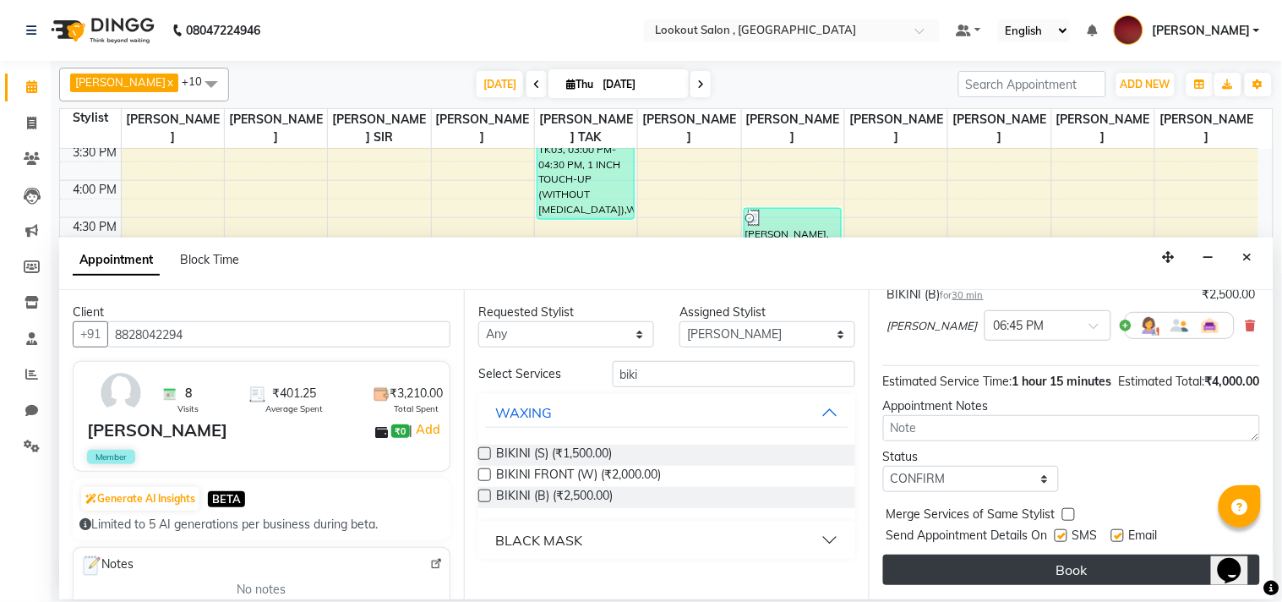
click at [1019, 570] on button "Book" at bounding box center [1071, 569] width 377 height 30
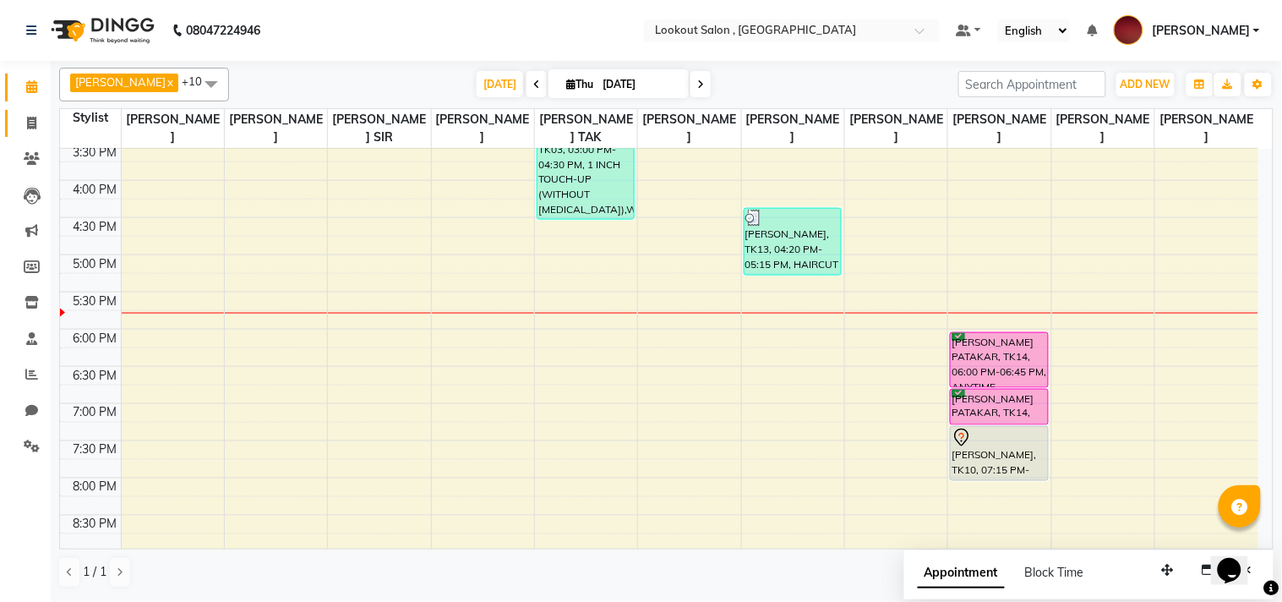
click at [30, 135] on link "Invoice" at bounding box center [25, 124] width 41 height 28
select select "service"
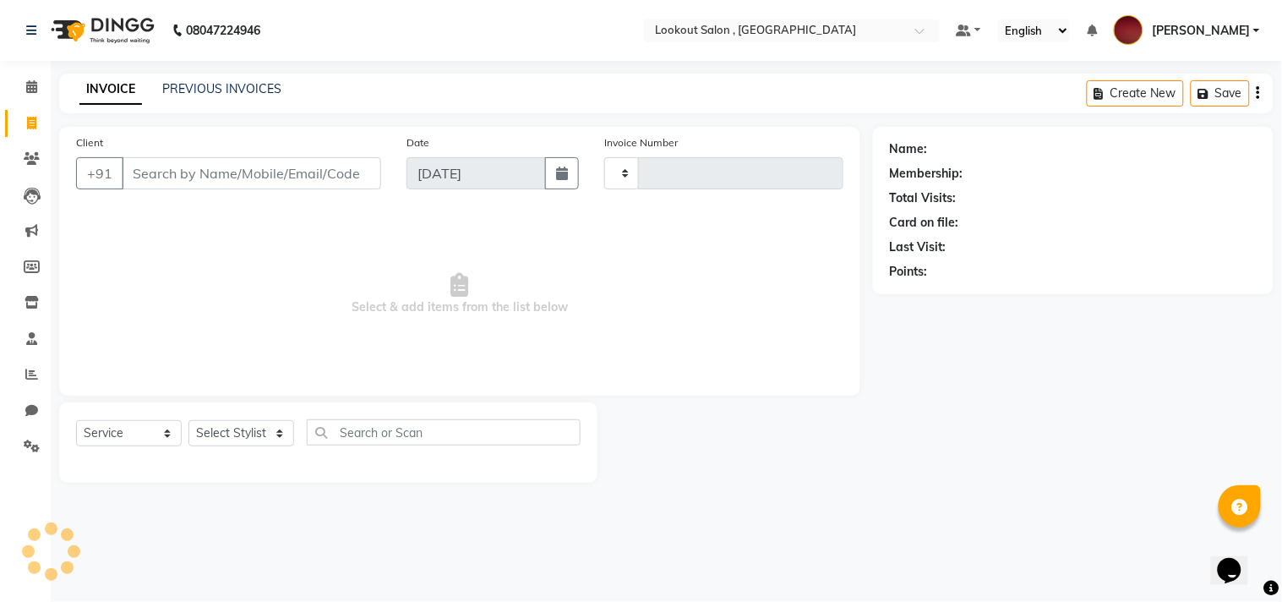
type input "6220"
select select "151"
click at [191, 183] on input "Client" at bounding box center [251, 173] width 259 height 32
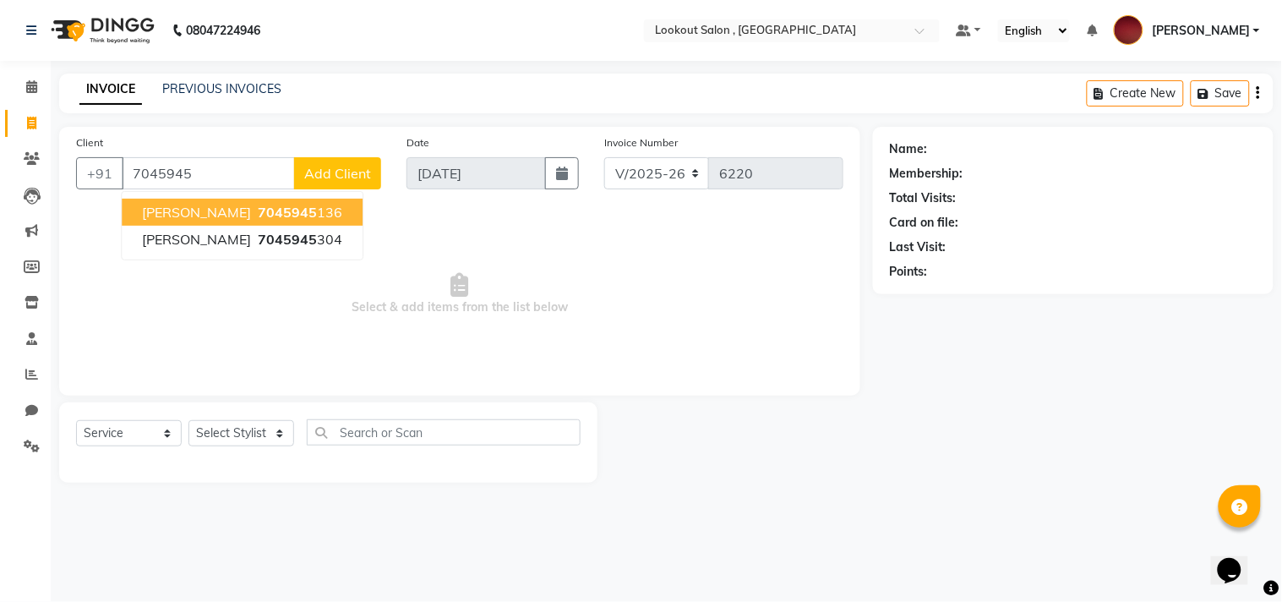
click at [258, 215] on span "7045945" at bounding box center [287, 212] width 59 height 17
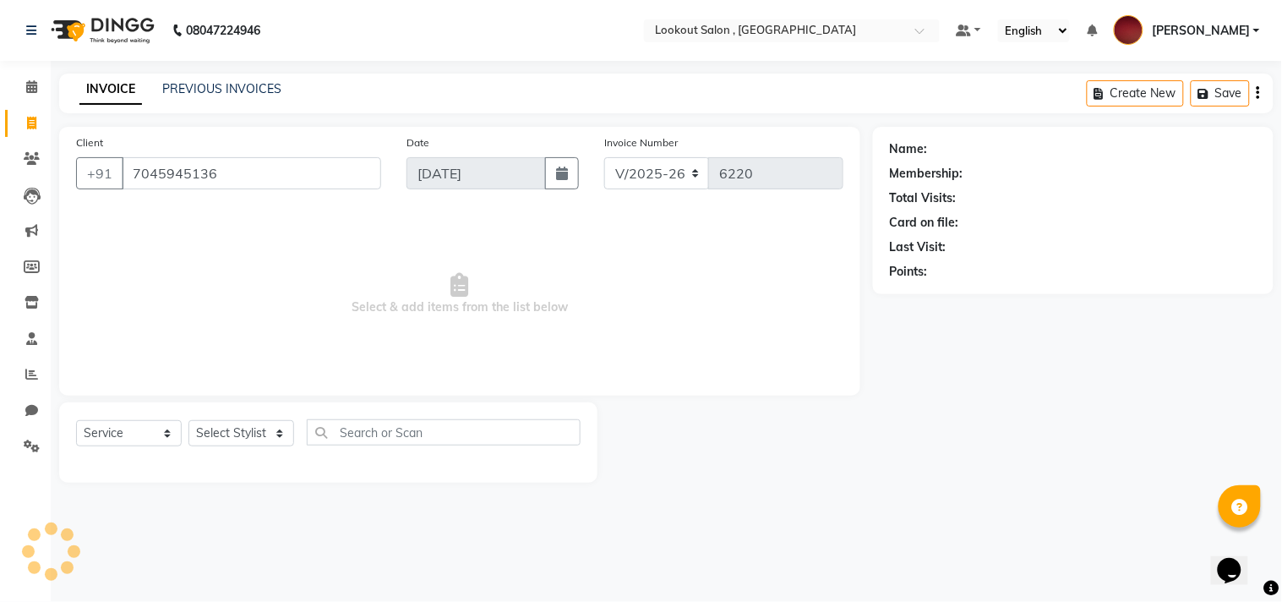
type input "7045945136"
select select "1: Object"
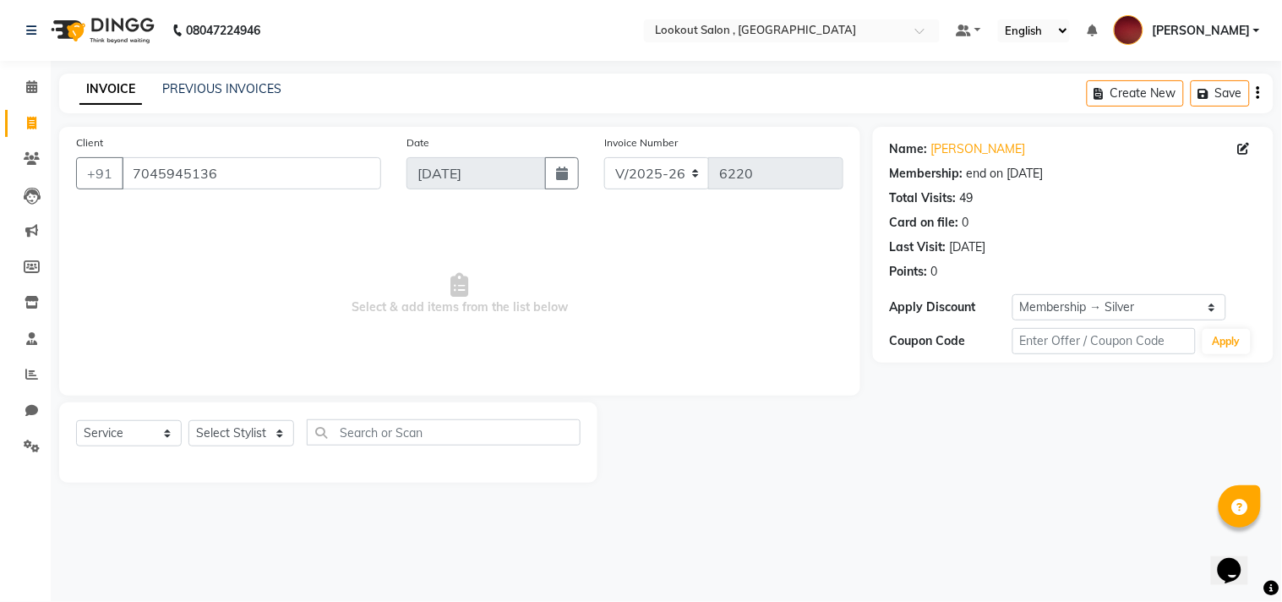
click at [1210, 18] on link "KRISHNA SHAH" at bounding box center [1187, 31] width 146 height 28
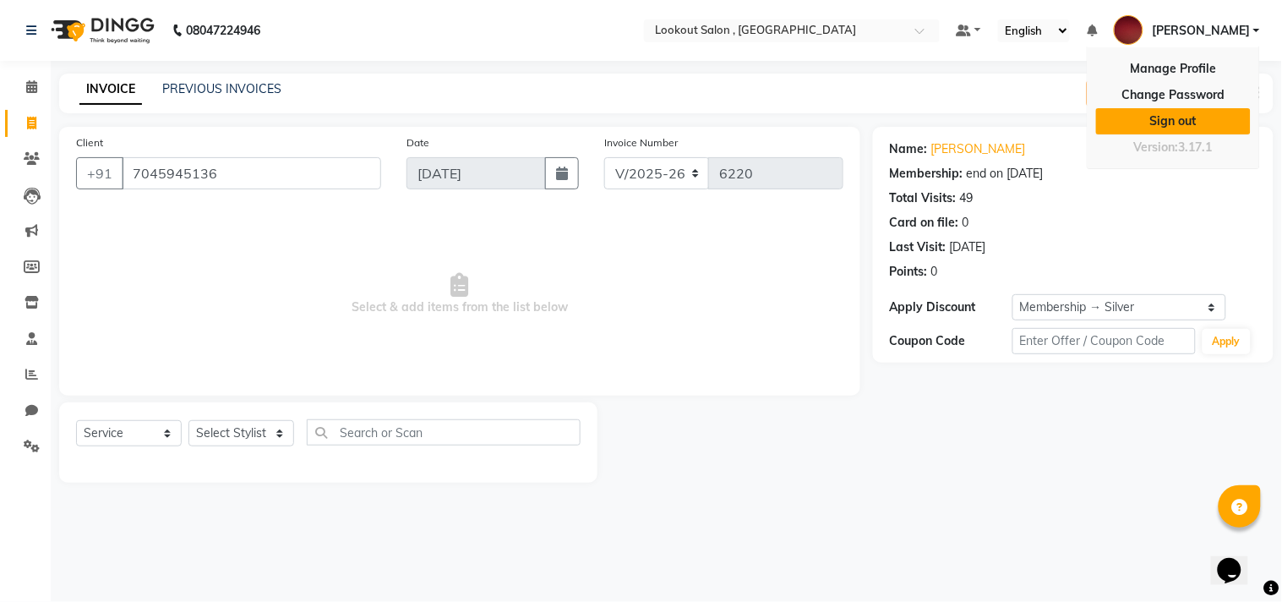
click at [1135, 108] on link "Sign out" at bounding box center [1173, 121] width 155 height 26
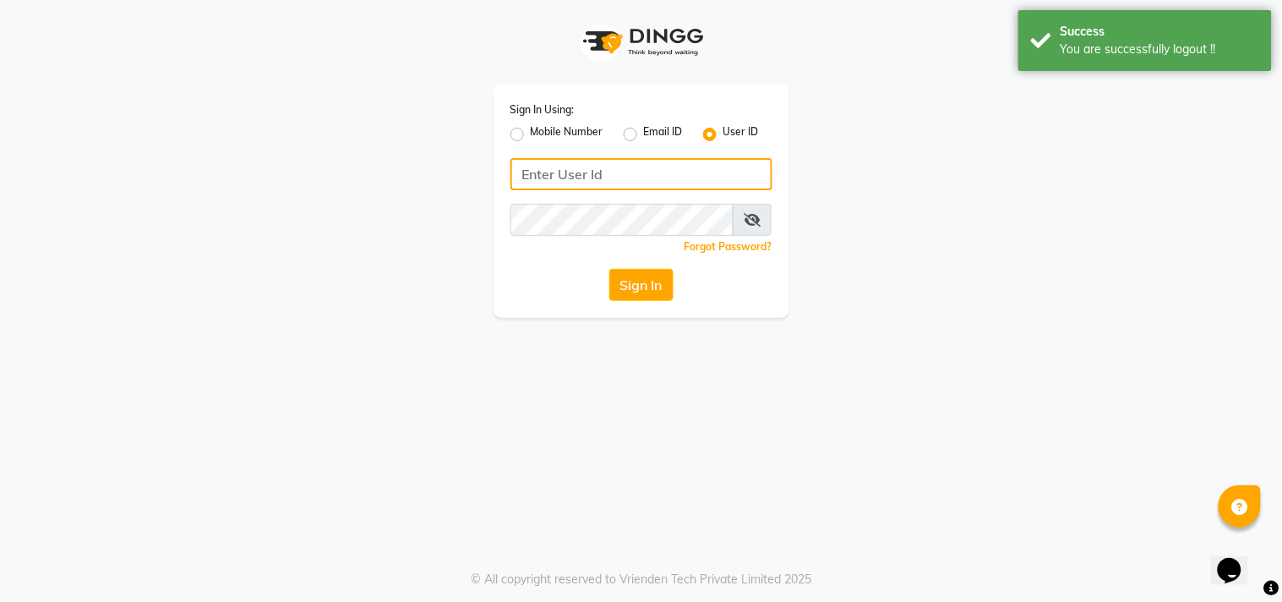
click at [534, 179] on input "Username" at bounding box center [641, 174] width 262 height 32
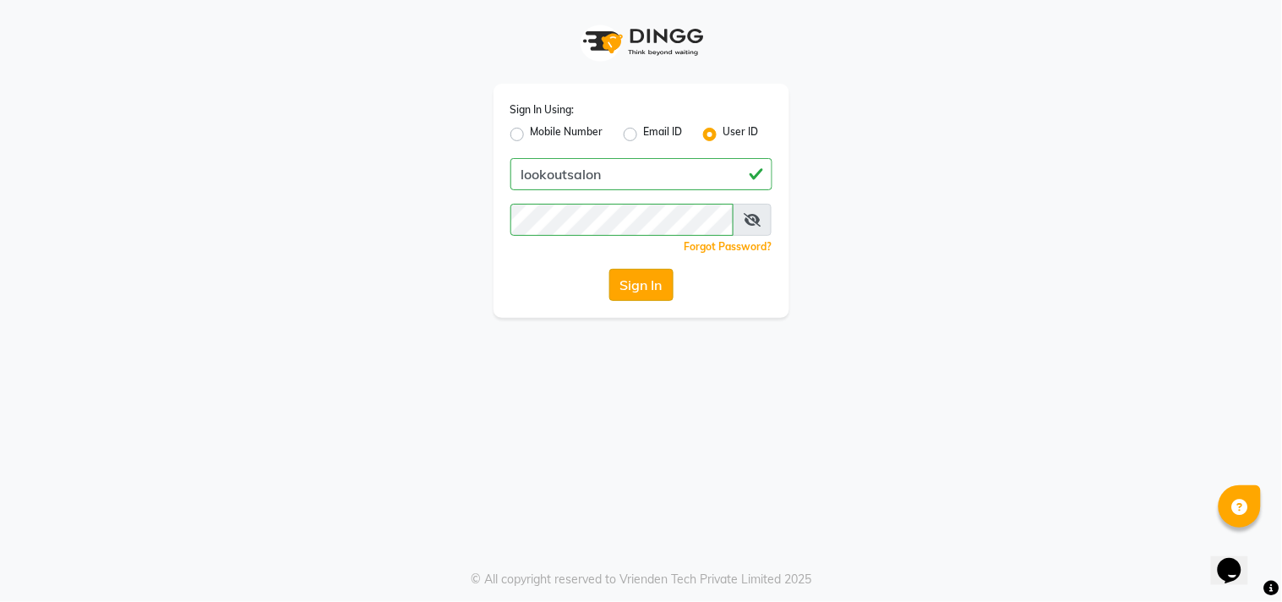
click at [635, 287] on button "Sign In" at bounding box center [641, 285] width 64 height 32
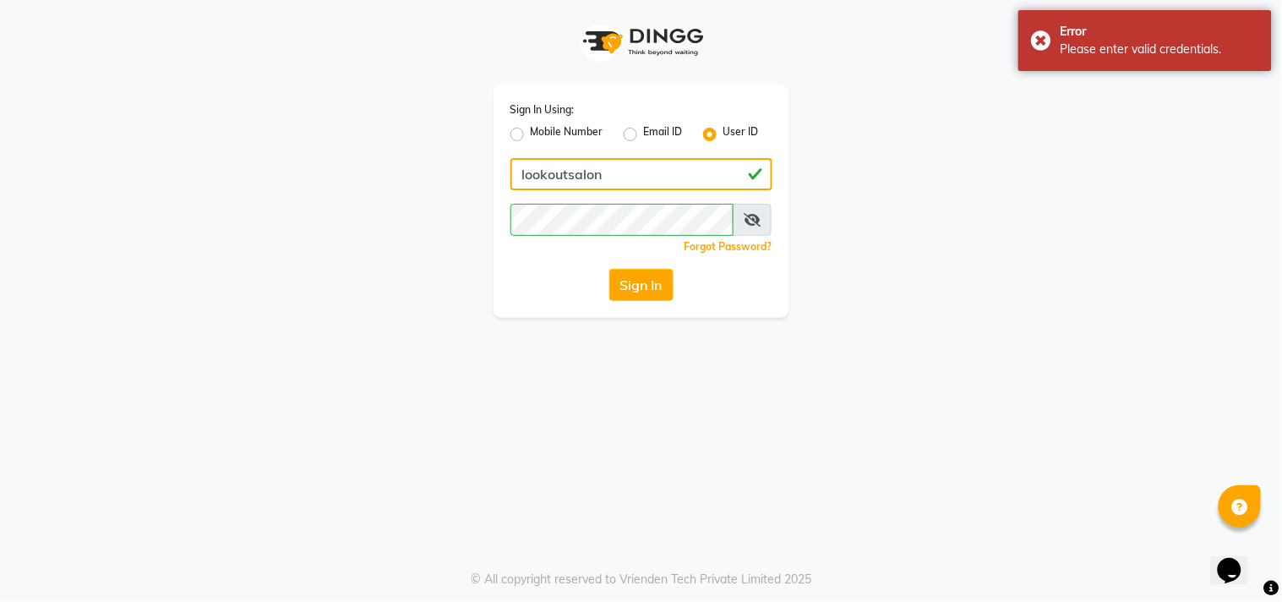
drag, startPoint x: 457, startPoint y: 137, endPoint x: 445, endPoint y: 137, distance: 12.7
click at [445, 137] on div "Sign In Using: Mobile Number Email ID User ID lookoutsalon Remember me Forgot P…" at bounding box center [641, 159] width 963 height 318
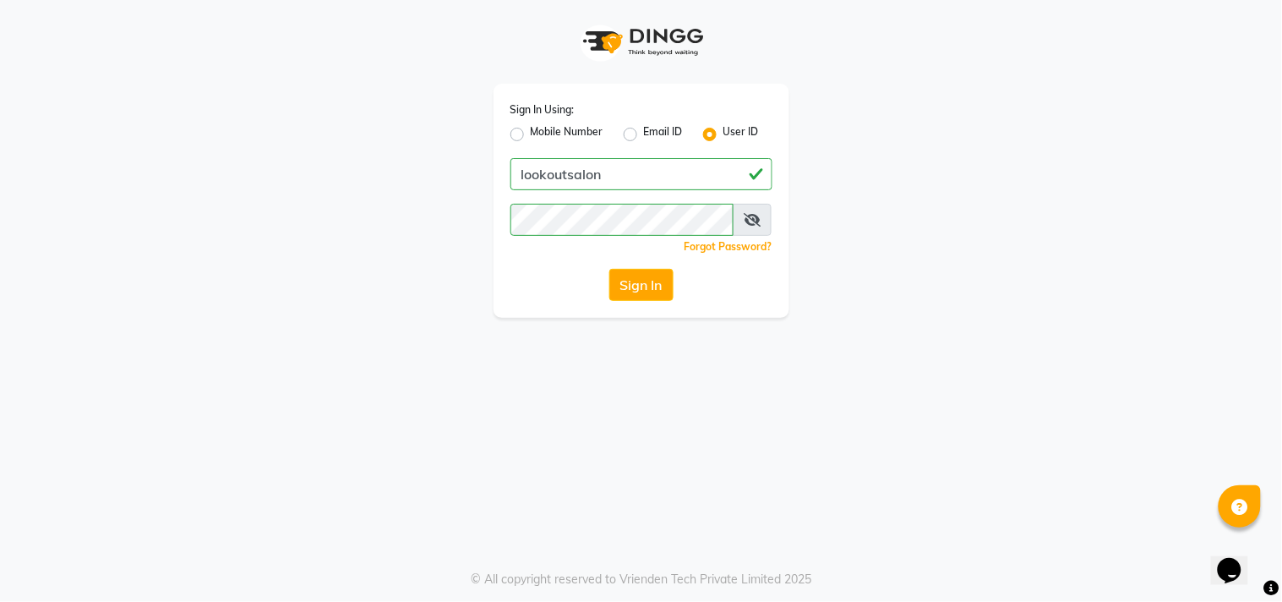
click at [750, 211] on span at bounding box center [752, 220] width 39 height 32
click at [752, 227] on span at bounding box center [752, 220] width 39 height 32
click at [751, 223] on icon at bounding box center [752, 220] width 17 height 14
click at [751, 223] on icon at bounding box center [752, 220] width 15 height 14
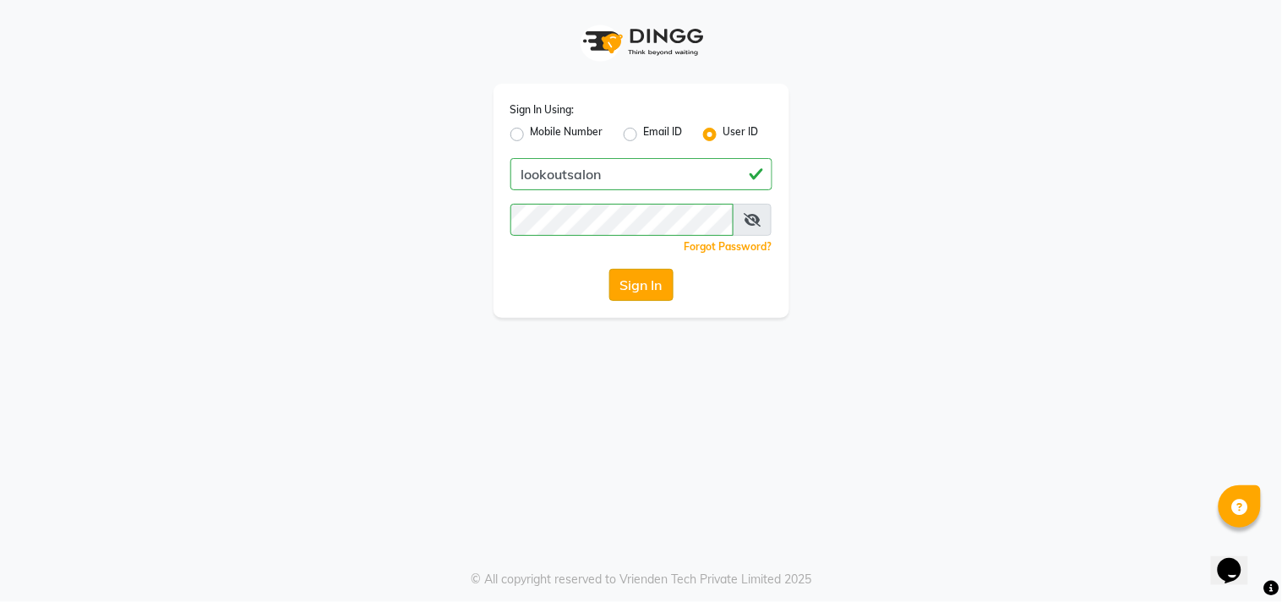
click at [658, 294] on button "Sign In" at bounding box center [641, 285] width 64 height 32
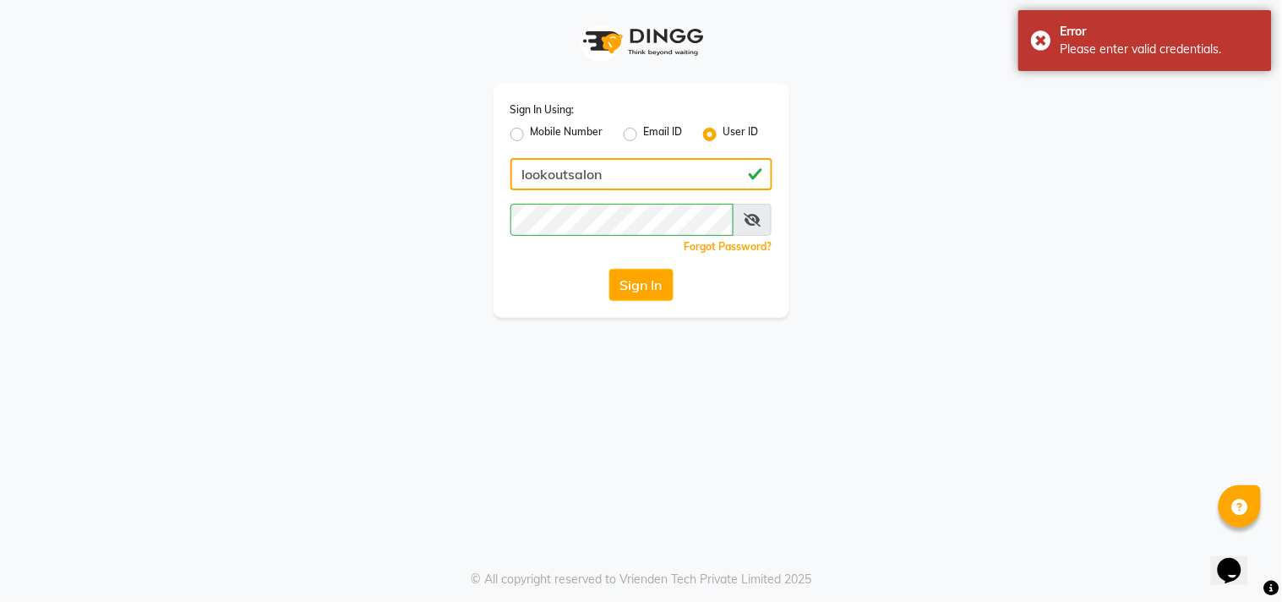
click at [570, 183] on input "lookoutsalon" at bounding box center [641, 174] width 262 height 32
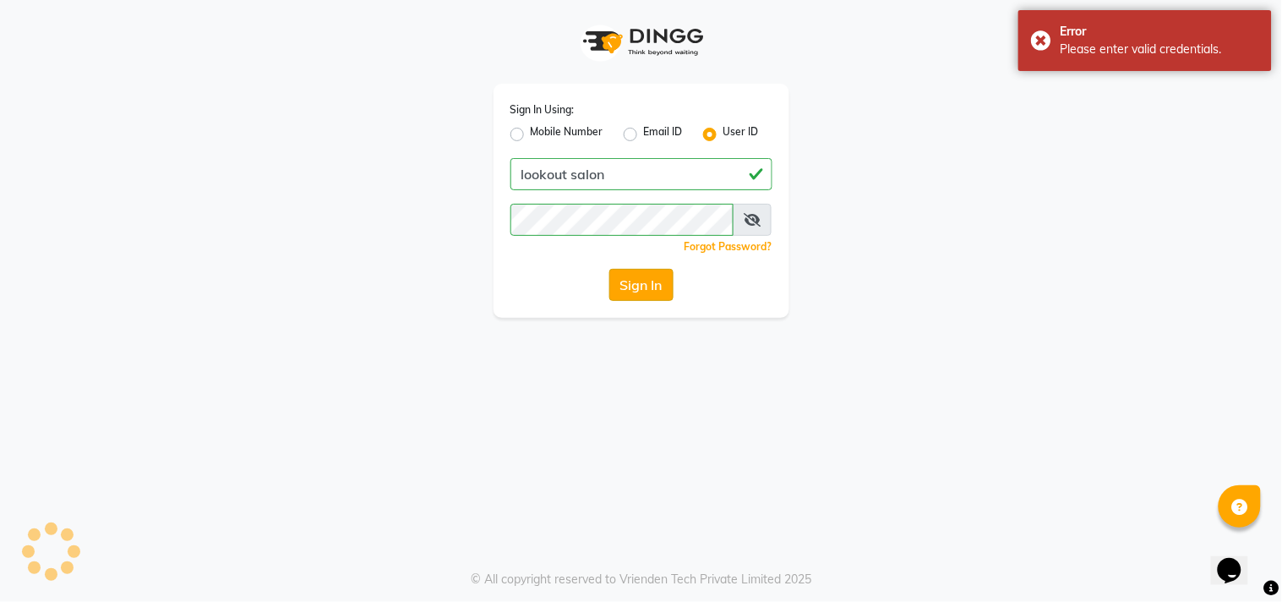
click at [627, 281] on button "Sign In" at bounding box center [641, 285] width 64 height 32
click at [752, 226] on icon at bounding box center [752, 220] width 17 height 14
click at [406, 216] on div "Sign In Using: Mobile Number Email ID User ID lookout salon Remember me Forgot …" at bounding box center [641, 159] width 963 height 318
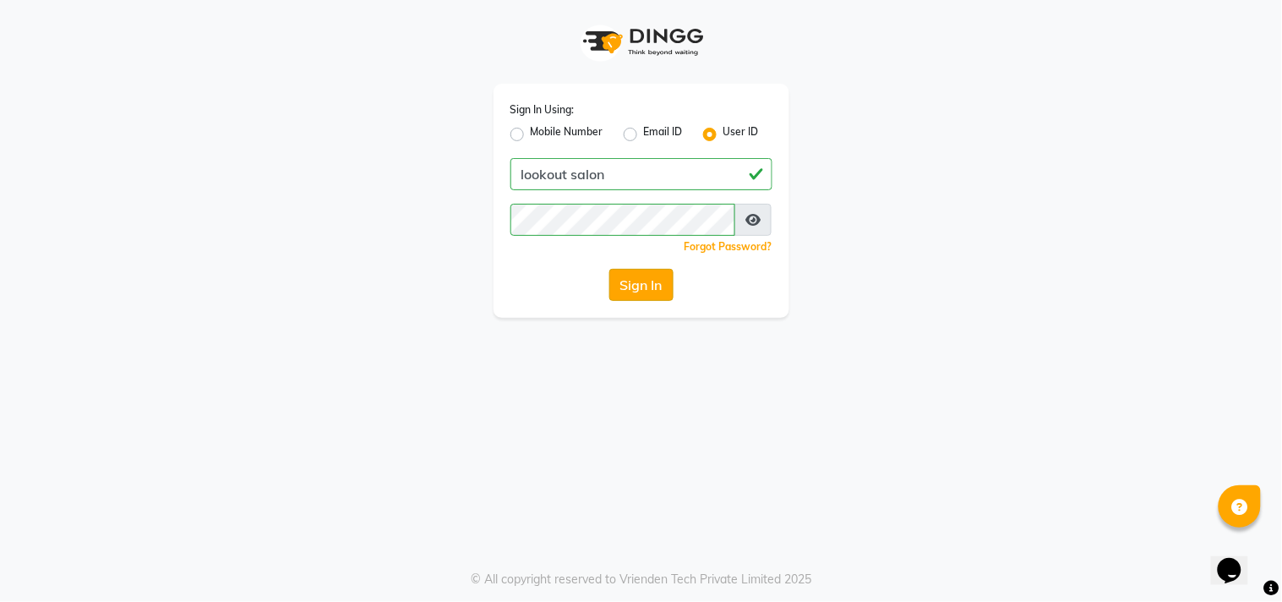
click at [643, 291] on button "Sign In" at bounding box center [641, 285] width 64 height 32
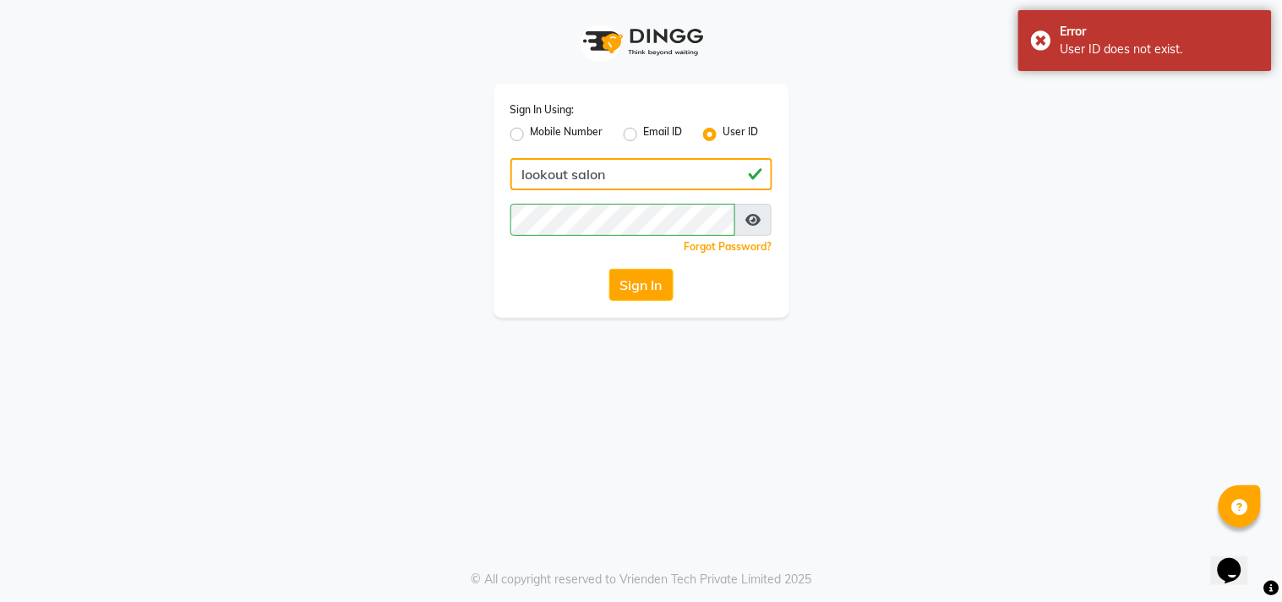
click at [575, 174] on input "lookout salon" at bounding box center [641, 174] width 262 height 32
type input "lookoutsalon"
click at [660, 281] on button "Sign In" at bounding box center [641, 285] width 64 height 32
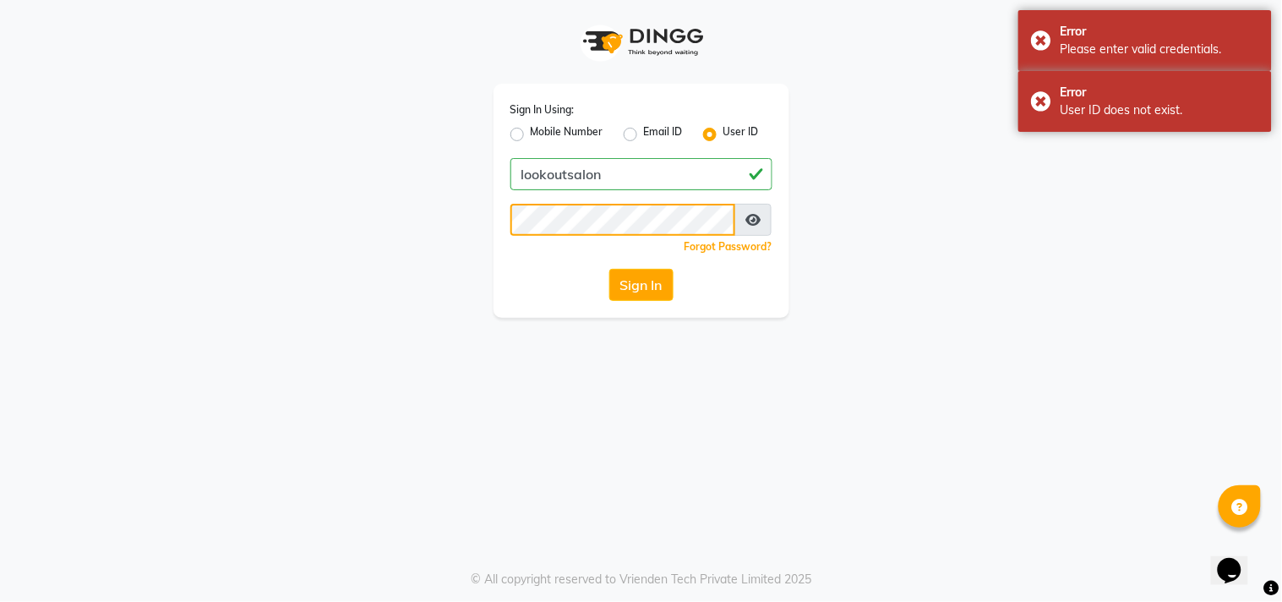
click at [160, 205] on div "Sign In Using: Mobile Number Email ID User ID lookoutsalon Remember me Forgot P…" at bounding box center [641, 159] width 963 height 318
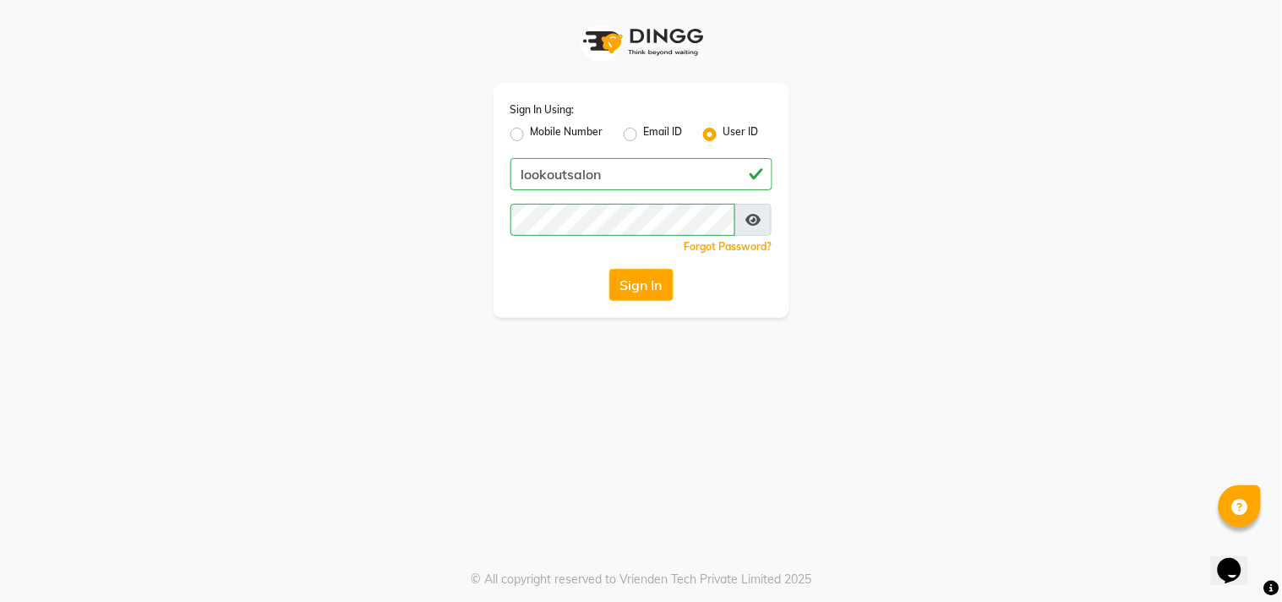
click at [756, 227] on span at bounding box center [752, 220] width 37 height 32
click at [754, 220] on icon at bounding box center [752, 220] width 15 height 14
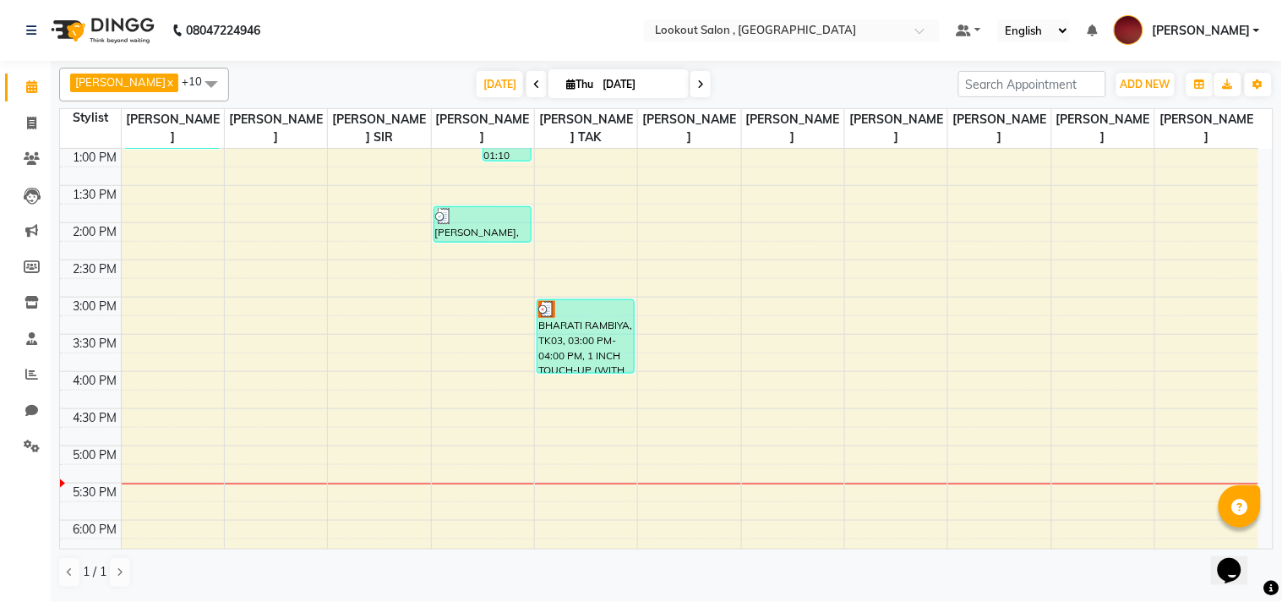
scroll to position [401, 0]
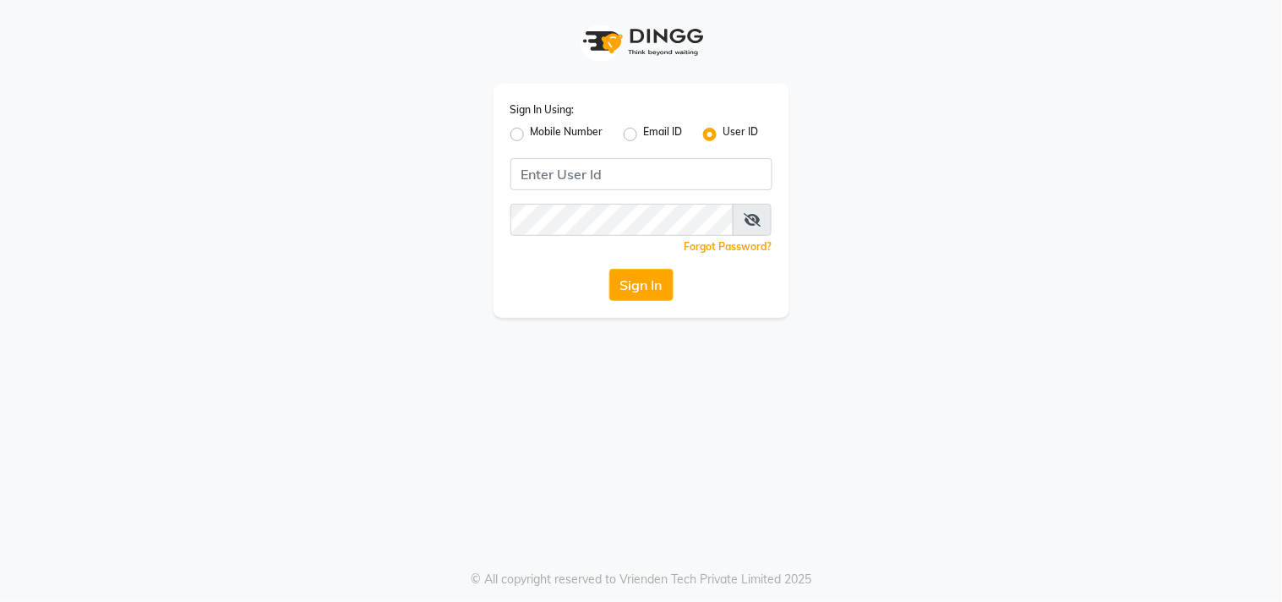
click at [583, 156] on div "Sign In Using: Mobile Number Email ID User ID Remember me Forgot Password? Sign…" at bounding box center [642, 201] width 296 height 234
click at [584, 179] on input "Username" at bounding box center [641, 174] width 262 height 32
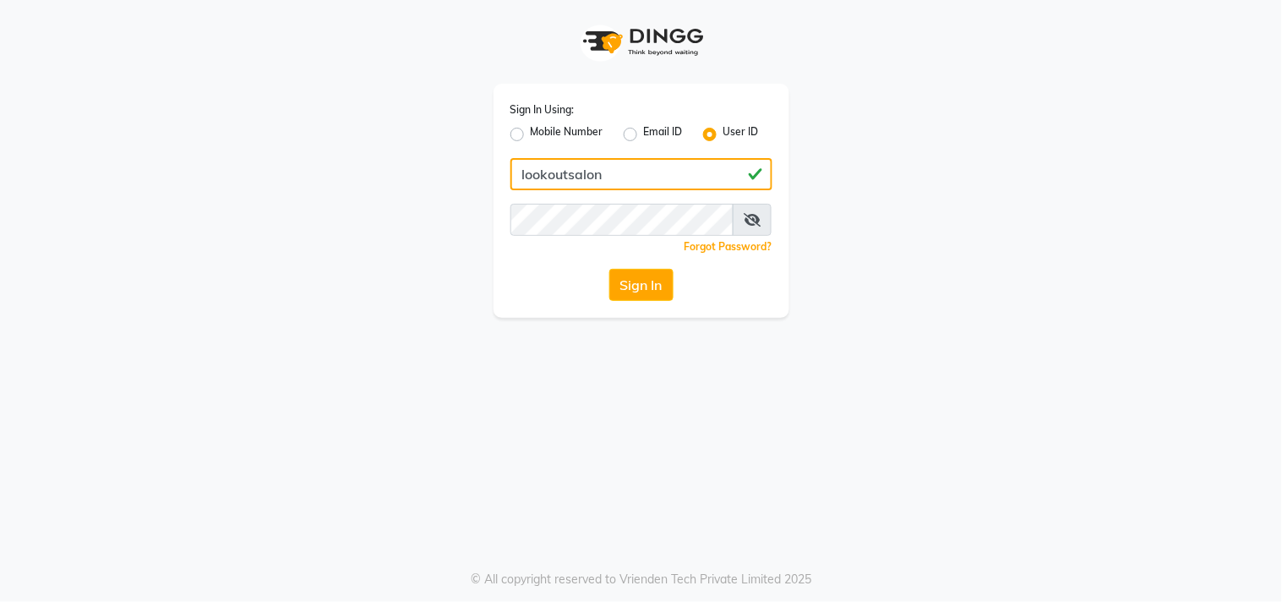
type input "lookoutsalon"
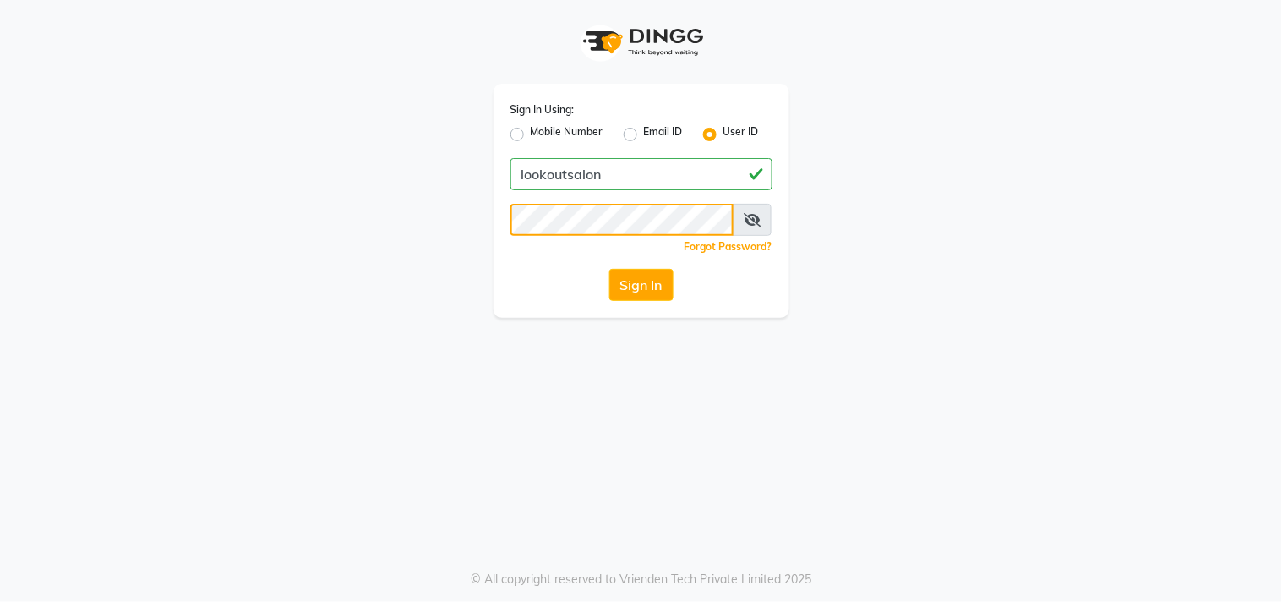
click at [609, 269] on button "Sign In" at bounding box center [641, 285] width 64 height 32
